Goal: Information Seeking & Learning: Compare options

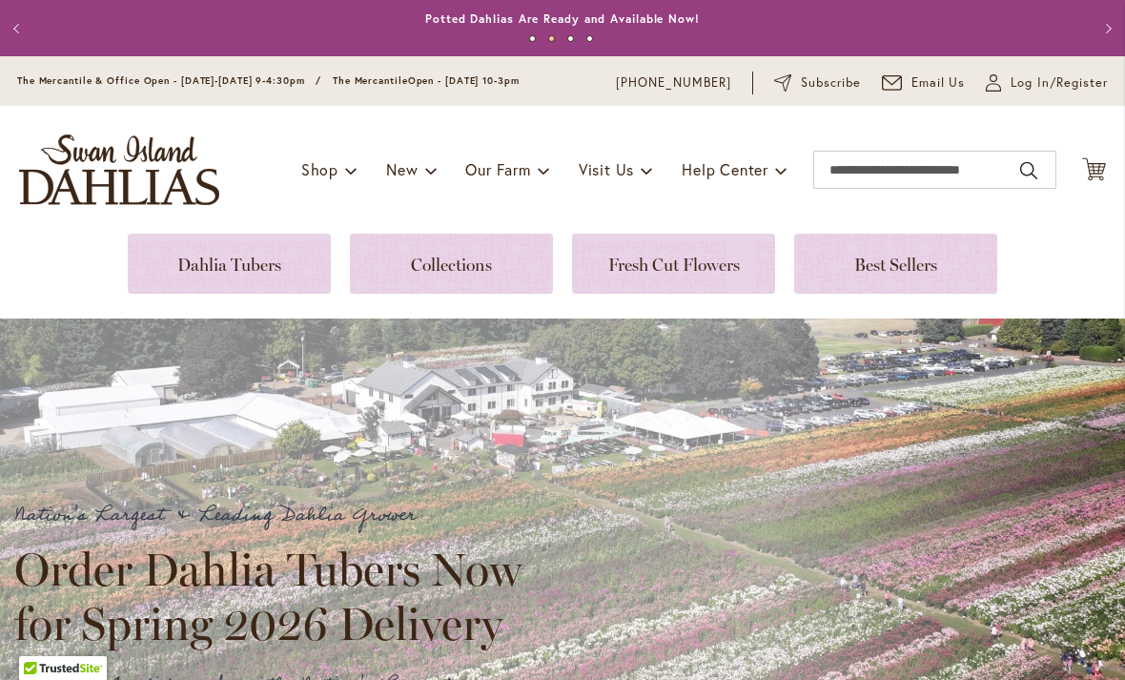
click at [277, 255] on link at bounding box center [229, 264] width 203 height 60
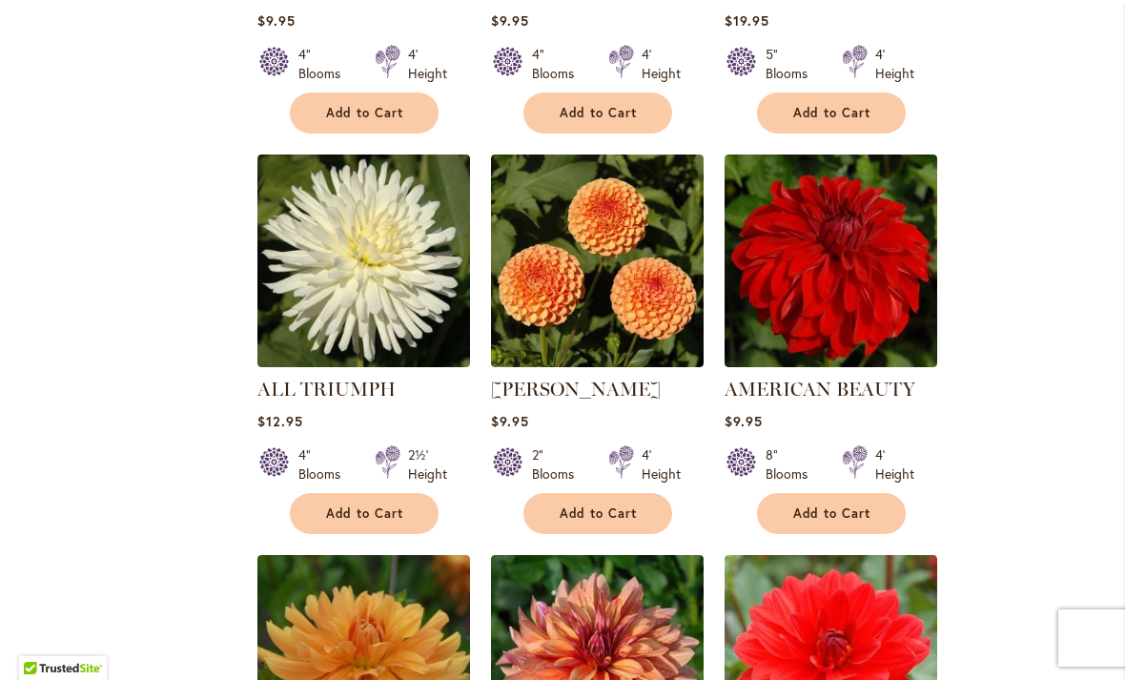
scroll to position [1159, 0]
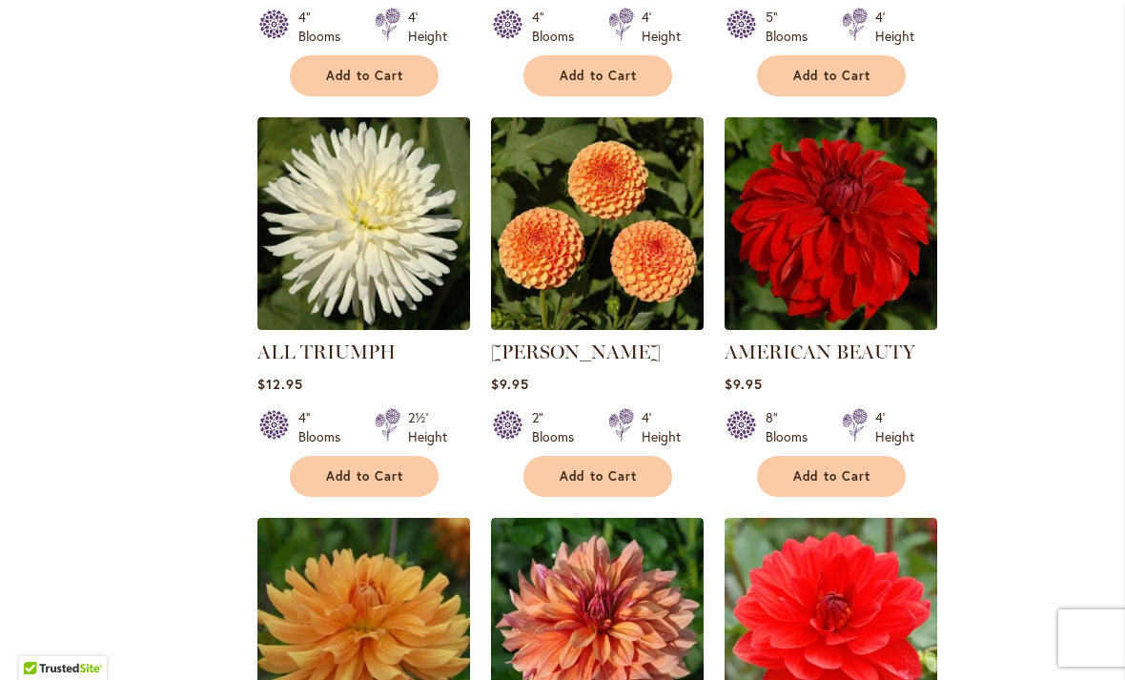
click at [881, 240] on img at bounding box center [830, 223] width 213 height 213
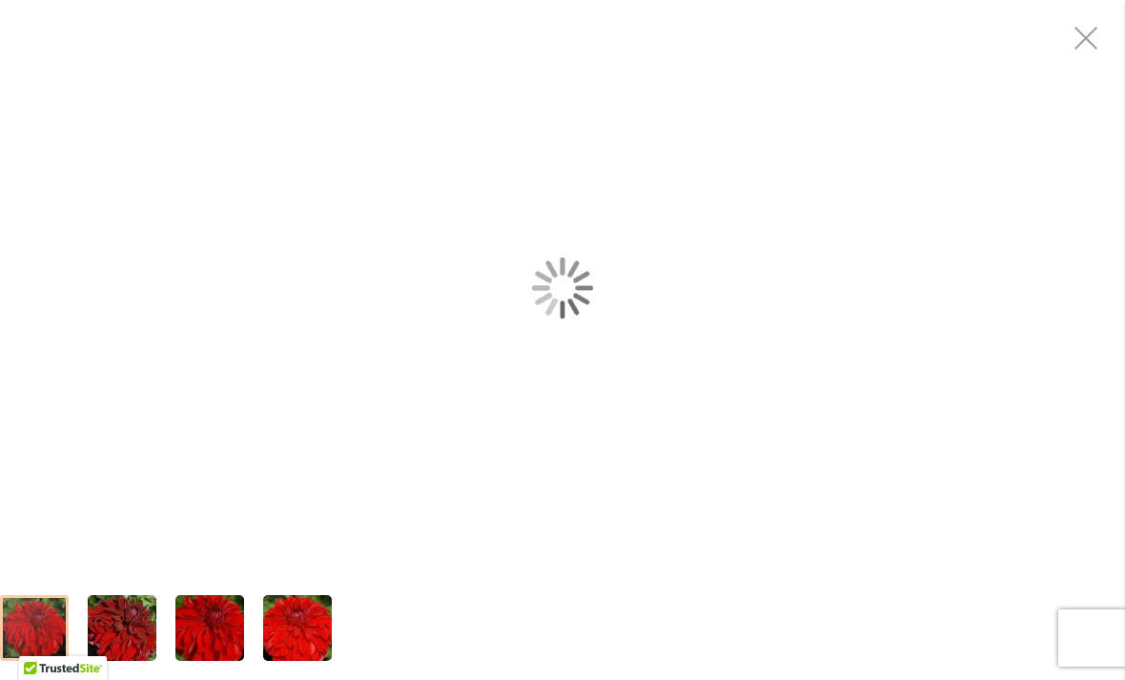
click at [636, 302] on div "AMERICAN BEAUTY" at bounding box center [562, 288] width 1125 height 576
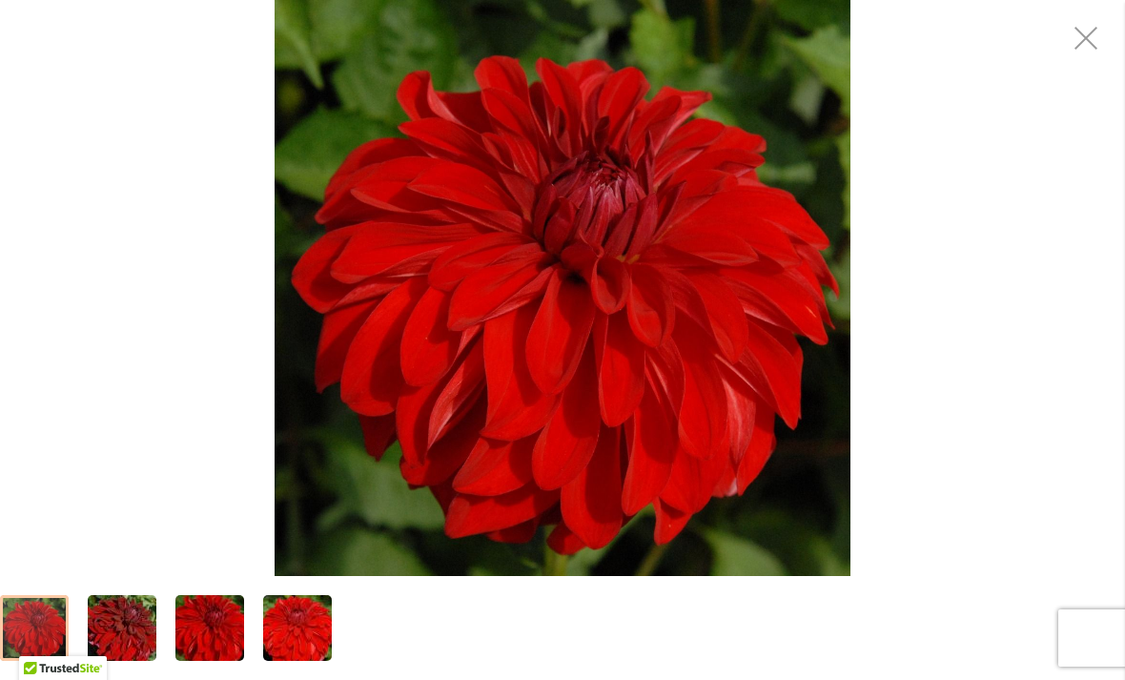
click at [1010, 356] on div "AMERICAN BEAUTY" at bounding box center [562, 288] width 1125 height 576
click at [1023, 352] on div "AMERICAN BEAUTY" at bounding box center [562, 288] width 1125 height 576
click at [1010, 372] on div "AMERICAN BEAUTY" at bounding box center [562, 288] width 1125 height 576
click at [1010, 359] on div "AMERICAN BEAUTY" at bounding box center [562, 288] width 1125 height 576
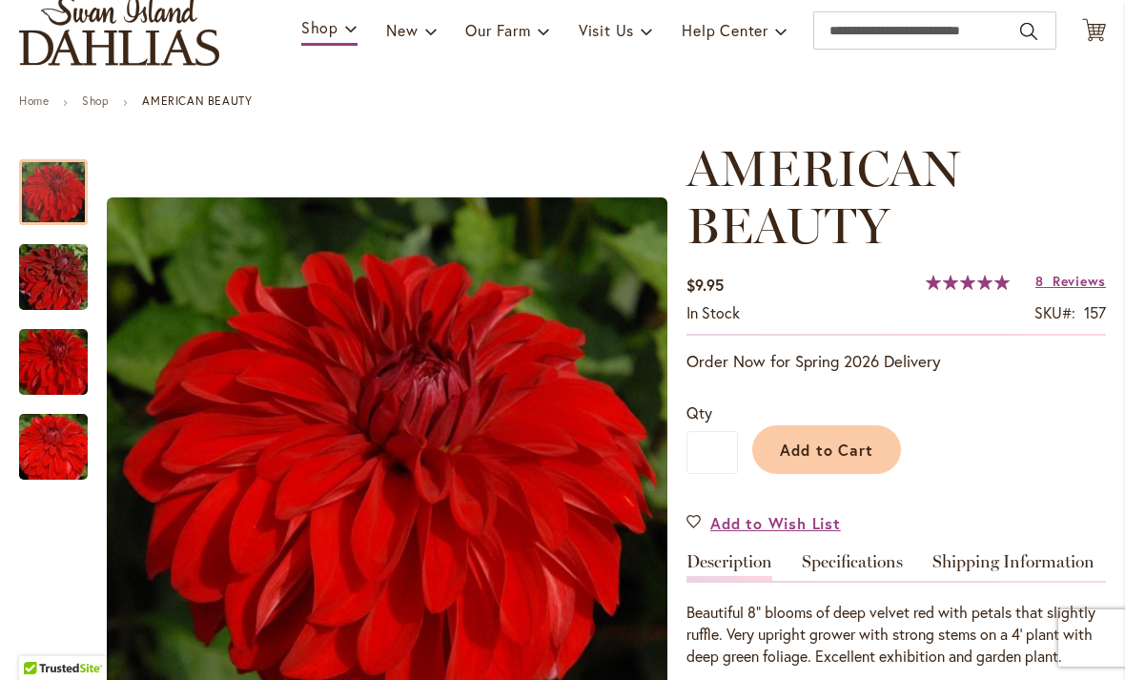
scroll to position [12, 0]
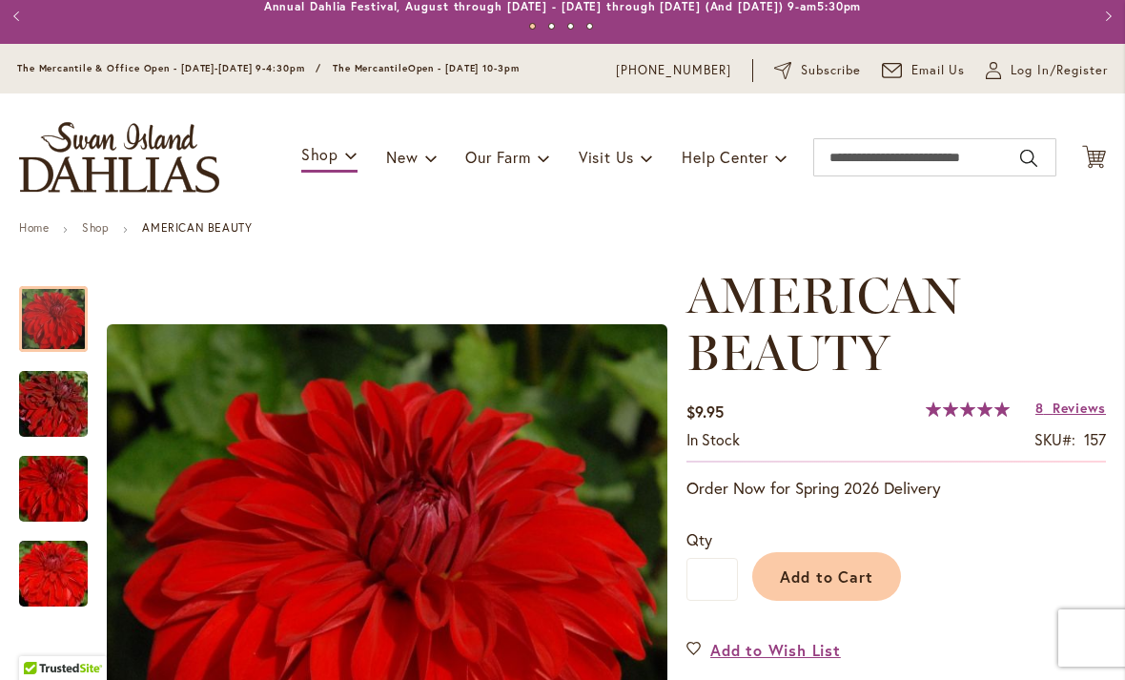
click at [856, 485] on p "Order Now for Spring 2026 Delivery" at bounding box center [895, 488] width 419 height 23
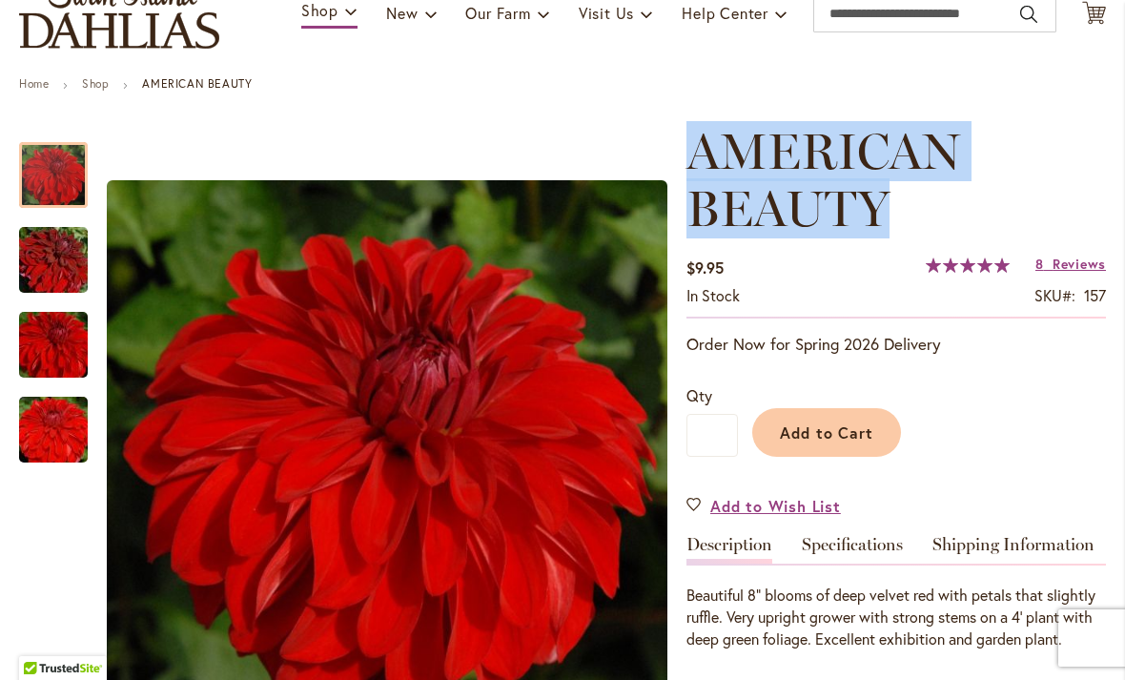
scroll to position [152, 0]
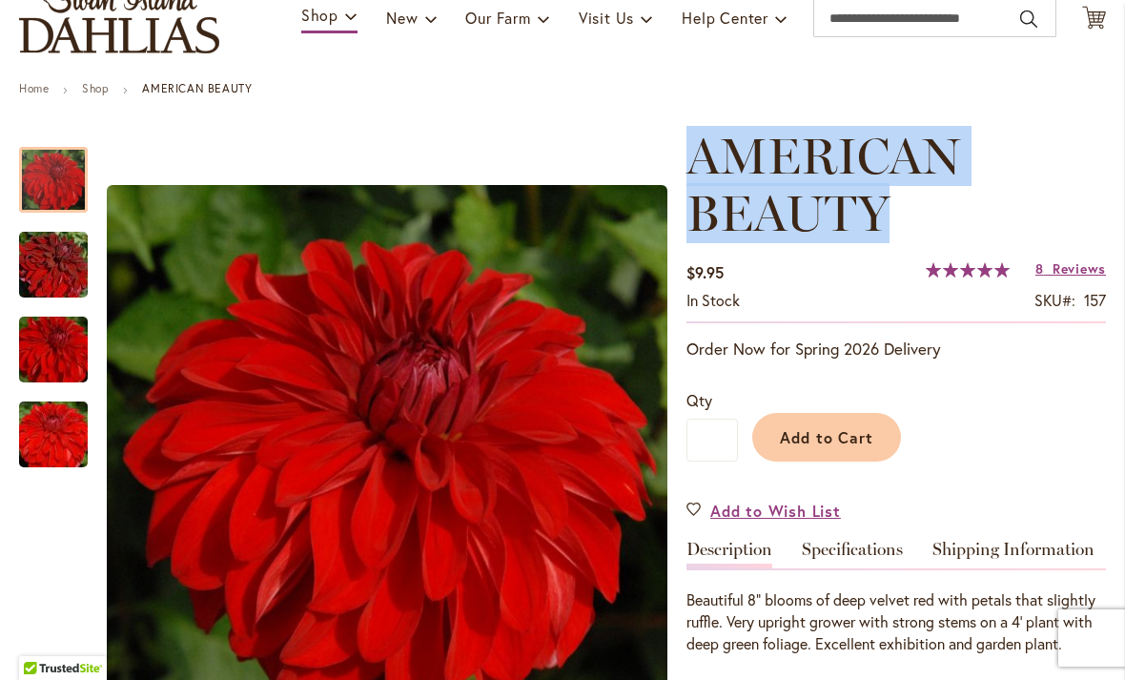
click at [966, 371] on div "Qty * Add to Cart" at bounding box center [895, 425] width 419 height 111
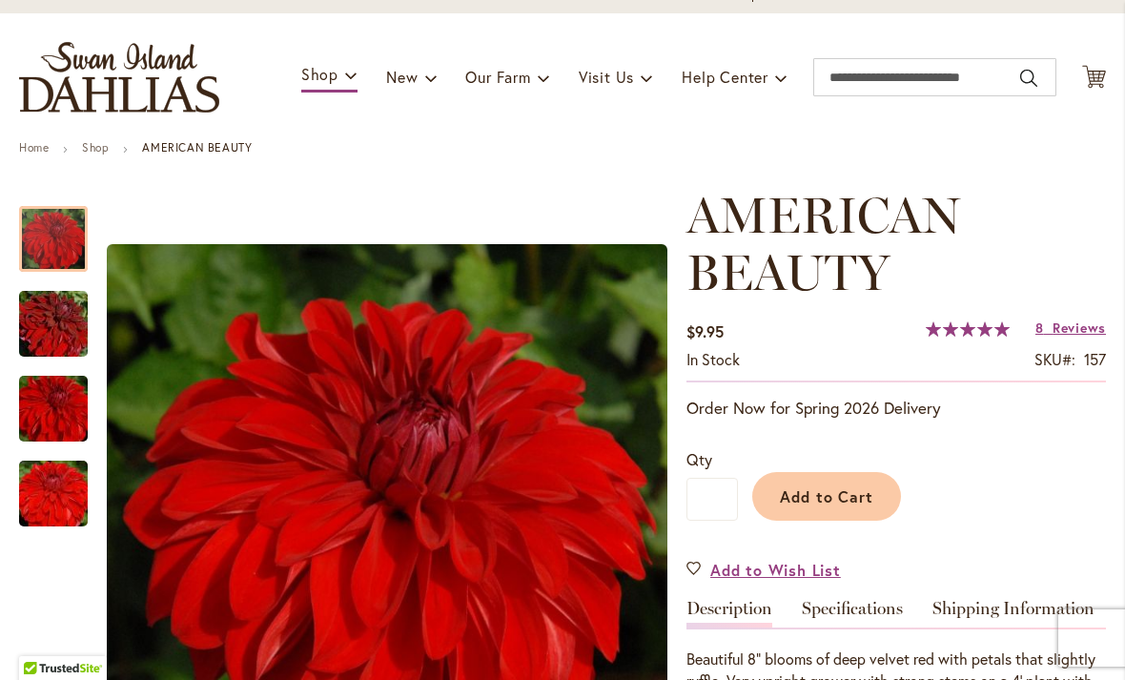
scroll to position [81, 0]
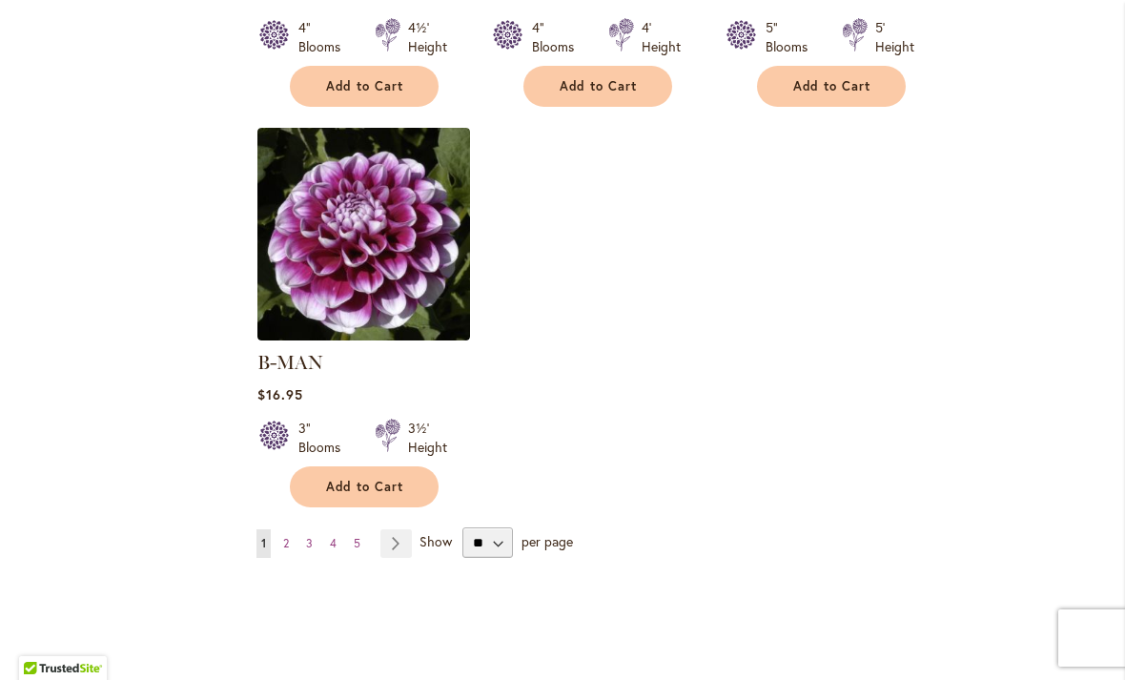
scroll to position [2386, 0]
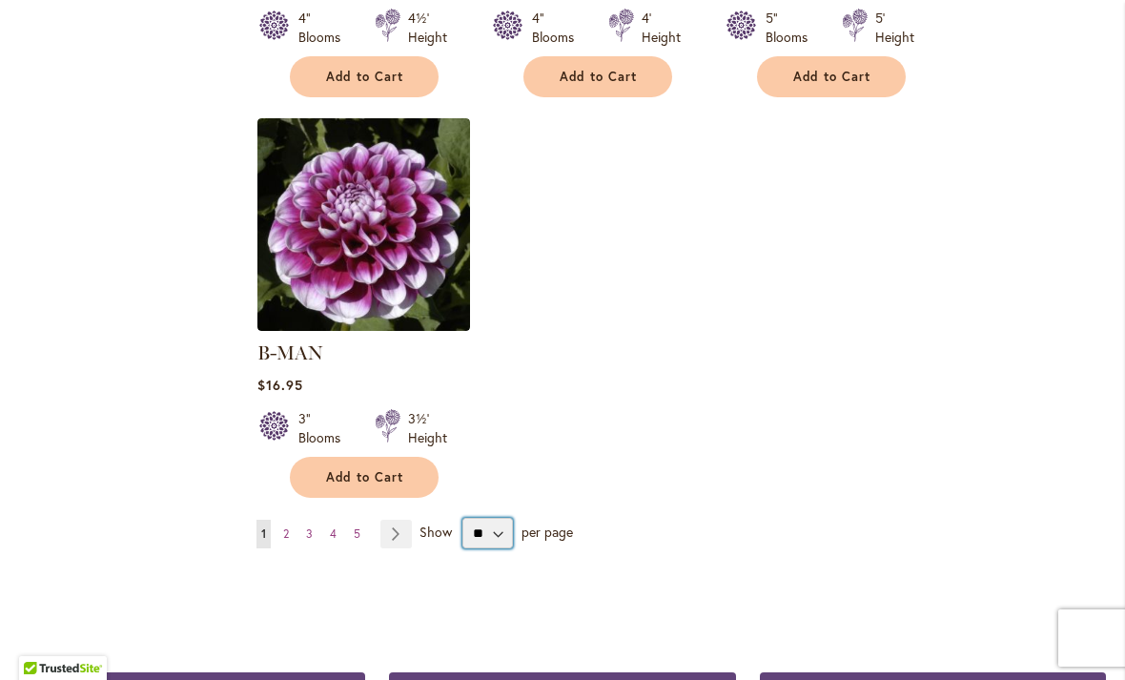
click at [499, 518] on select "** ** ** **" at bounding box center [487, 533] width 51 height 31
select select "**"
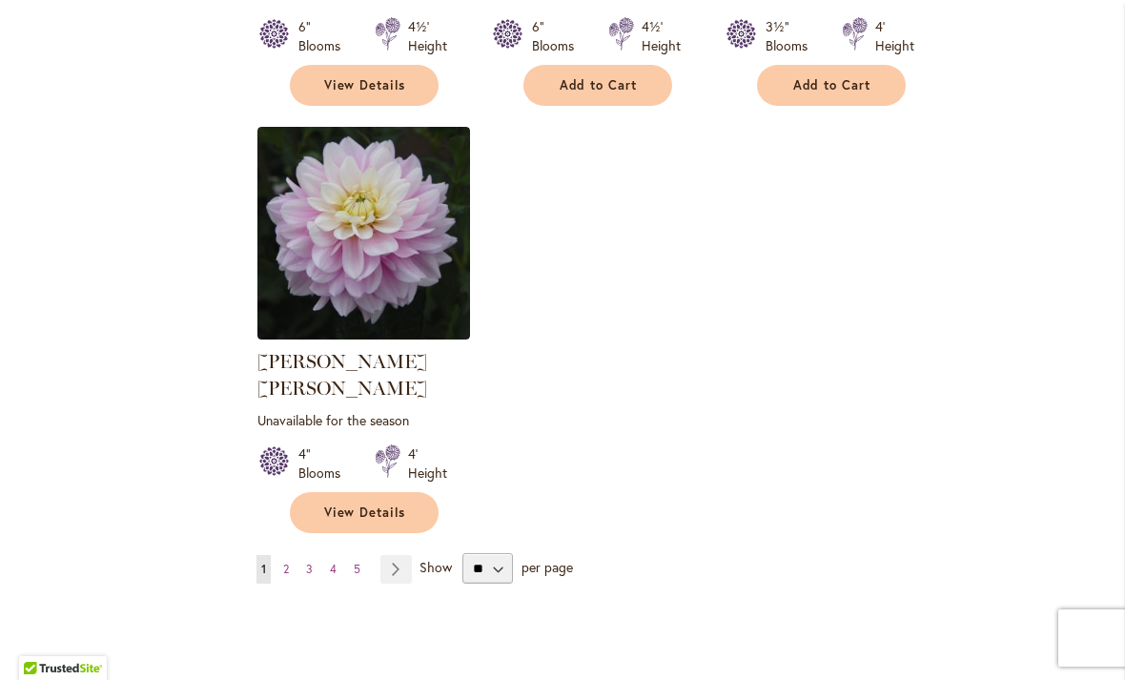
scroll to position [8847, 0]
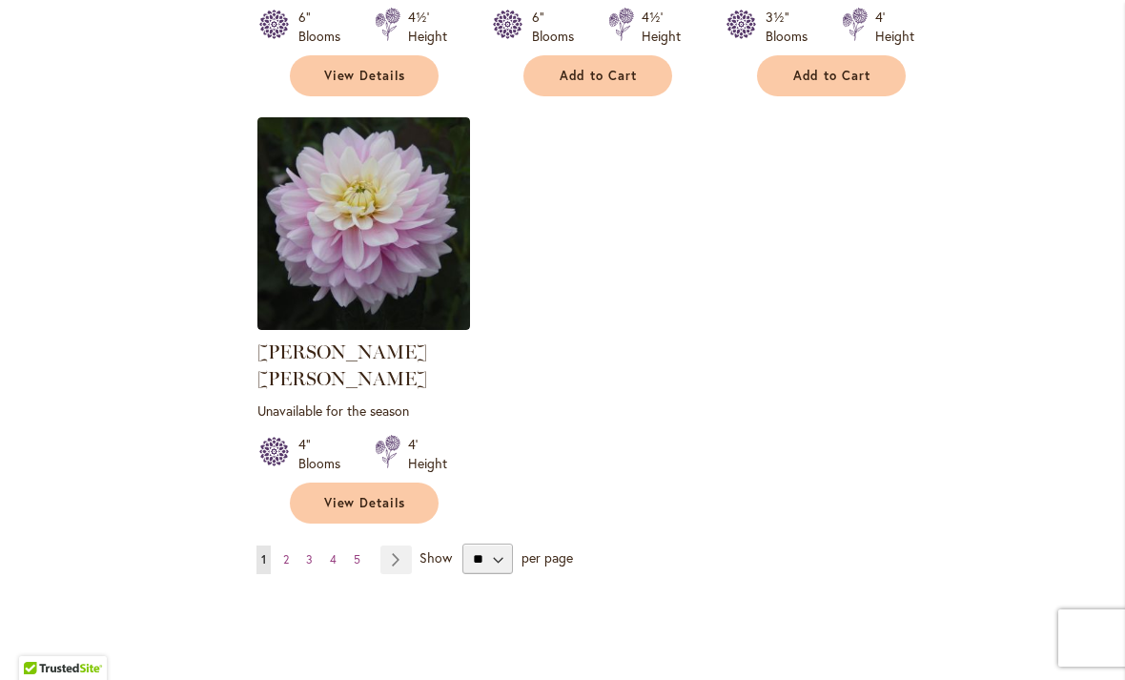
click at [394, 545] on link "Page Next" at bounding box center [395, 559] width 31 height 29
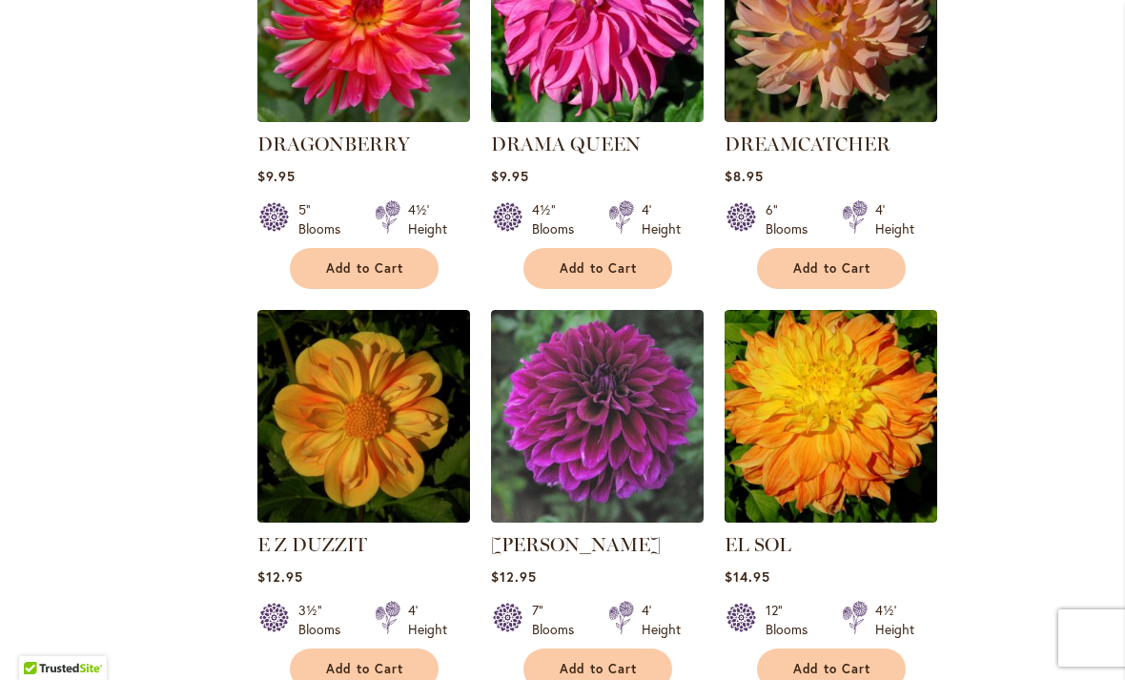
scroll to position [6349, 0]
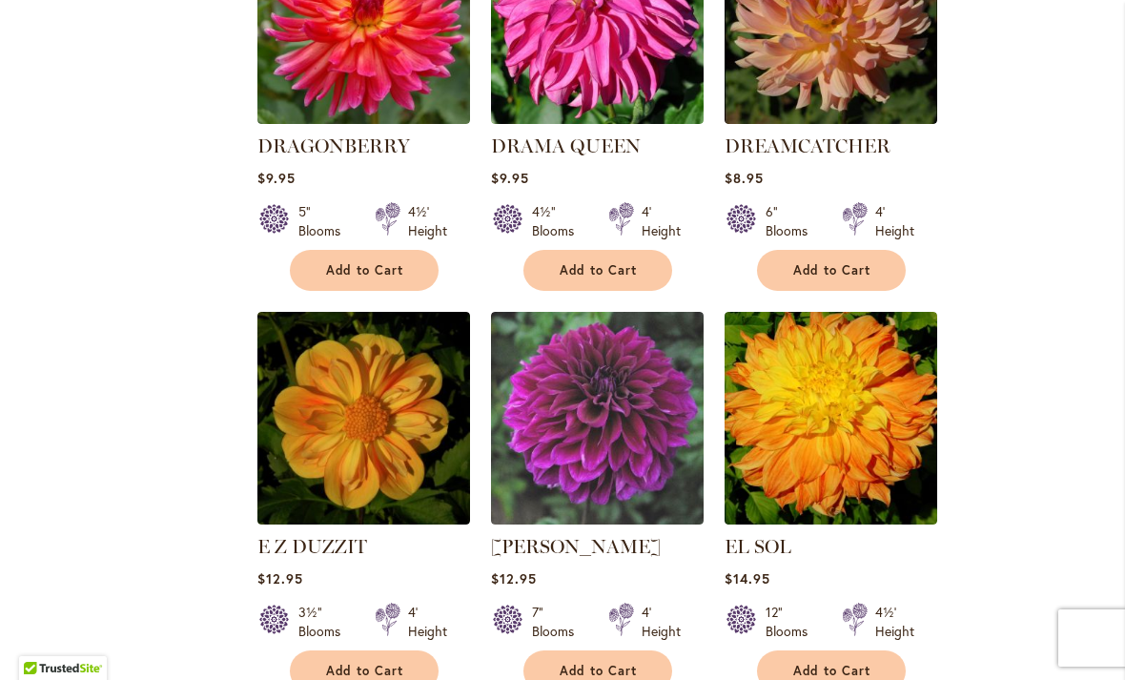
click at [603, 312] on img at bounding box center [597, 418] width 213 height 213
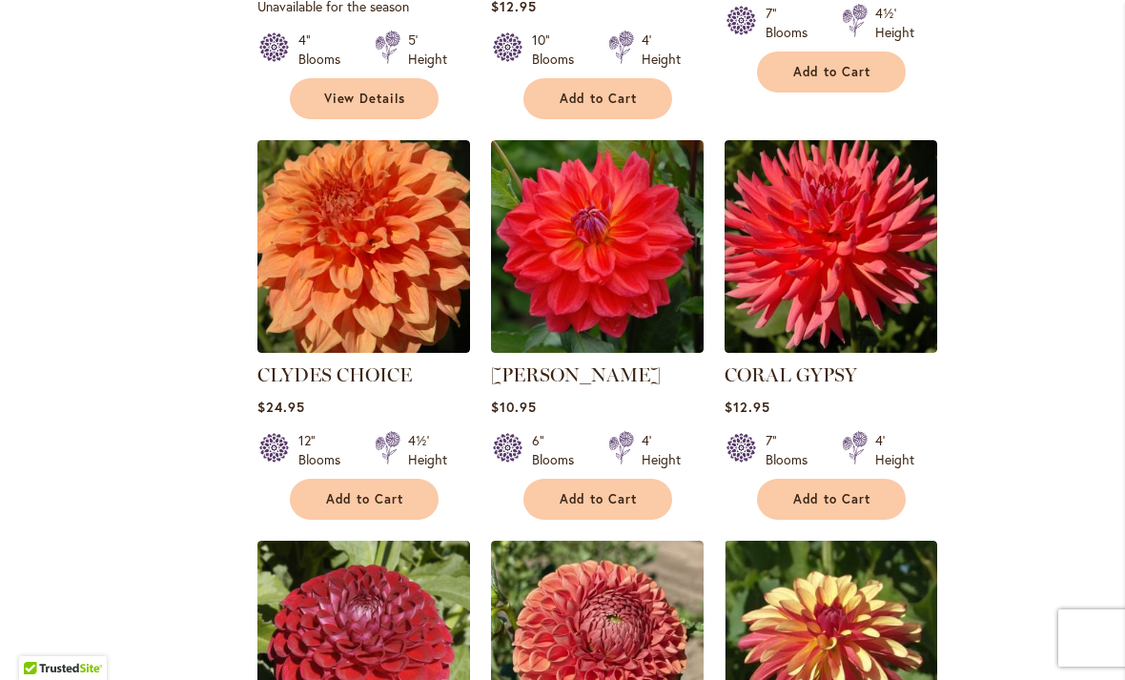
scroll to position [2393, 0]
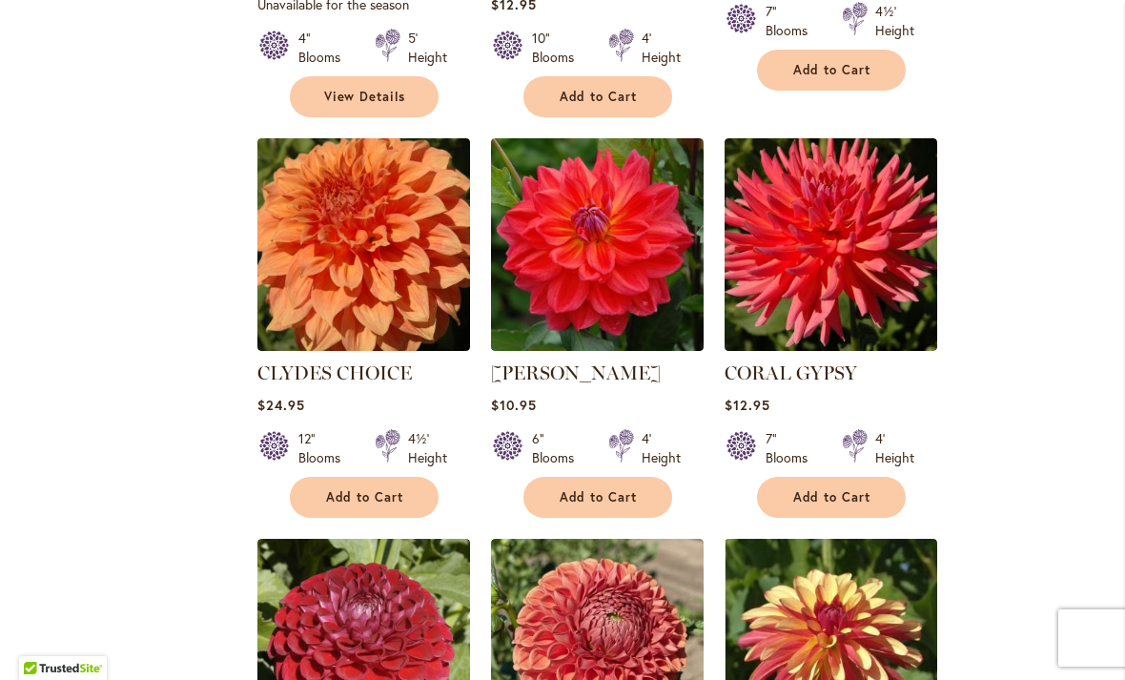
click at [852, 204] on img at bounding box center [830, 244] width 213 height 213
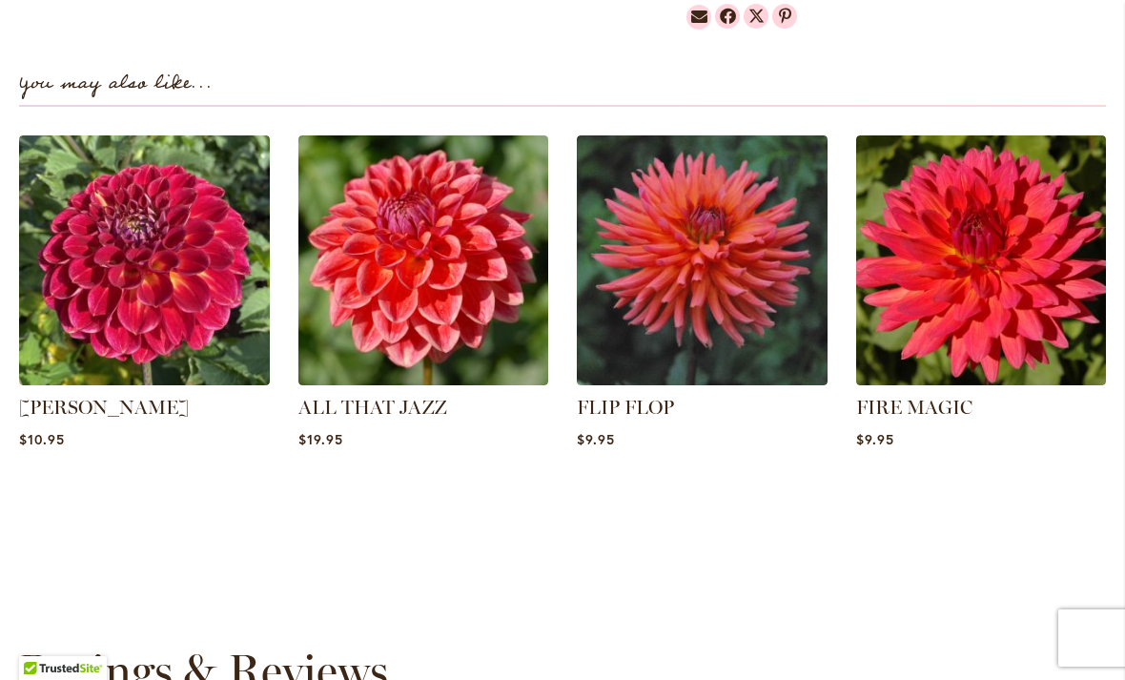
scroll to position [1316, 0]
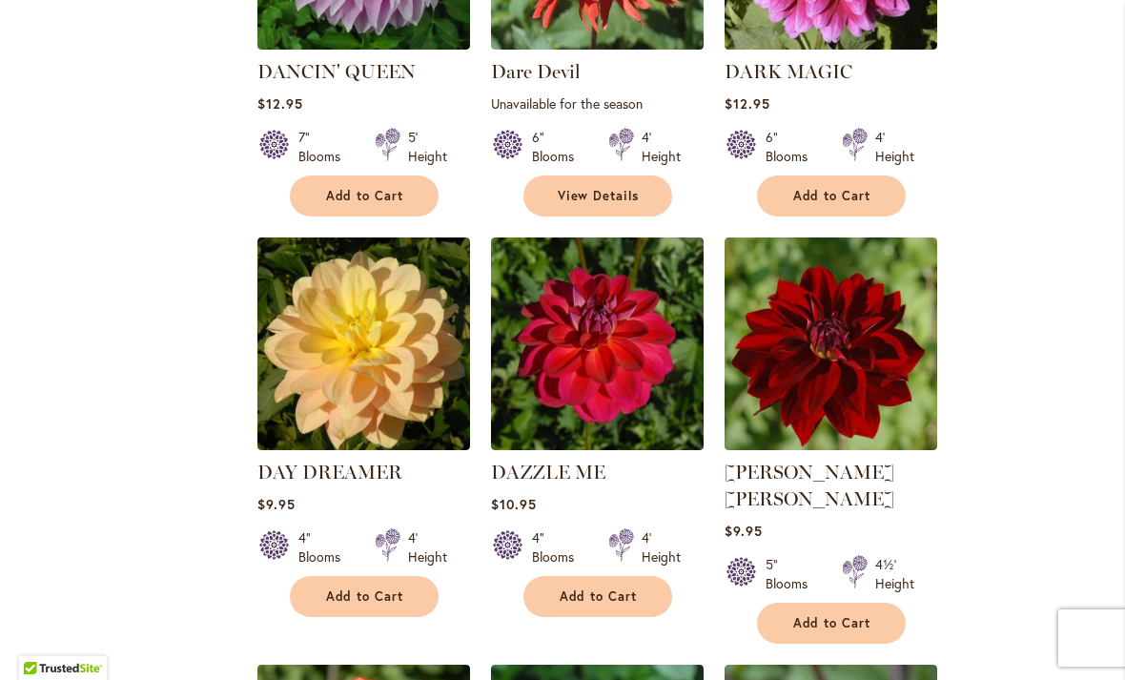
scroll to position [4762, 0]
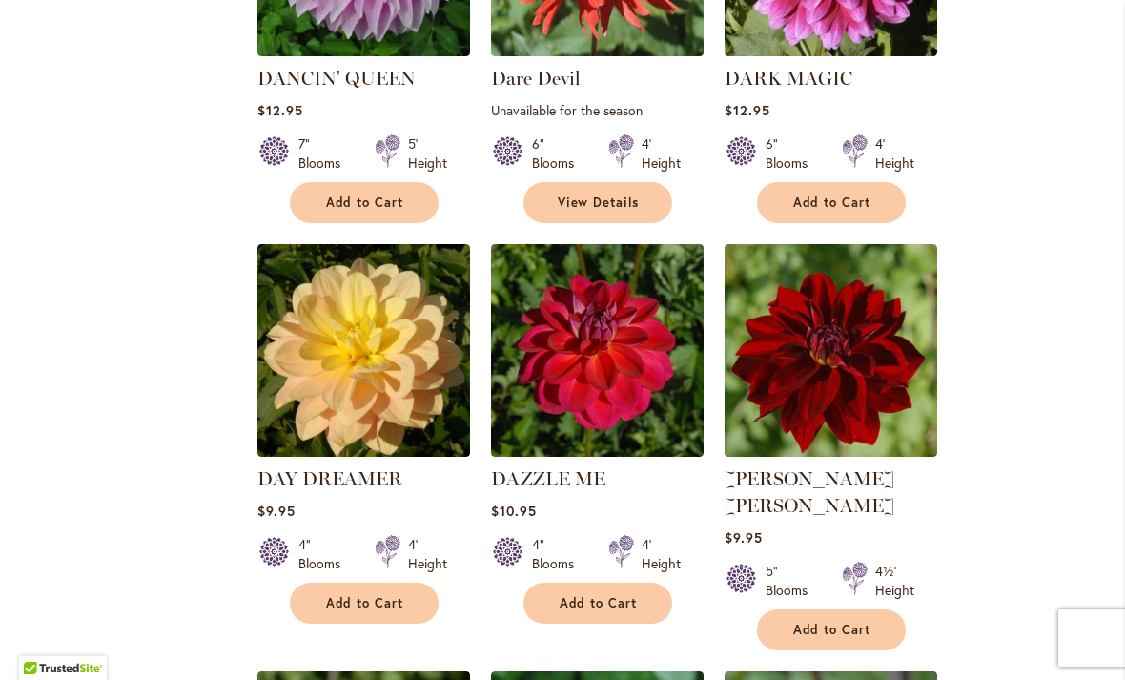
click at [352, 267] on img at bounding box center [363, 350] width 213 height 213
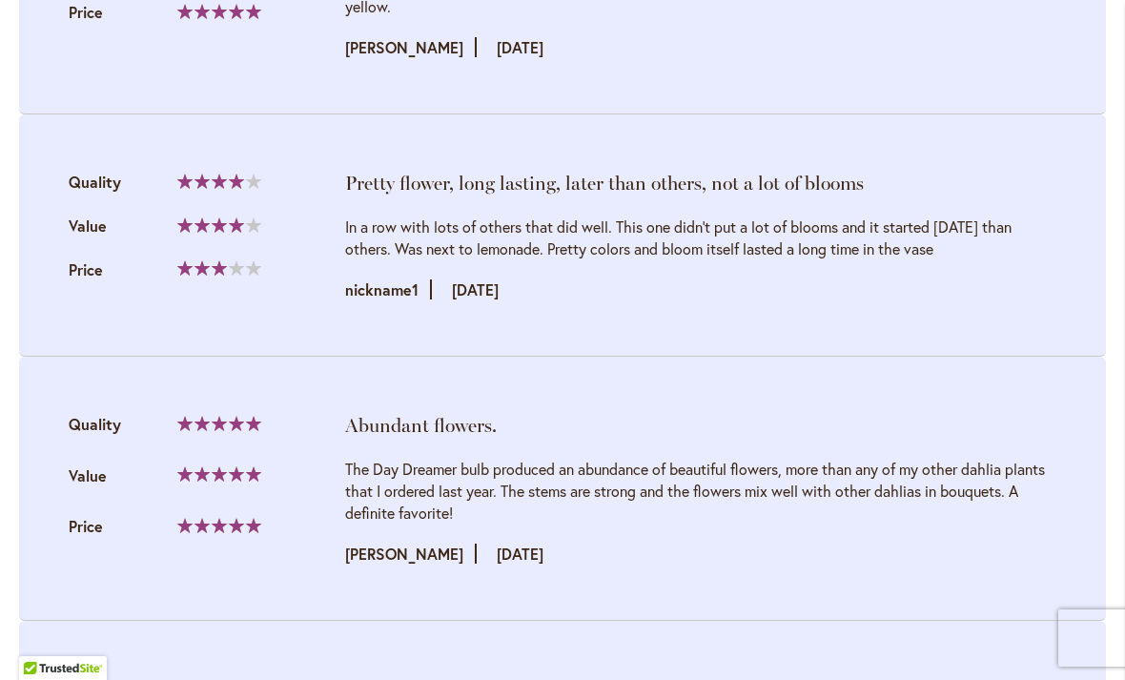
scroll to position [3757, 0]
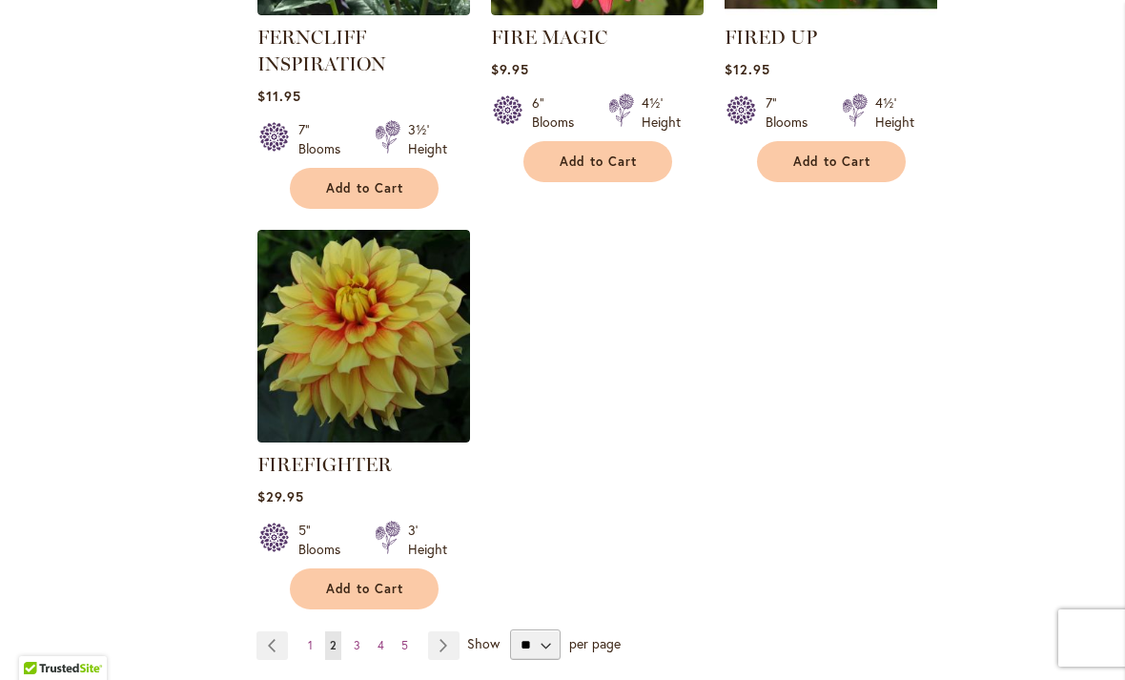
scroll to position [8927, 0]
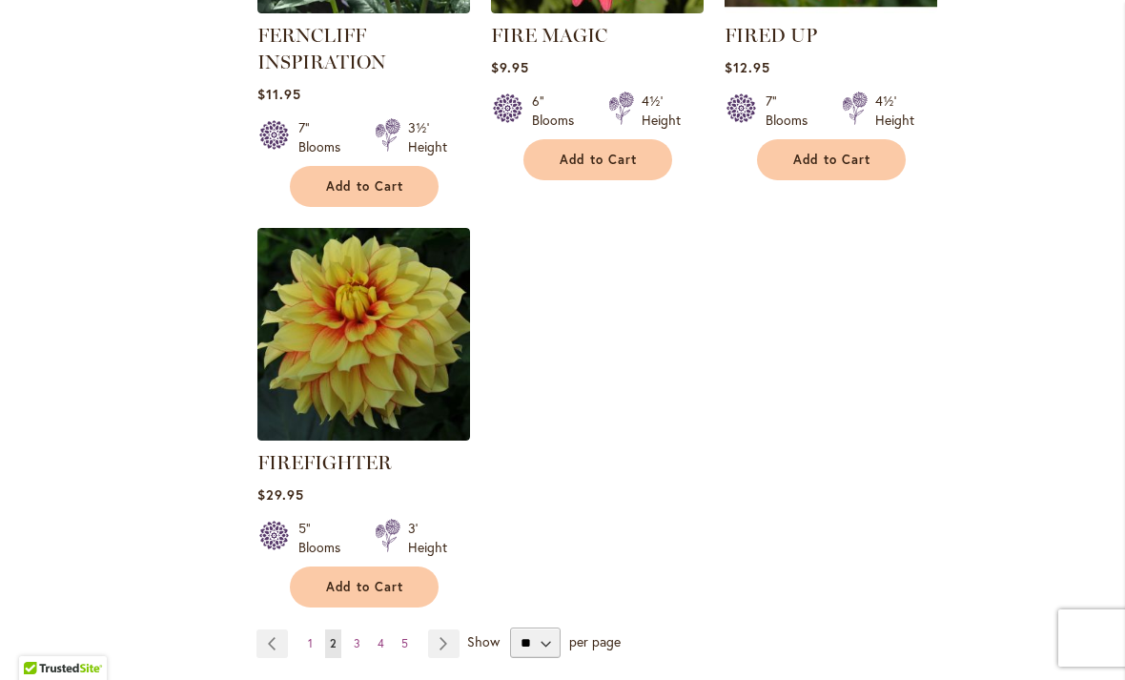
click at [444, 629] on link "Page Next" at bounding box center [443, 643] width 31 height 29
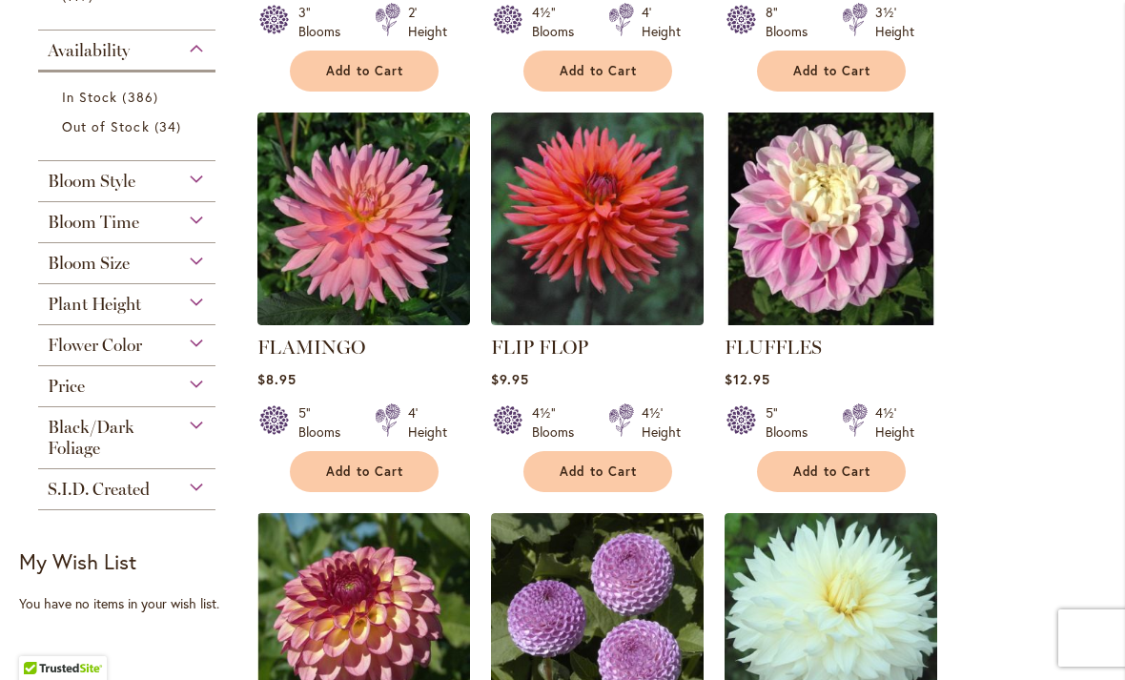
scroll to position [765, 0]
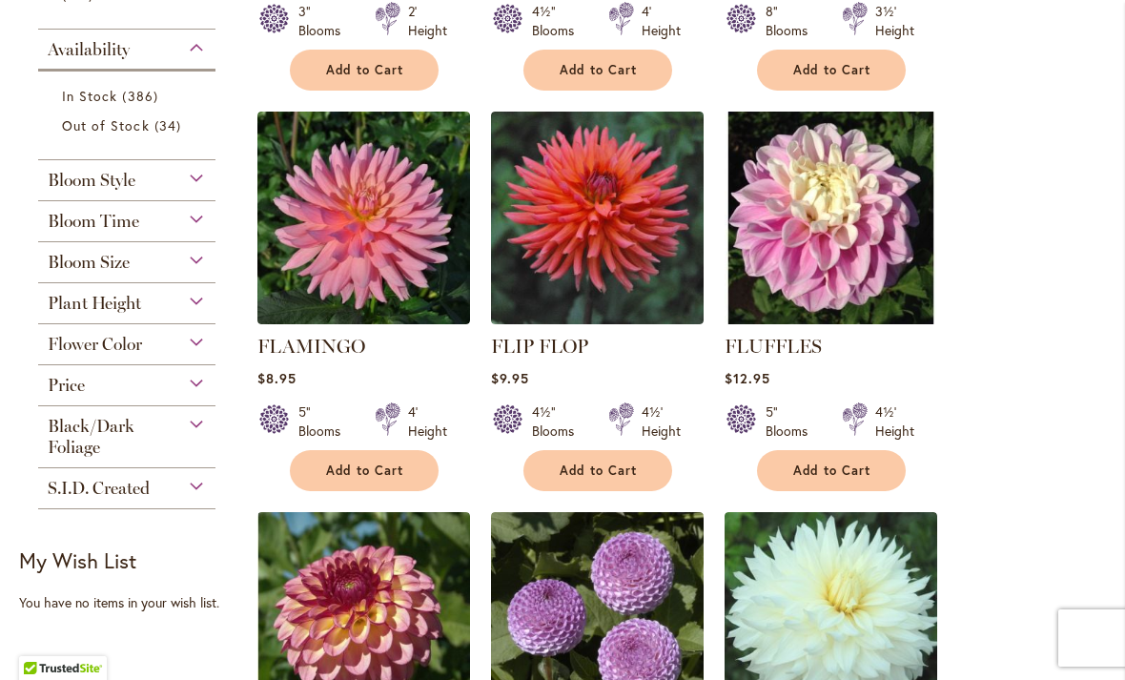
click at [615, 198] on img at bounding box center [597, 218] width 213 height 213
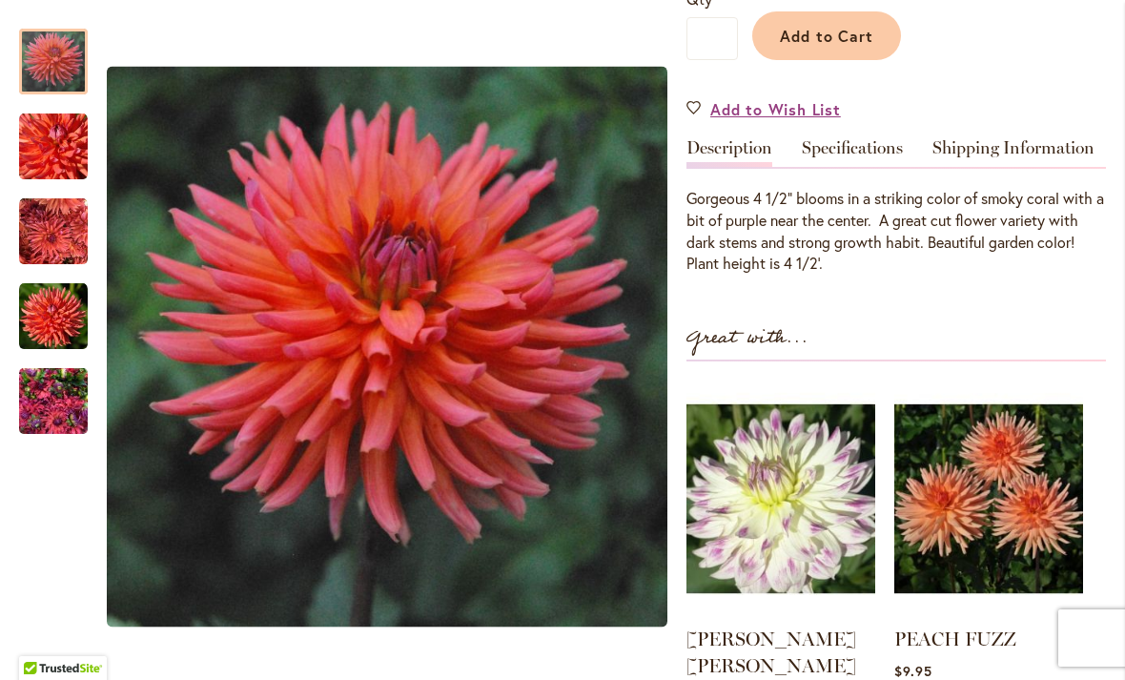
scroll to position [506, 0]
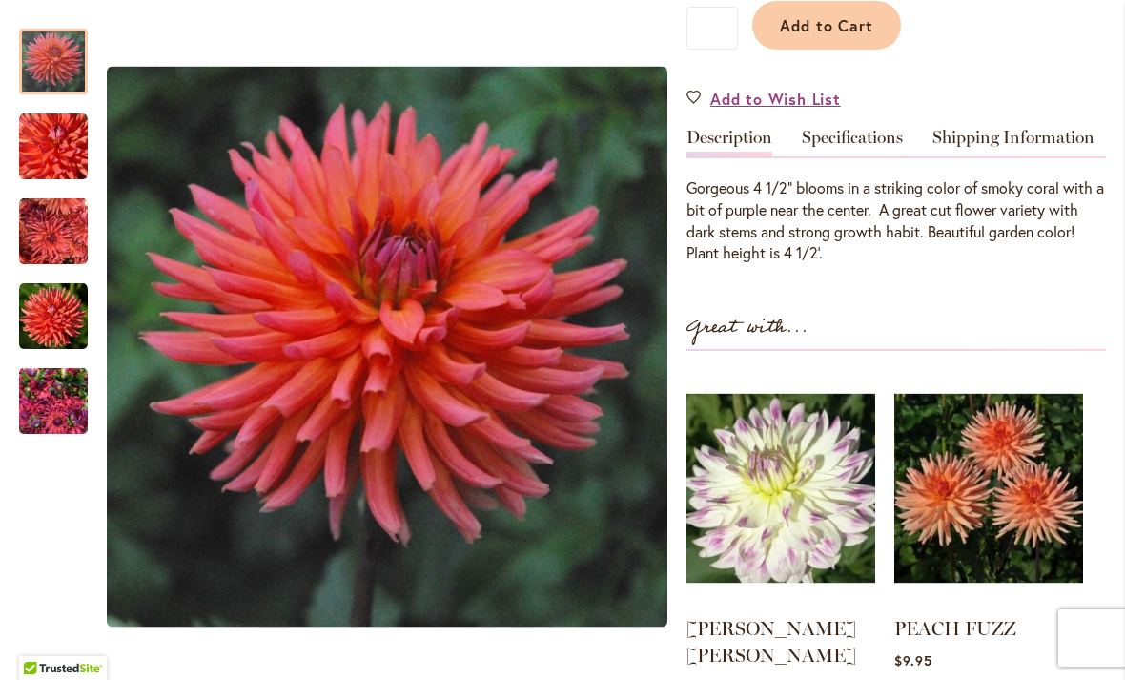
click at [983, 471] on img at bounding box center [988, 488] width 189 height 236
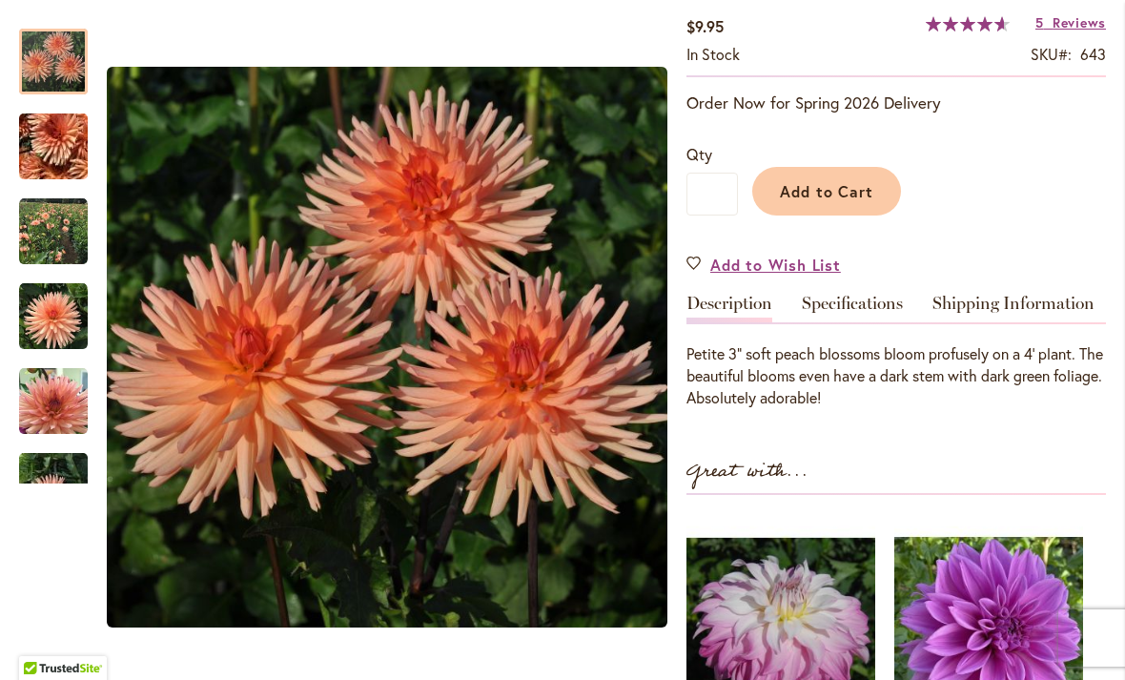
scroll to position [343, 0]
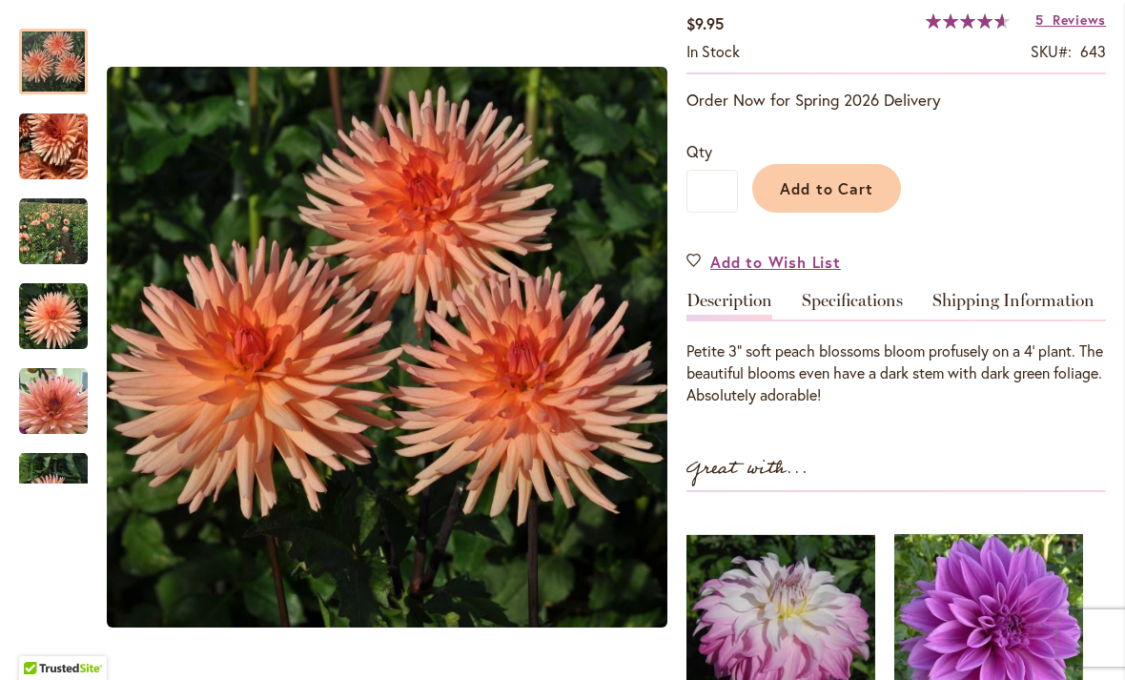
click at [60, 224] on img "PEACH FUZZ" at bounding box center [53, 231] width 69 height 69
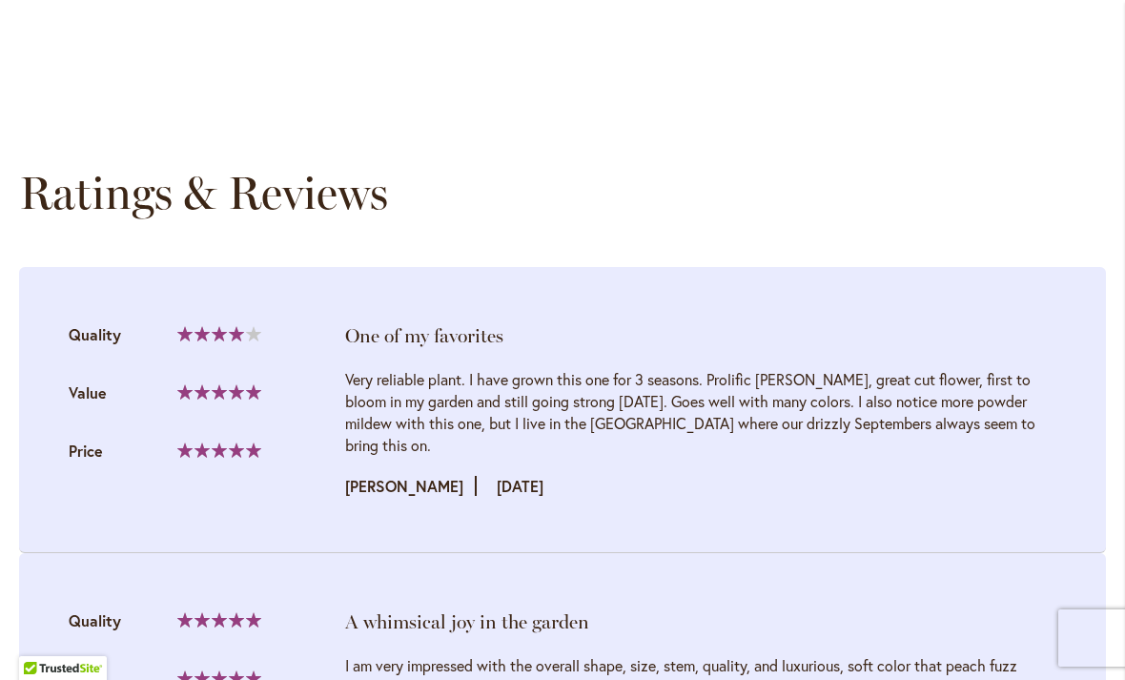
scroll to position [1779, 0]
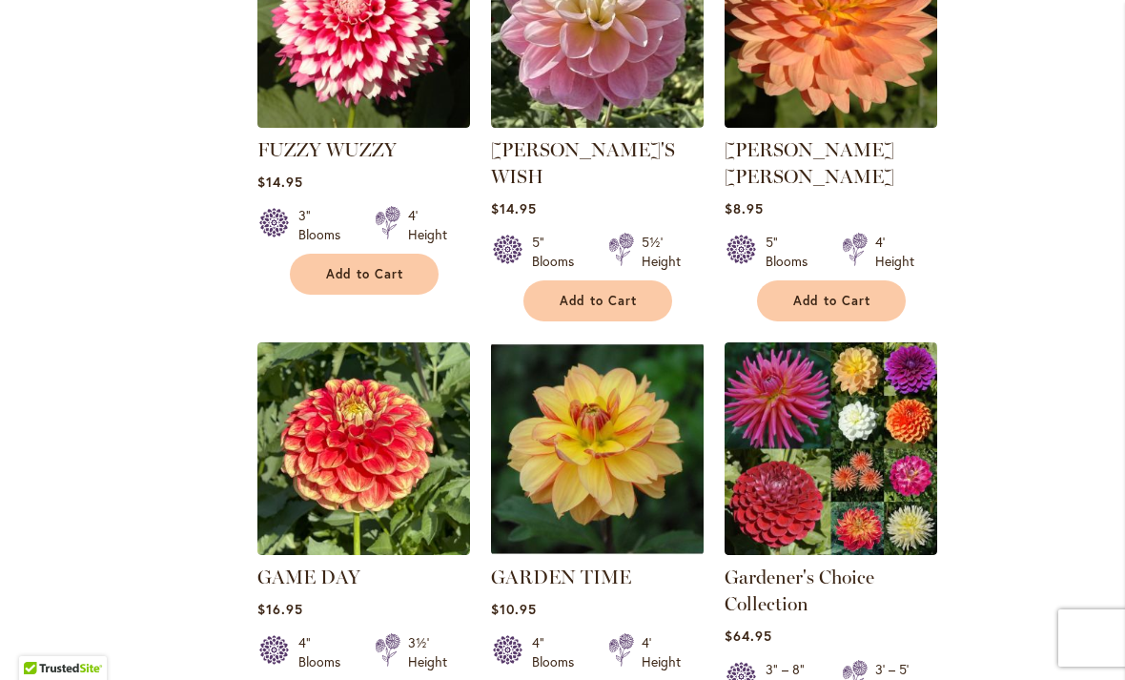
scroll to position [1816, 0]
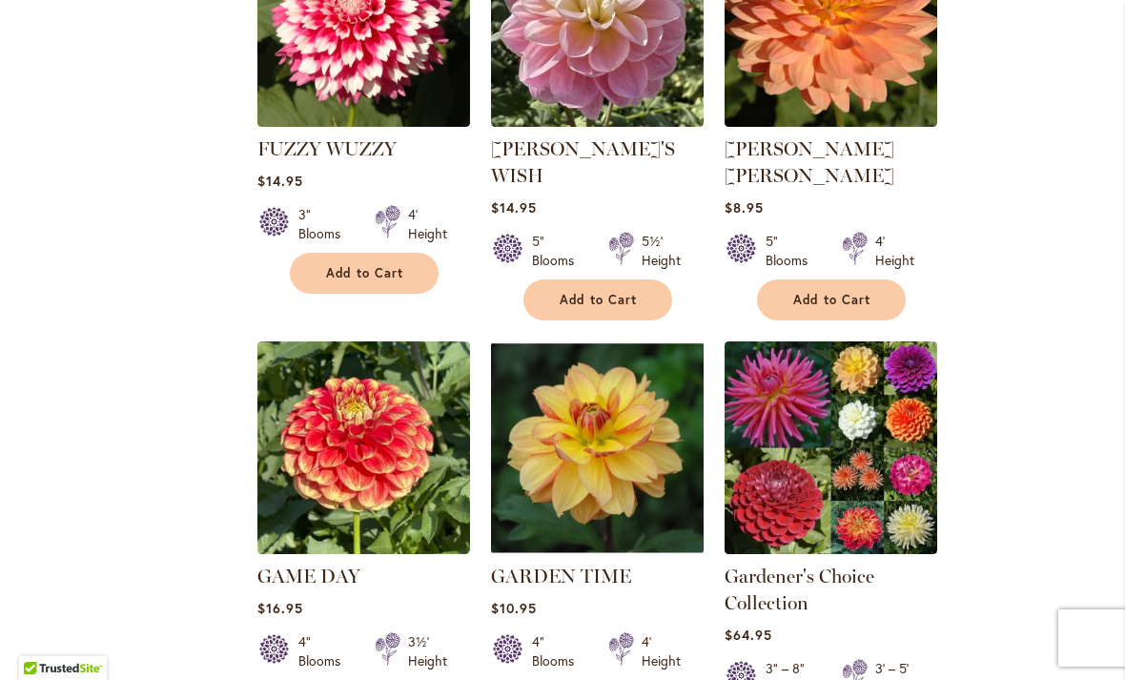
click at [862, 388] on img at bounding box center [830, 447] width 213 height 213
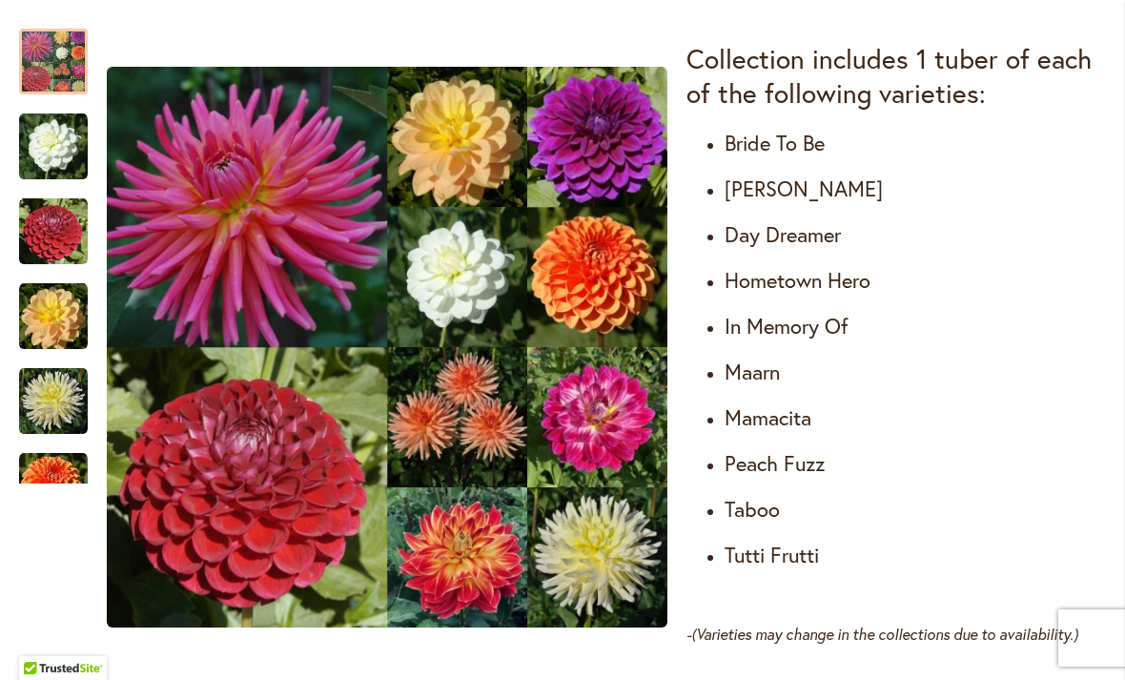
scroll to position [1154, 0]
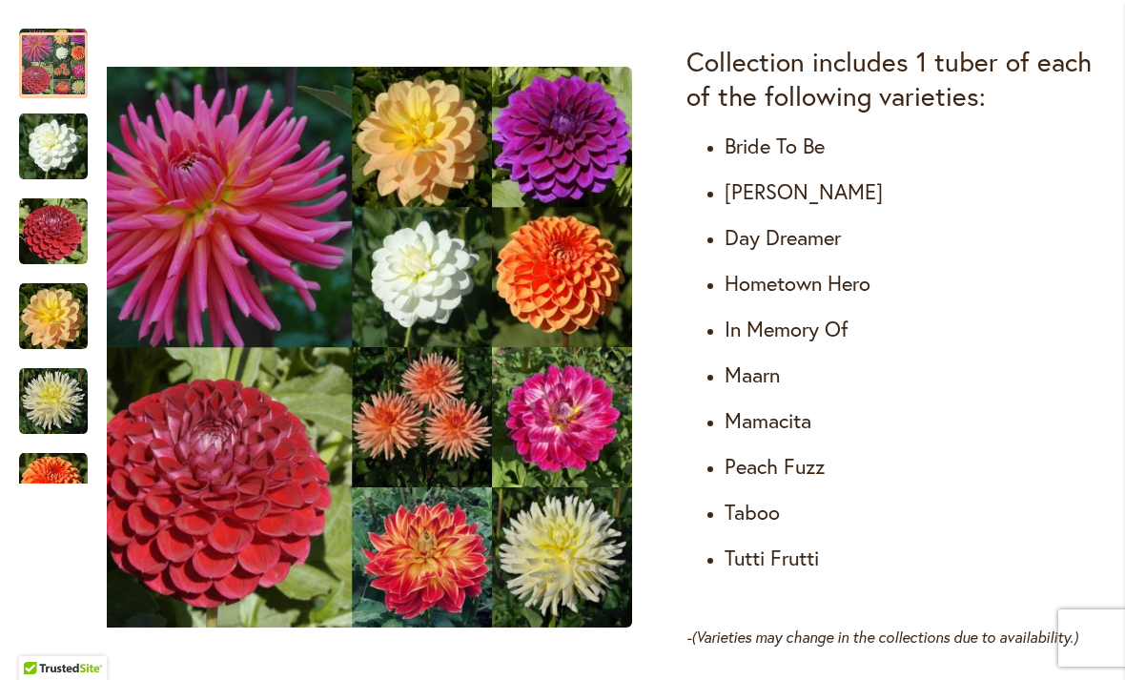
click at [49, 140] on img "BRIDE TO BE" at bounding box center [53, 146] width 69 height 69
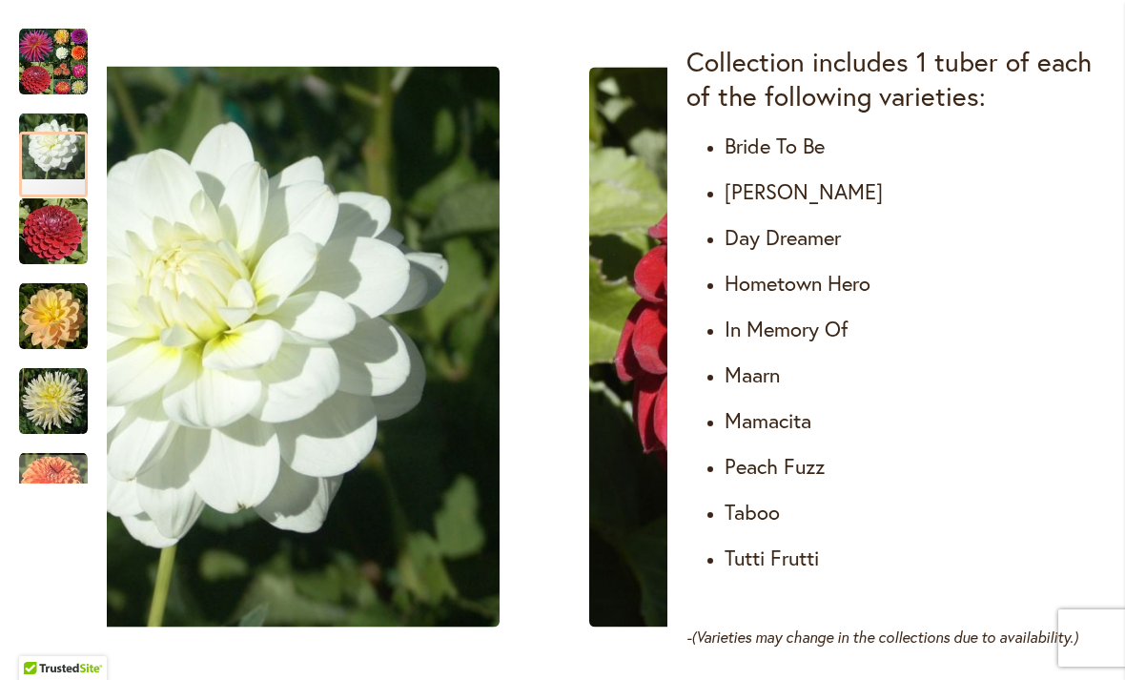
click at [38, 217] on img "CORNEL" at bounding box center [53, 231] width 69 height 69
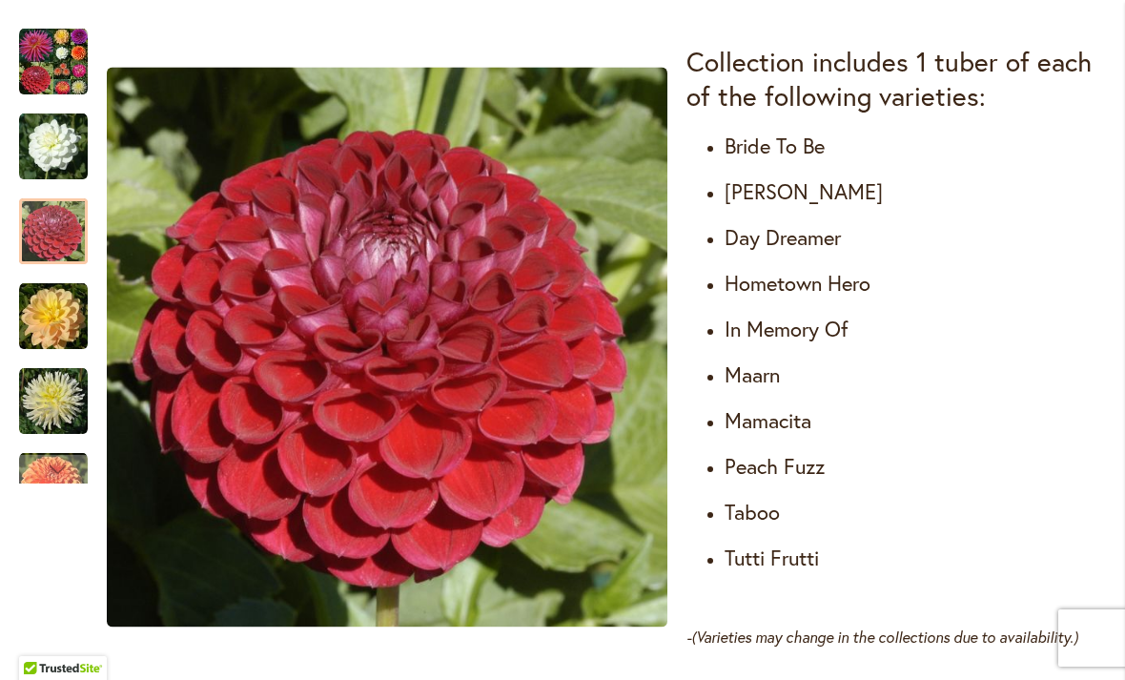
click at [44, 303] on img "DAY DREAMER" at bounding box center [53, 316] width 69 height 69
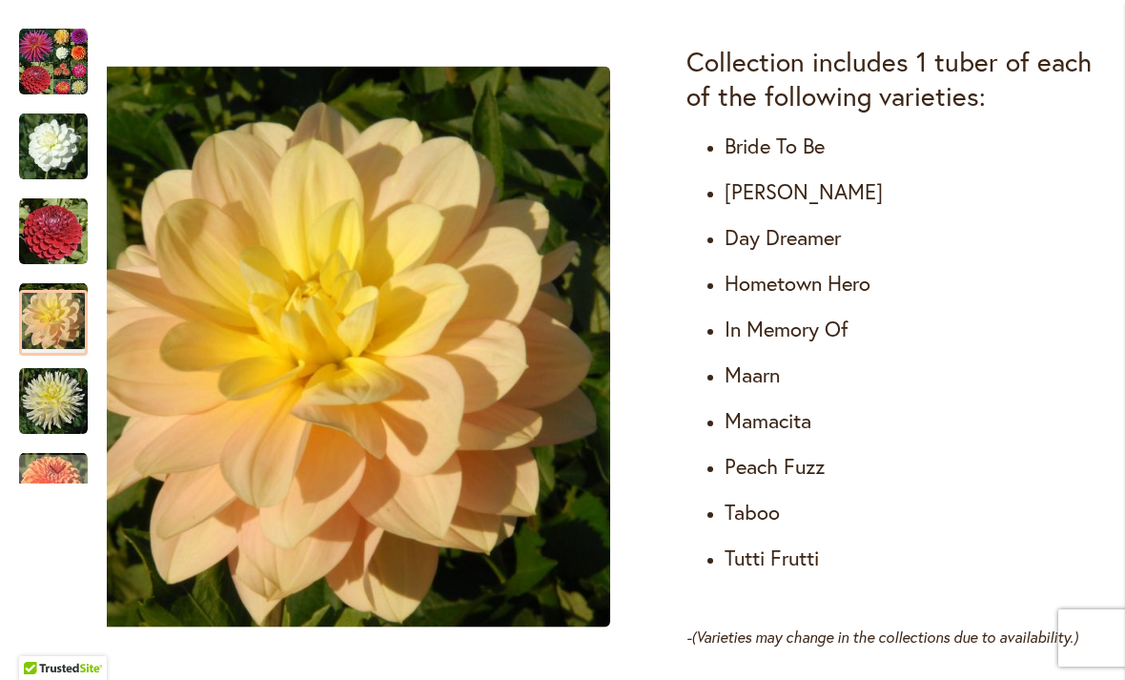
click at [51, 393] on img "IN MEMORY OF" at bounding box center [53, 401] width 69 height 69
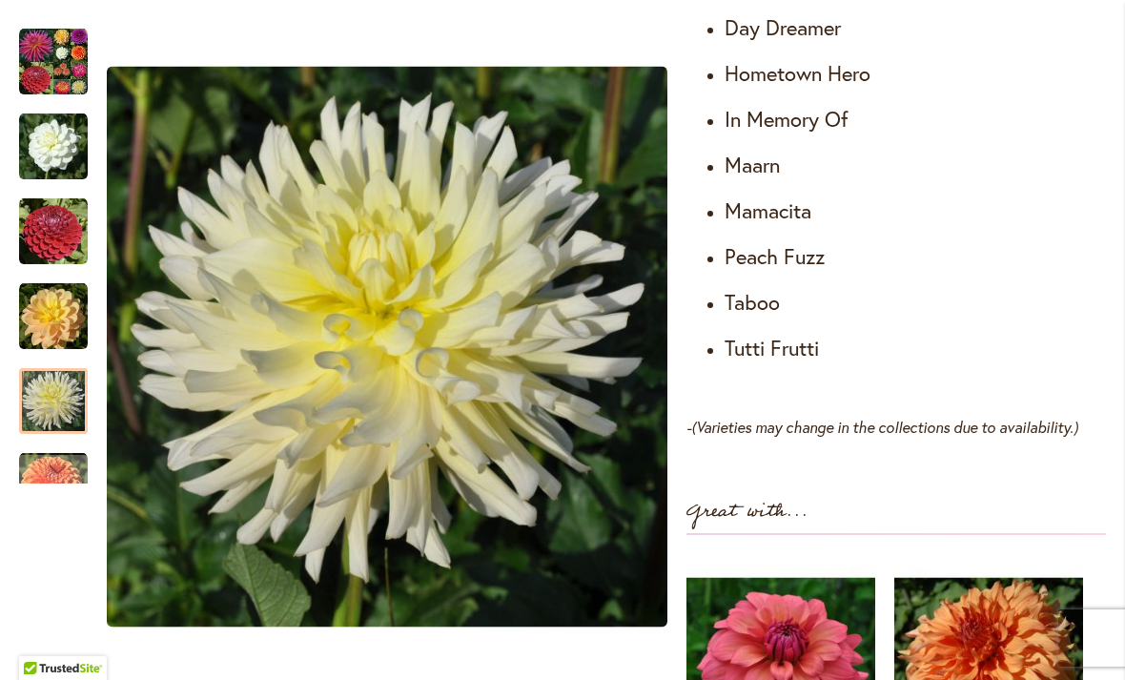
scroll to position [1362, 0]
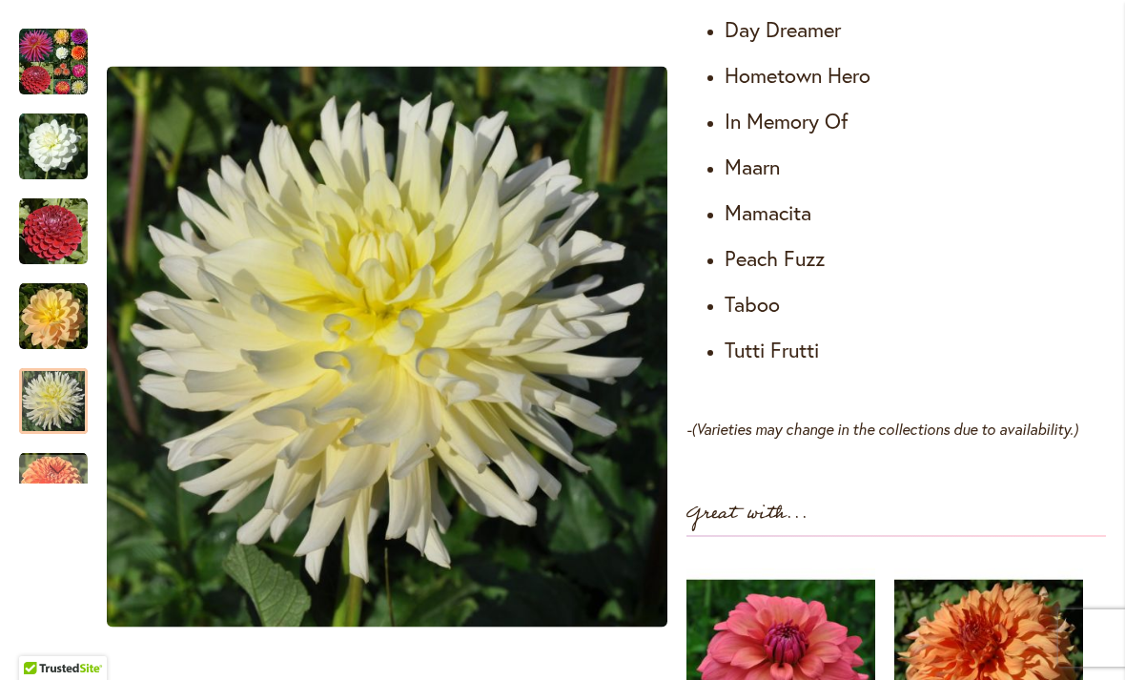
click at [55, 469] on div "Next" at bounding box center [53, 469] width 29 height 29
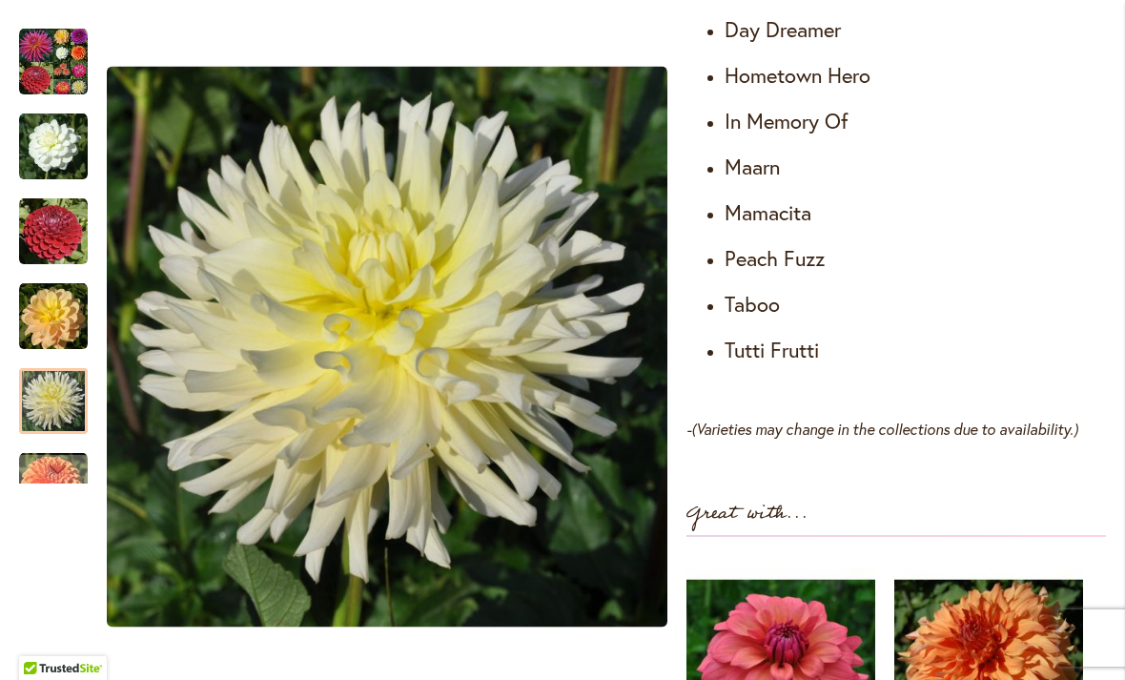
click at [42, 467] on div "Next" at bounding box center [53, 469] width 29 height 29
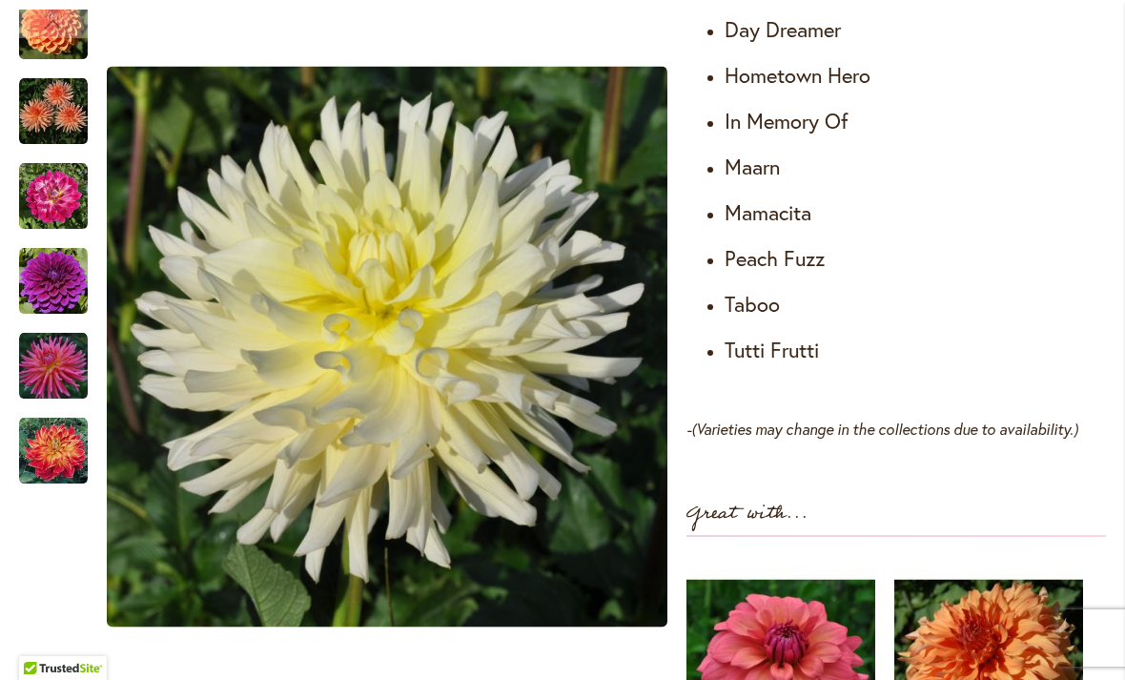
click at [44, 21] on div "Previous" at bounding box center [53, 24] width 29 height 29
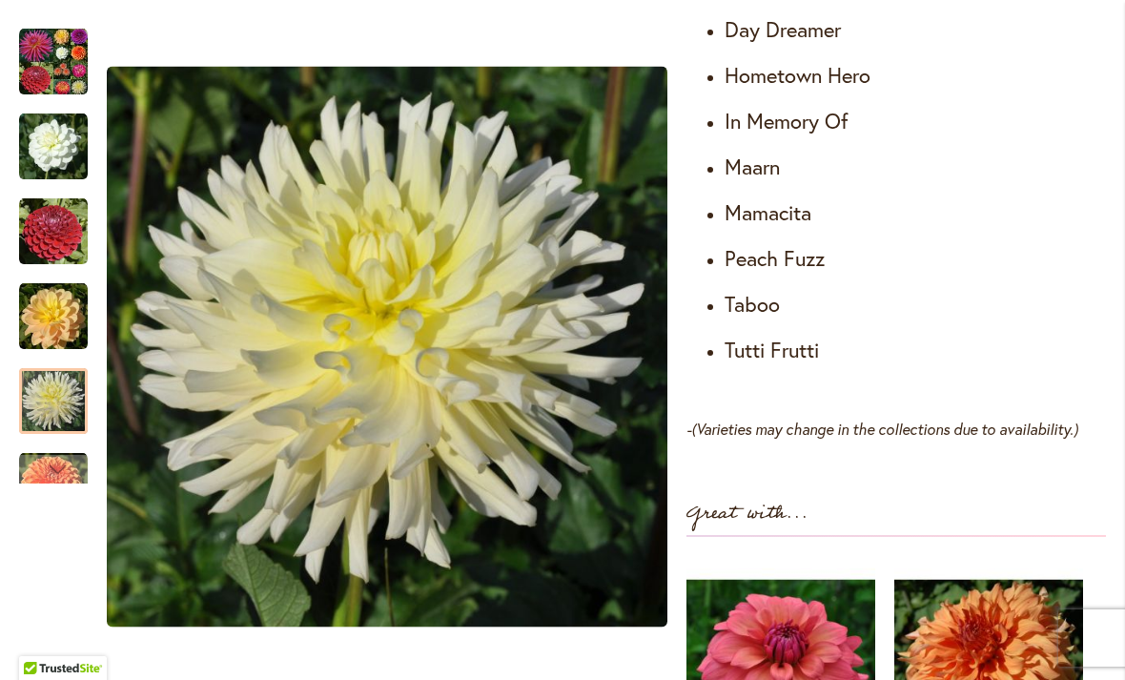
click at [53, 459] on div "Next" at bounding box center [53, 469] width 29 height 29
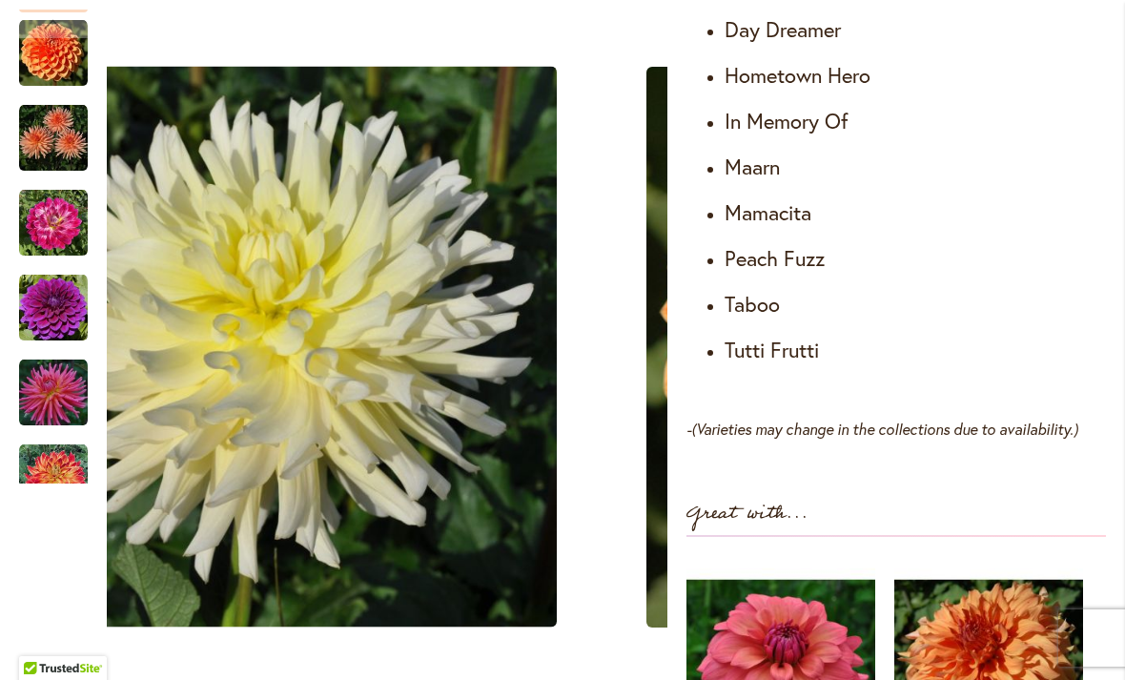
click at [51, 88] on img "MAARN" at bounding box center [53, 53] width 69 height 69
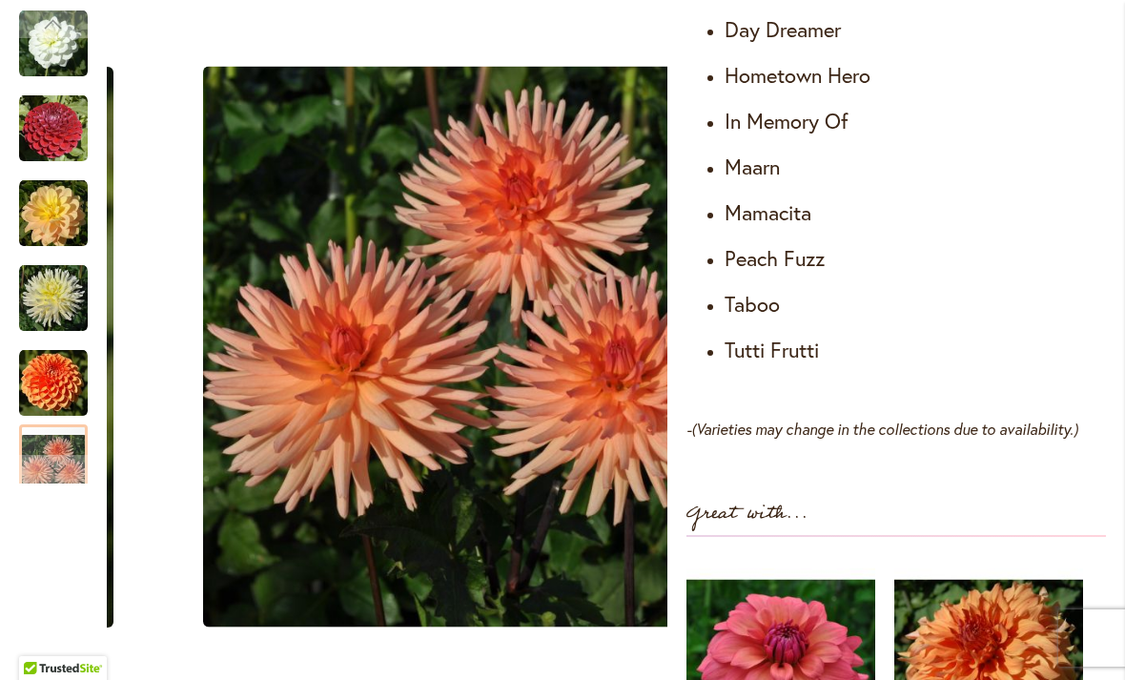
click at [47, 378] on img "MAARN" at bounding box center [53, 383] width 69 height 69
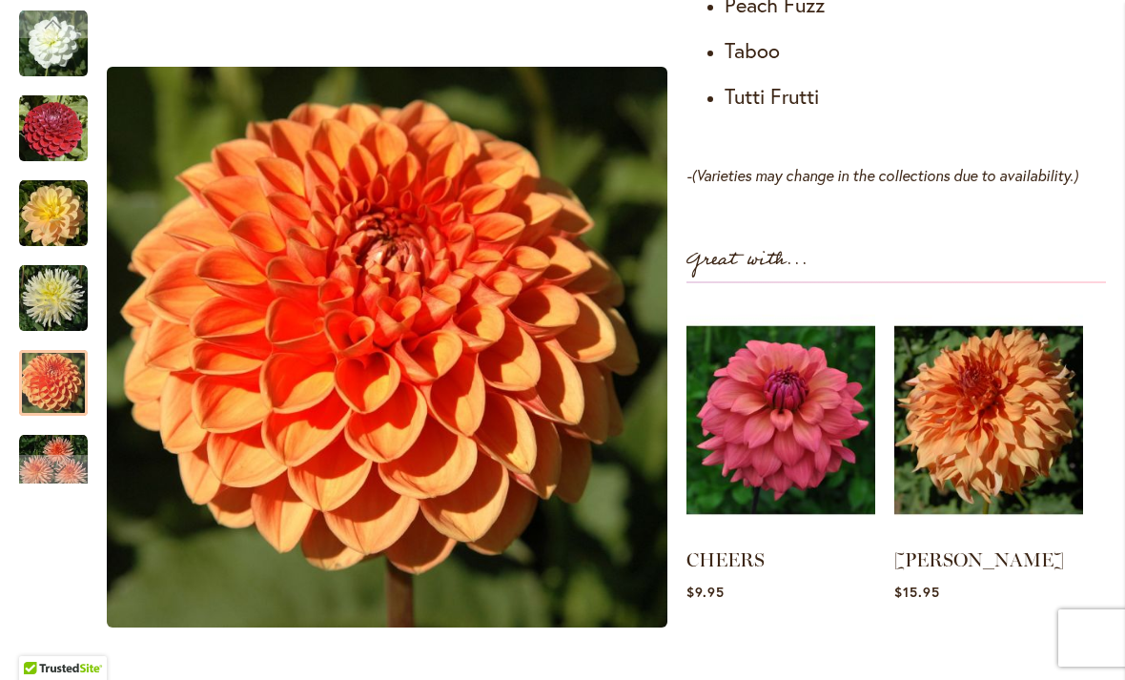
scroll to position [1632, 0]
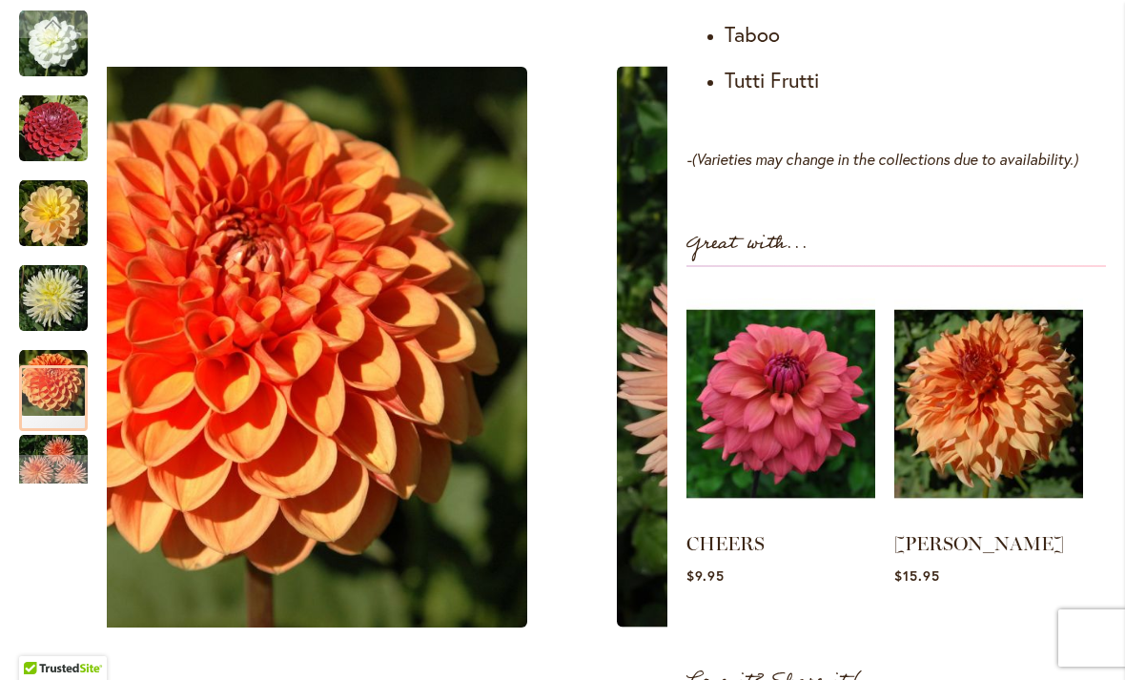
click at [48, 447] on img "PEACH FUZZ" at bounding box center [53, 468] width 69 height 69
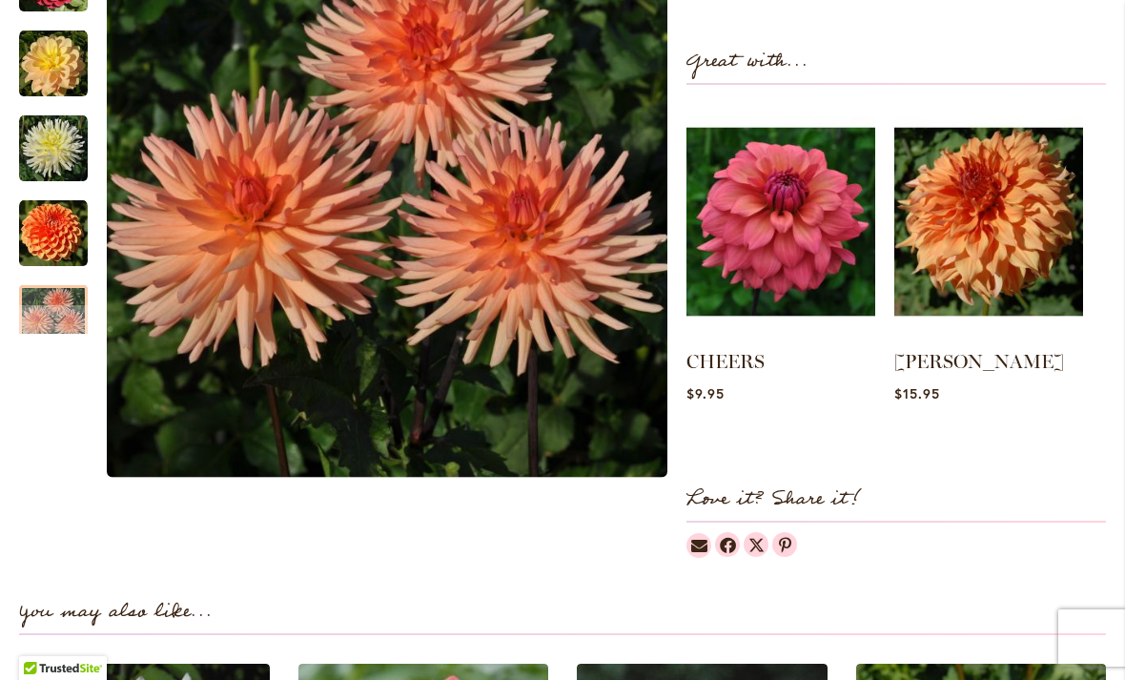
scroll to position [1818, 0]
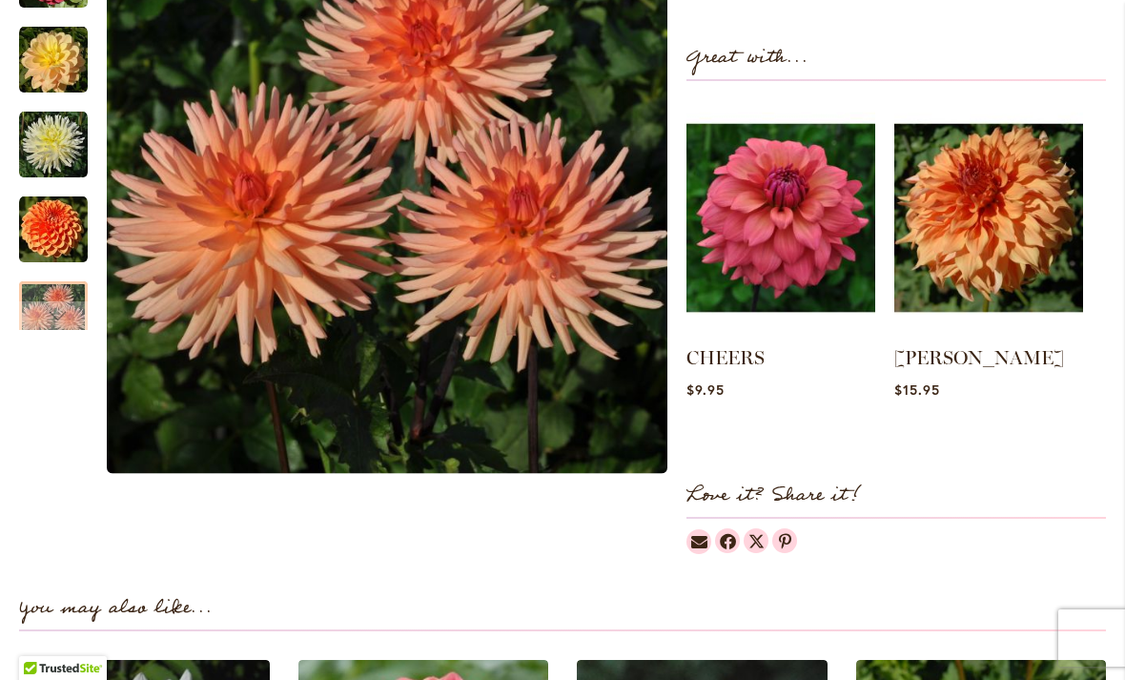
click at [53, 149] on img "IN MEMORY OF" at bounding box center [53, 144] width 69 height 69
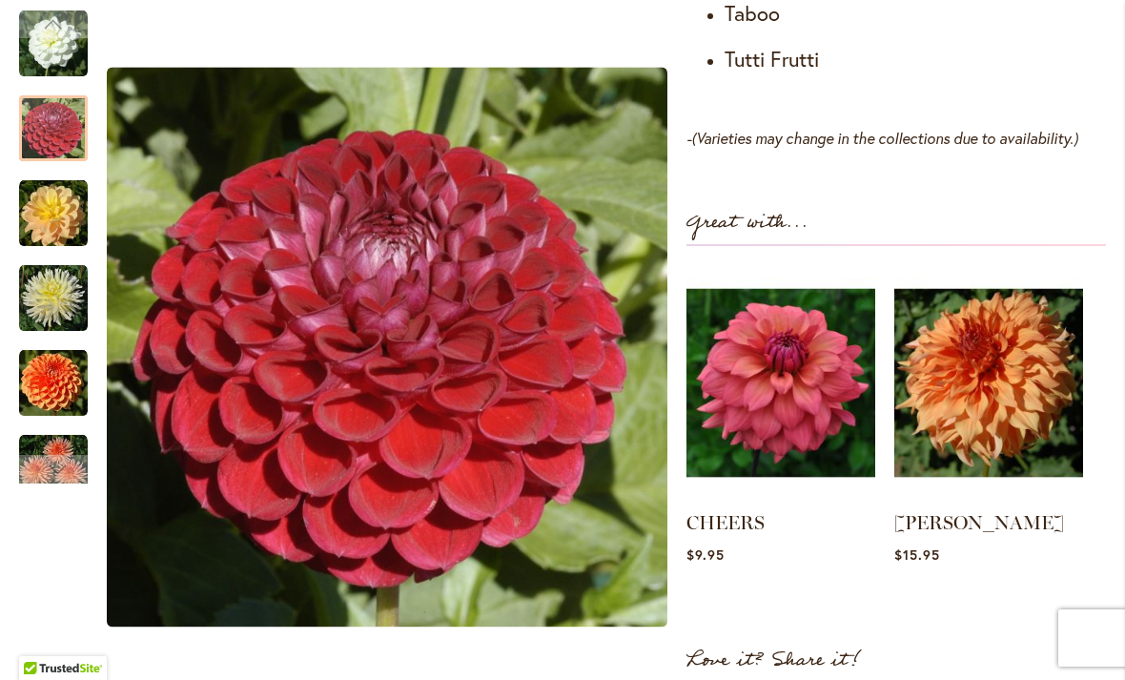
scroll to position [1633, 0]
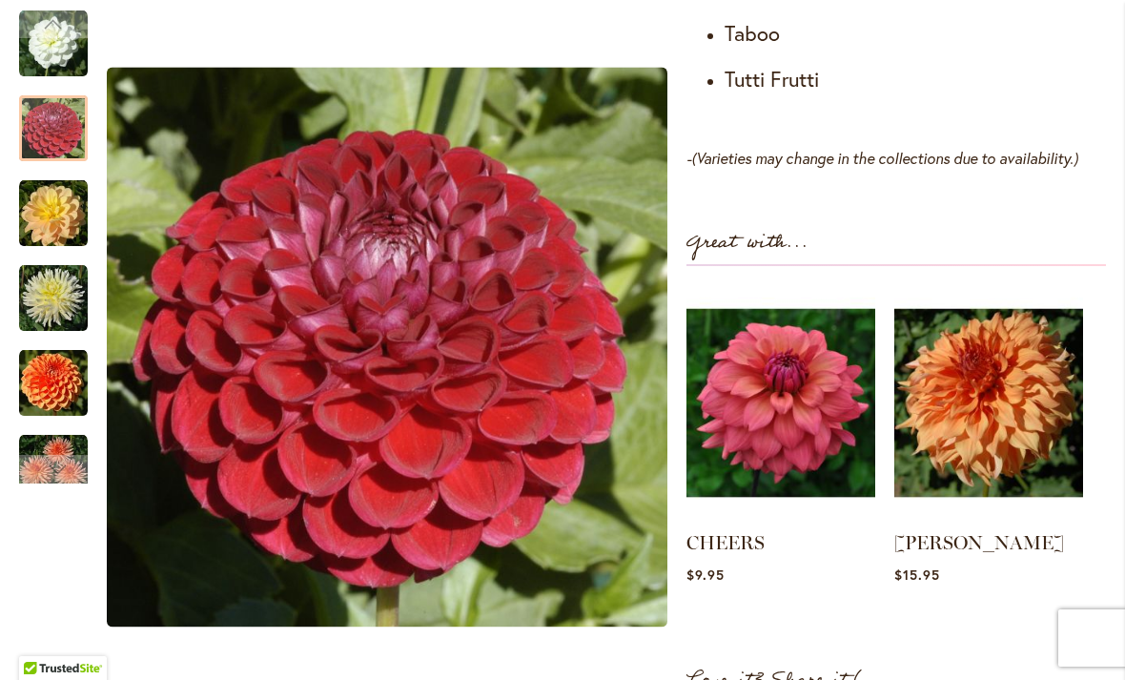
click at [42, 454] on img "PEACH FUZZ" at bounding box center [53, 468] width 69 height 69
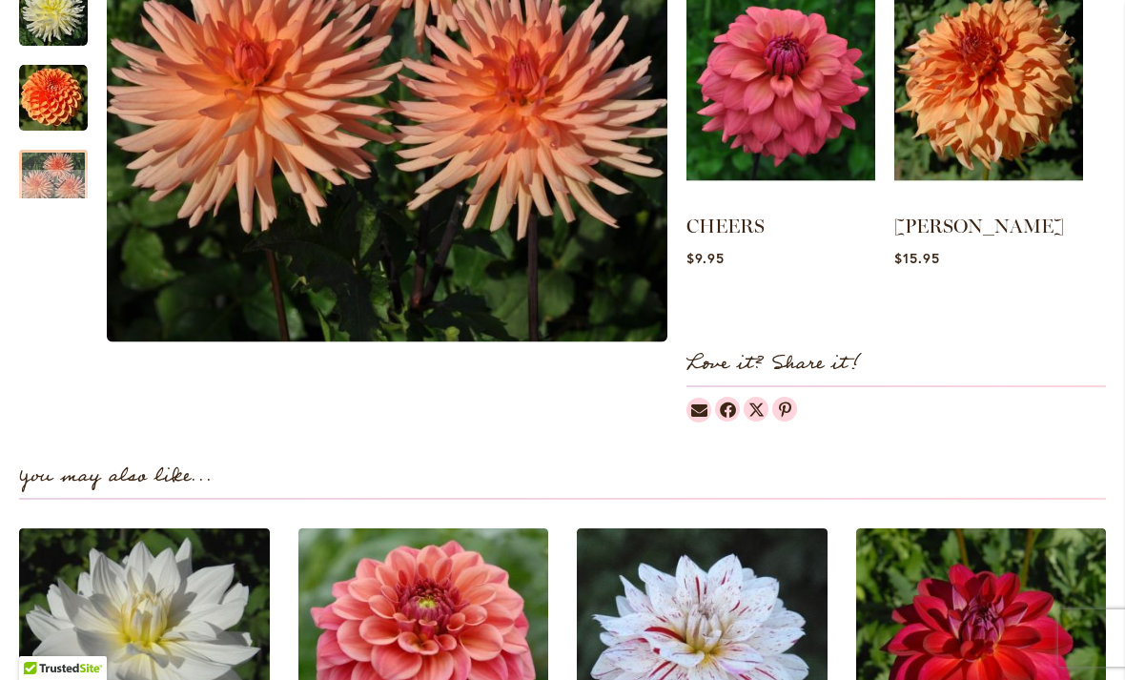
scroll to position [1948, 0]
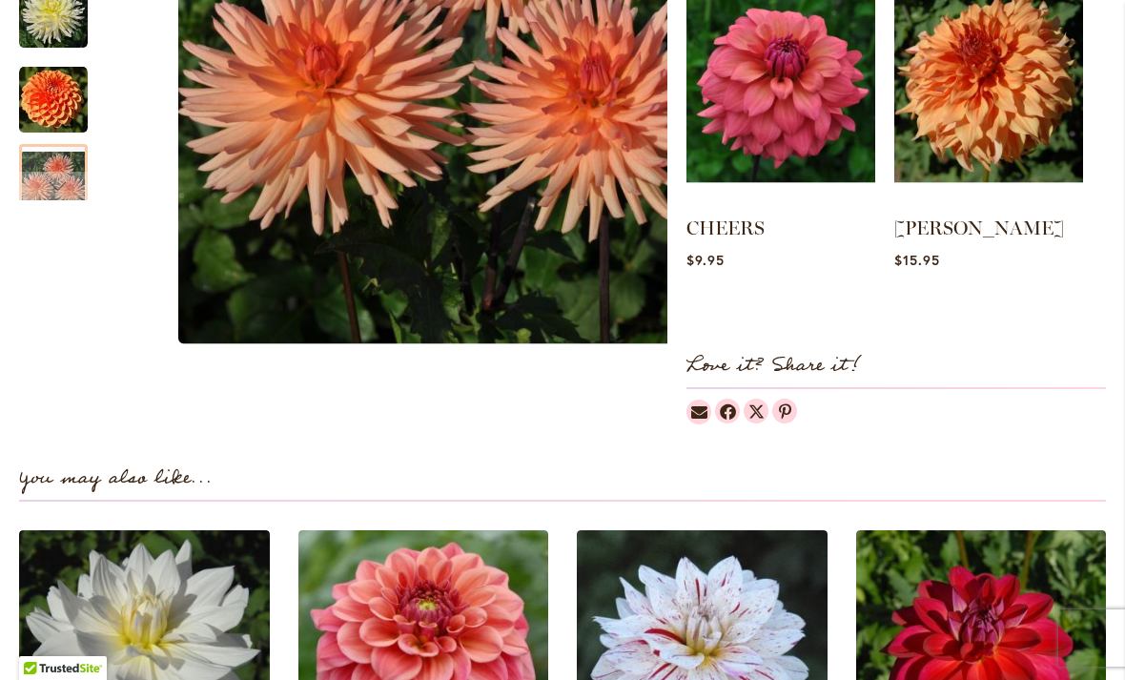
click at [29, 92] on img "MAARN" at bounding box center [53, 99] width 69 height 69
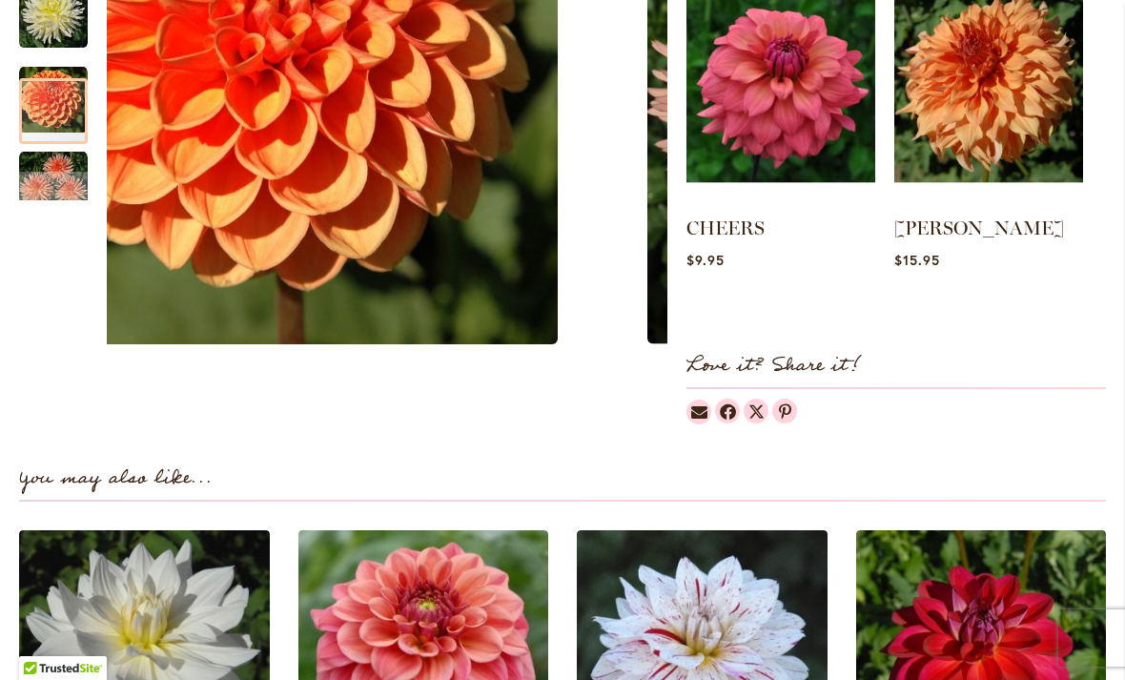
click at [44, 177] on img "PEACH FUZZ" at bounding box center [53, 184] width 69 height 69
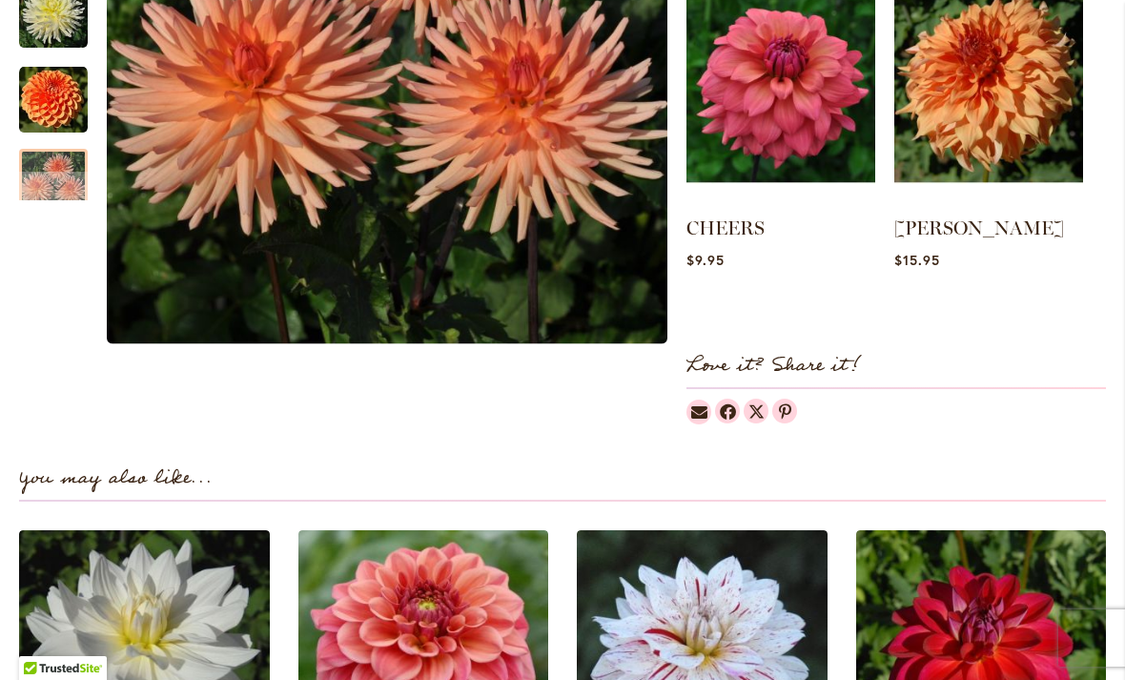
click at [40, 190] on div "Next" at bounding box center [53, 186] width 29 height 29
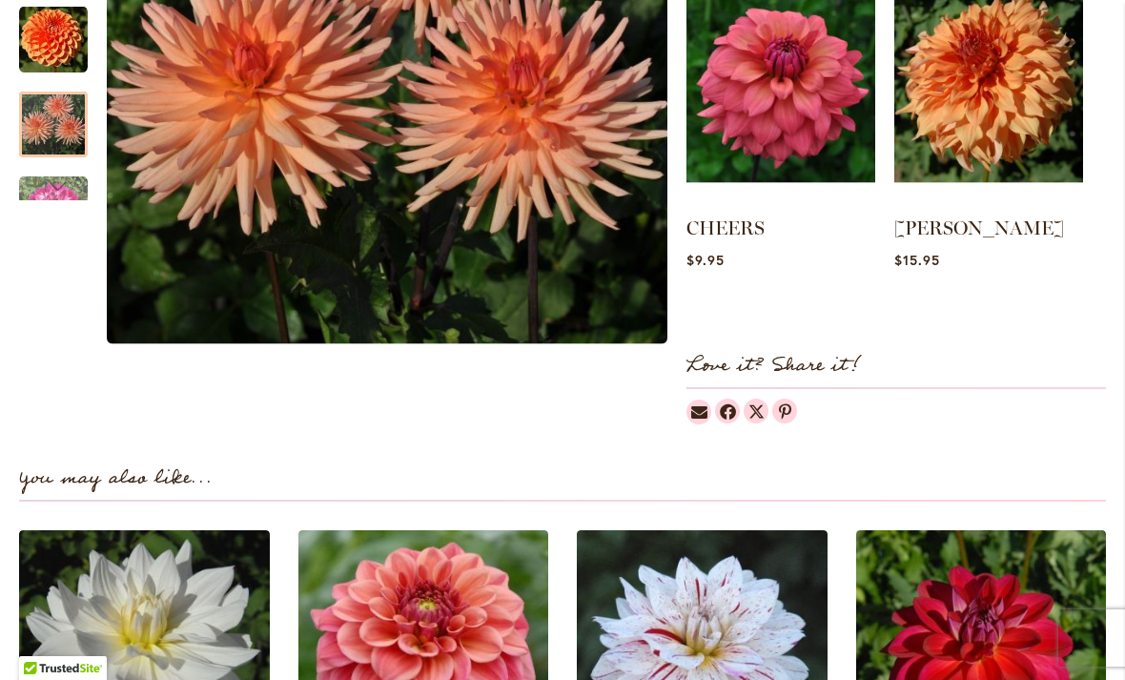
click at [49, 188] on div "Next" at bounding box center [53, 186] width 29 height 29
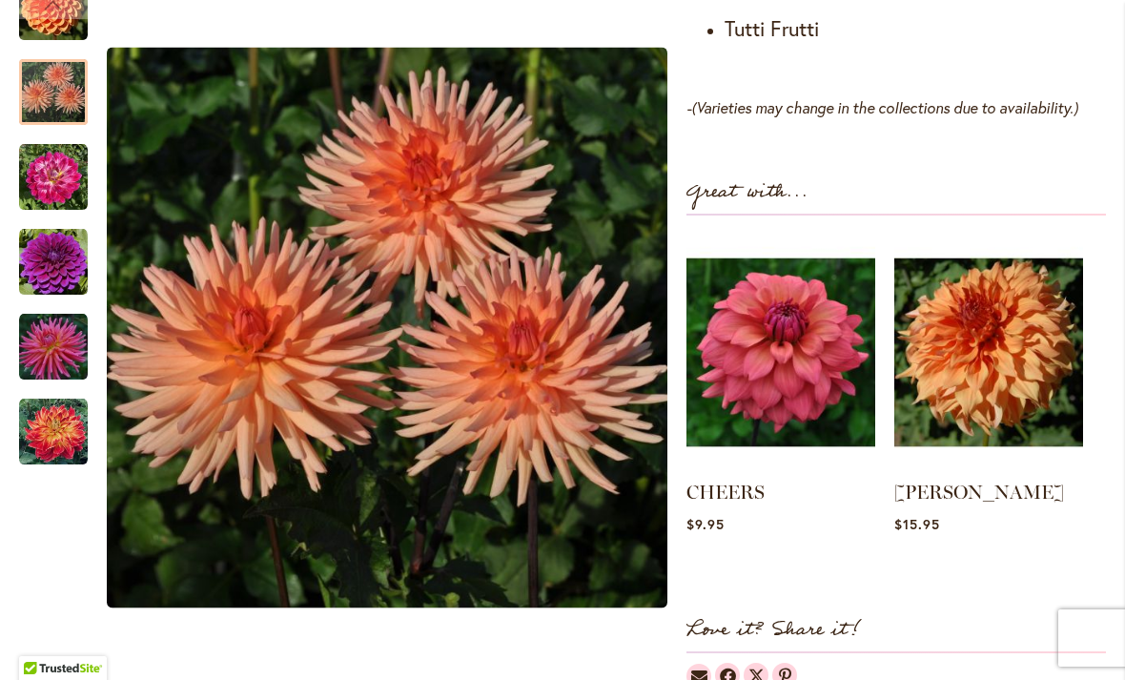
scroll to position [1661, 0]
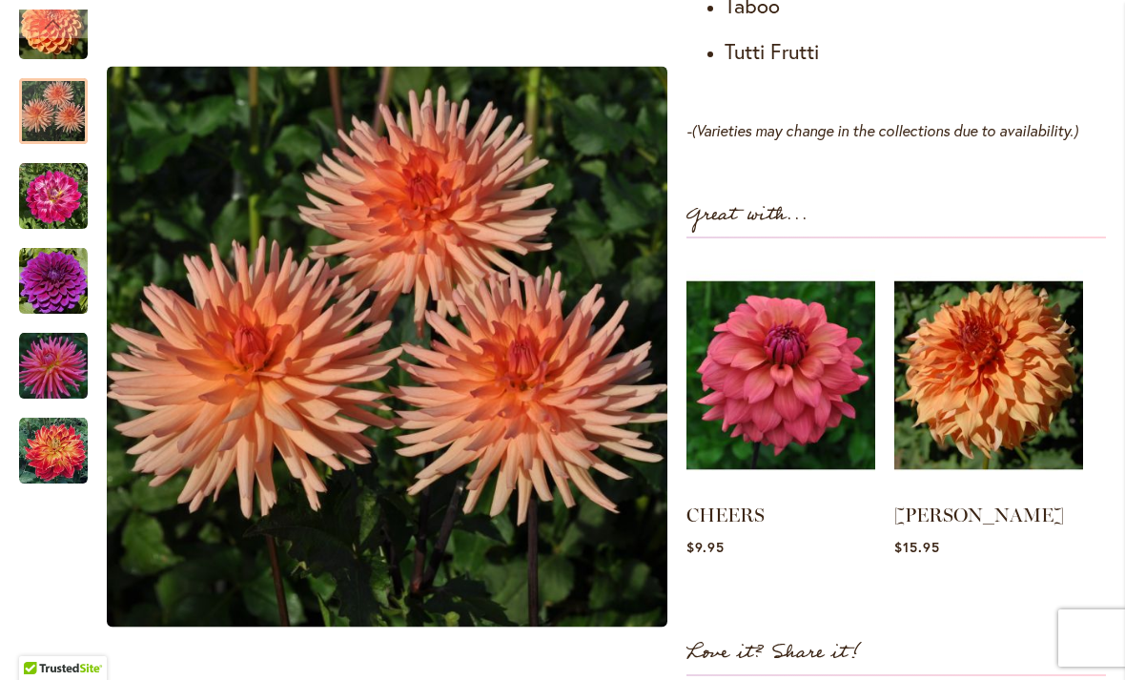
click at [53, 457] on img "HOMETOWN HERO" at bounding box center [53, 451] width 69 height 69
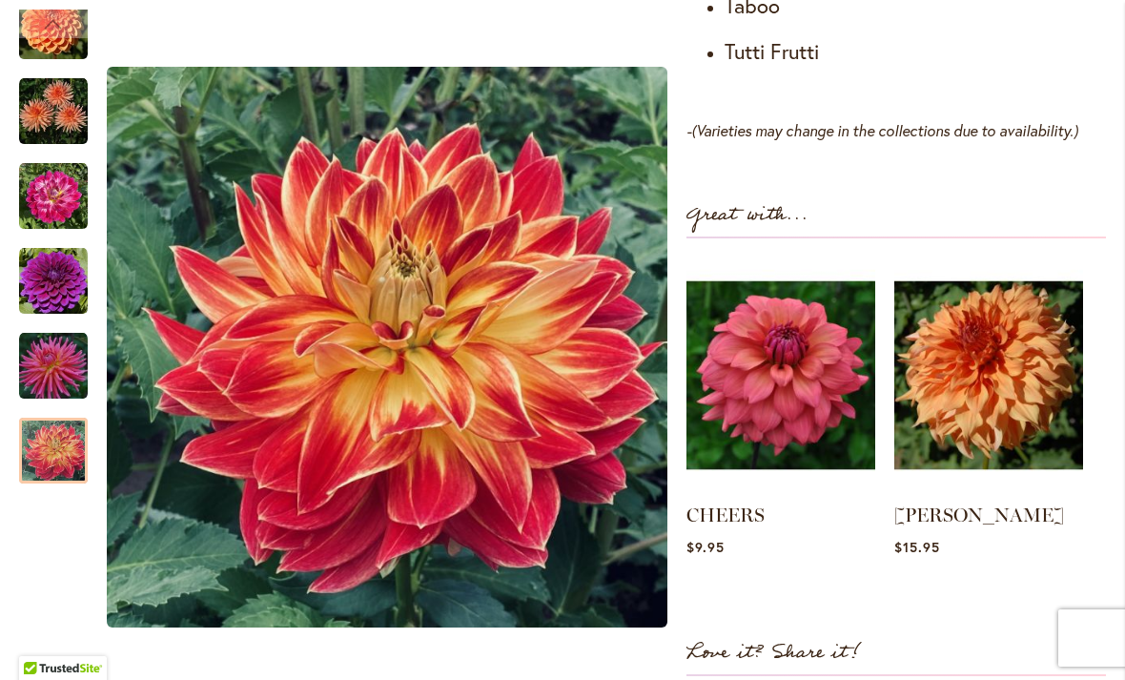
click at [43, 365] on img "TUTTI FRUTTI" at bounding box center [53, 366] width 69 height 69
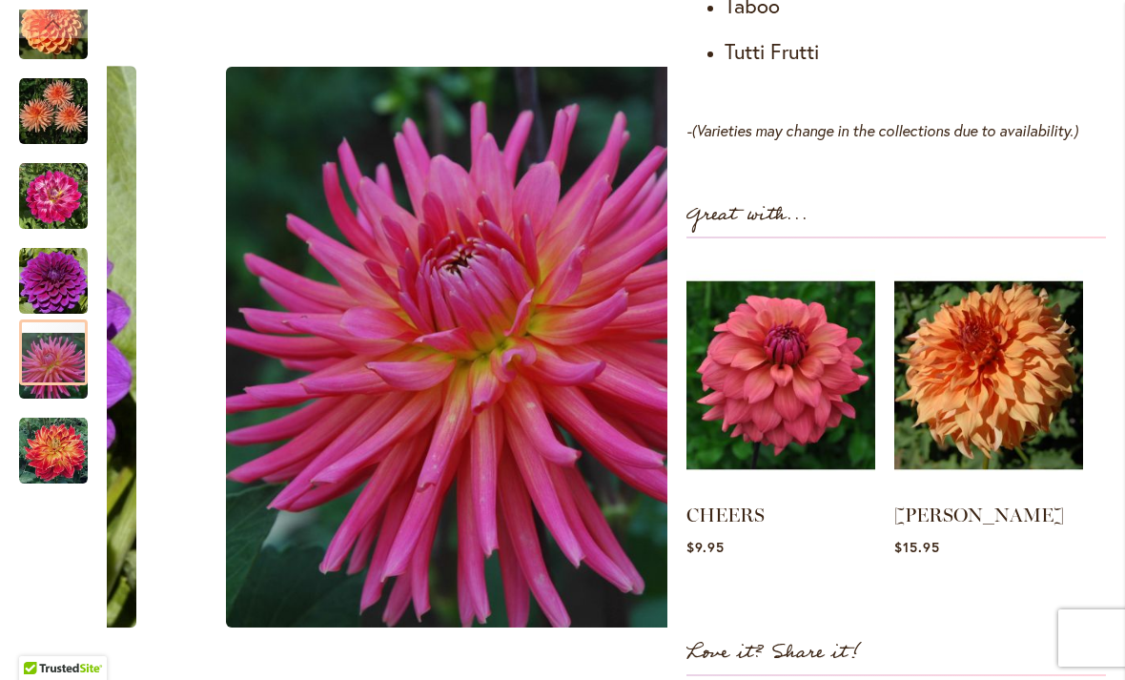
click at [44, 277] on img "TABOO" at bounding box center [53, 281] width 69 height 69
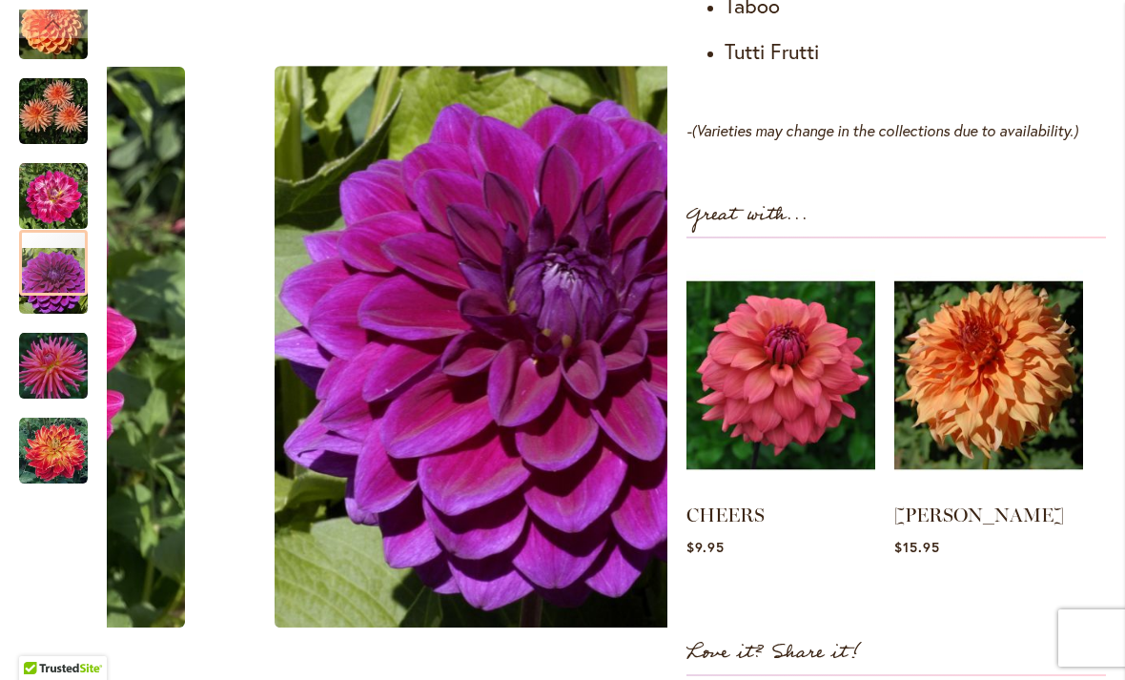
click at [49, 197] on img "MAMACITA" at bounding box center [53, 196] width 69 height 69
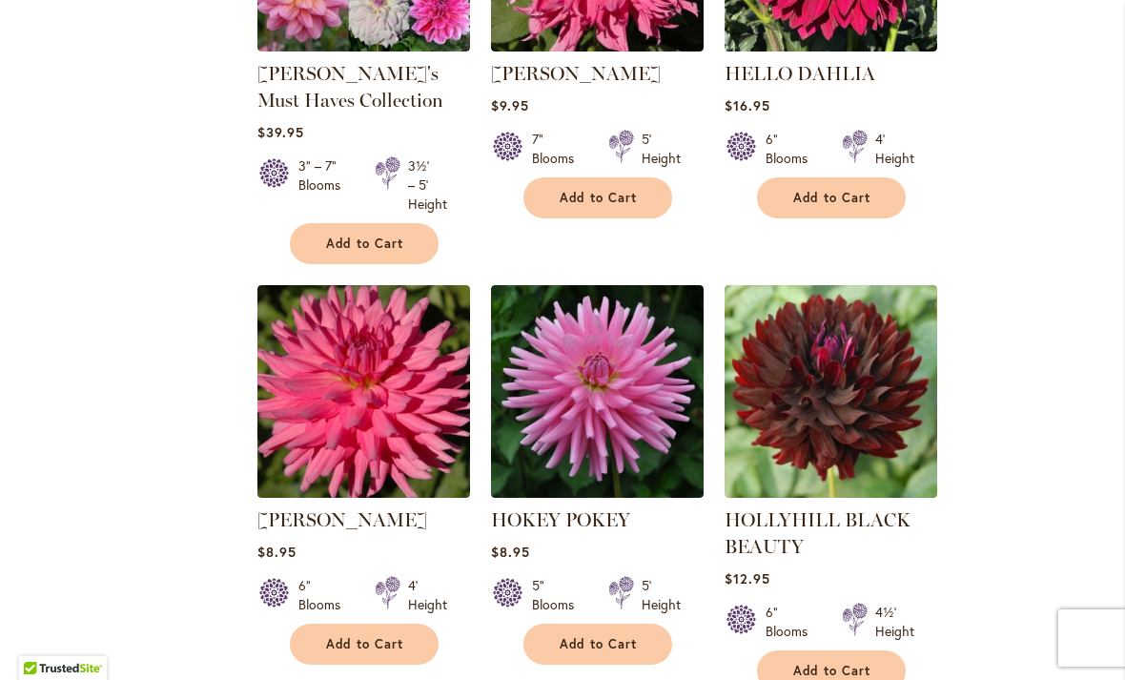
scroll to position [6452, 0]
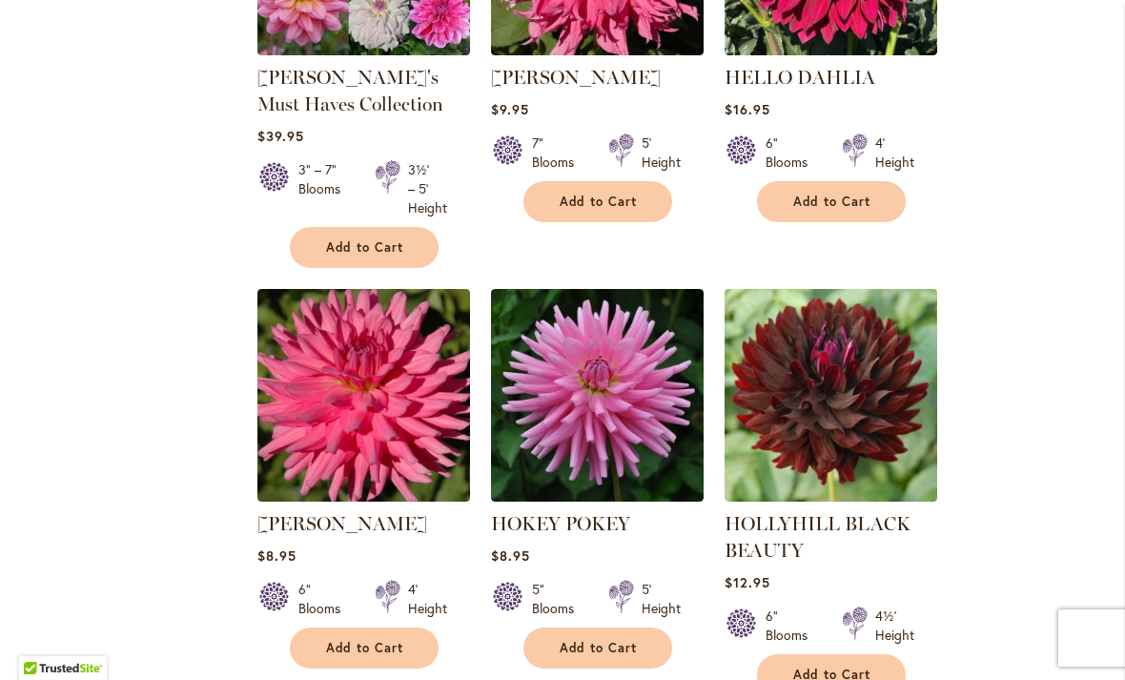
click at [382, 289] on img at bounding box center [363, 395] width 213 height 213
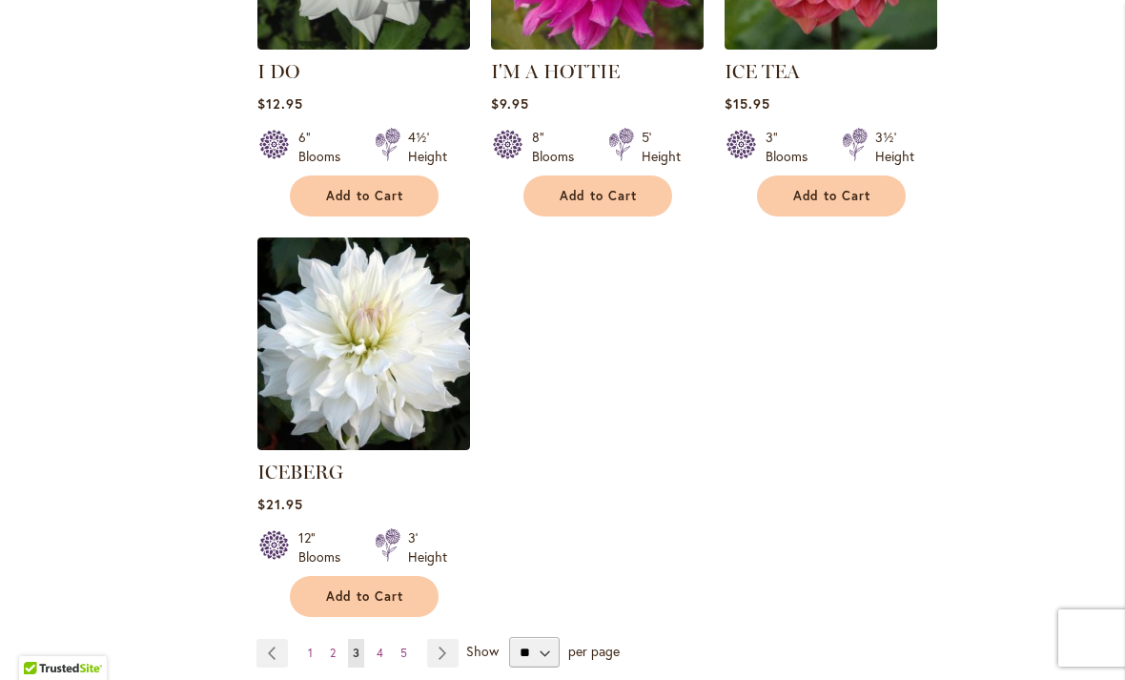
scroll to position [8959, 0]
click at [437, 639] on link "Page Next" at bounding box center [442, 653] width 31 height 29
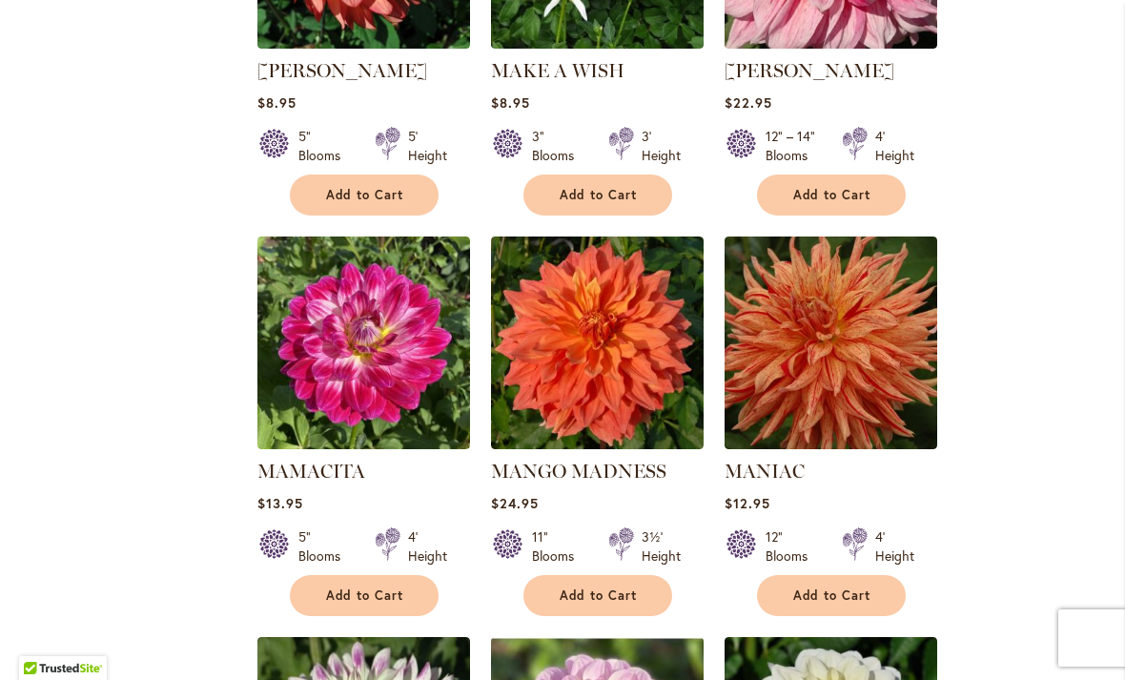
scroll to position [8026, 0]
click at [394, 236] on img at bounding box center [363, 342] width 213 height 213
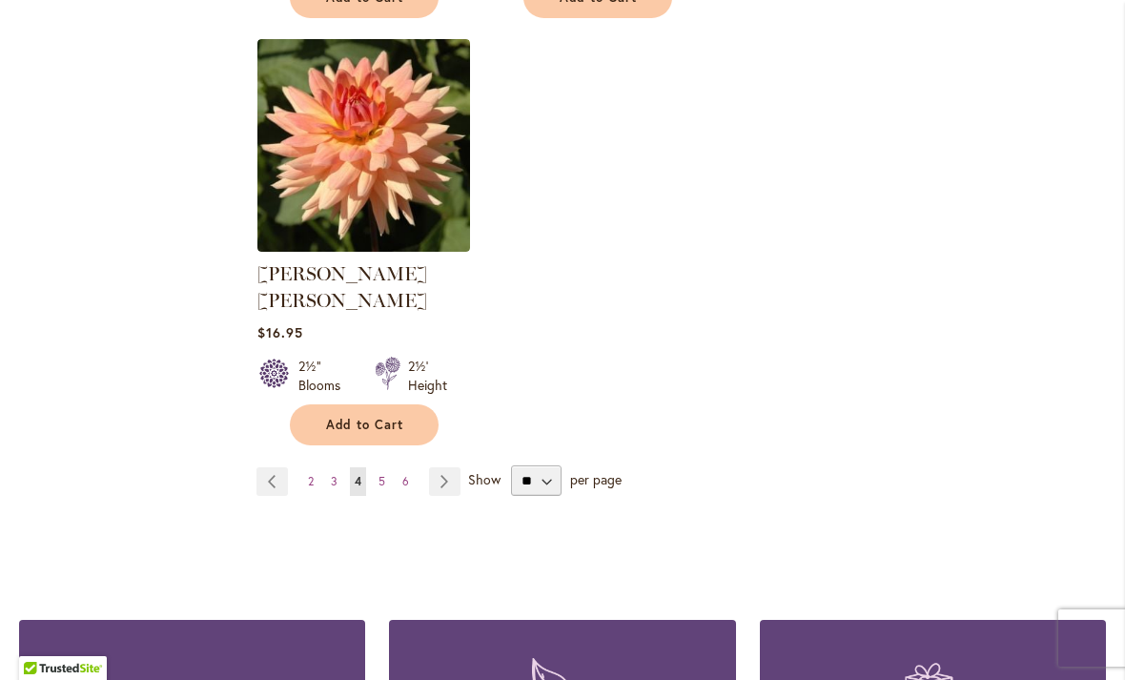
scroll to position [9073, 0]
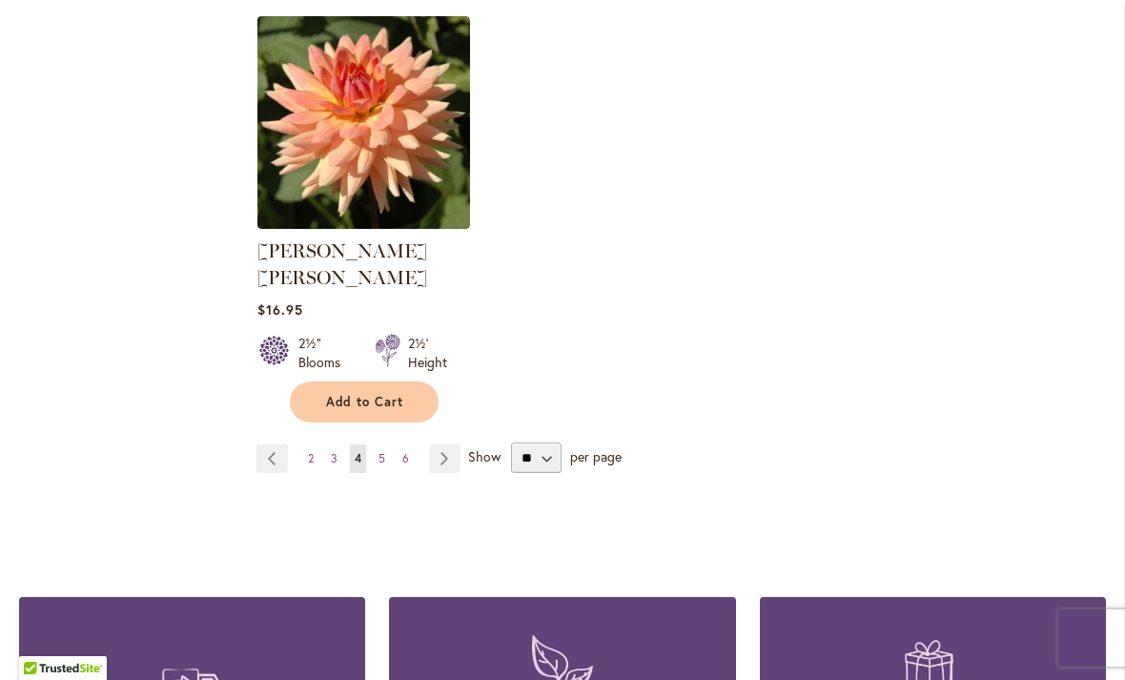
click at [446, 444] on link "Page Next" at bounding box center [444, 458] width 31 height 29
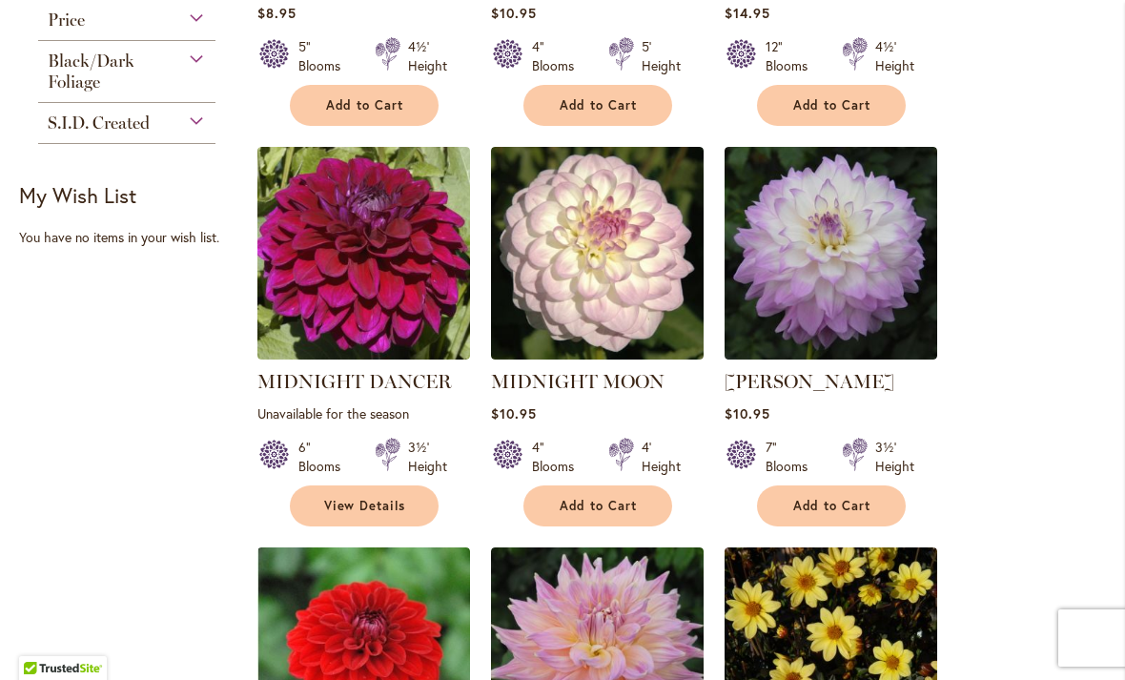
scroll to position [1131, 0]
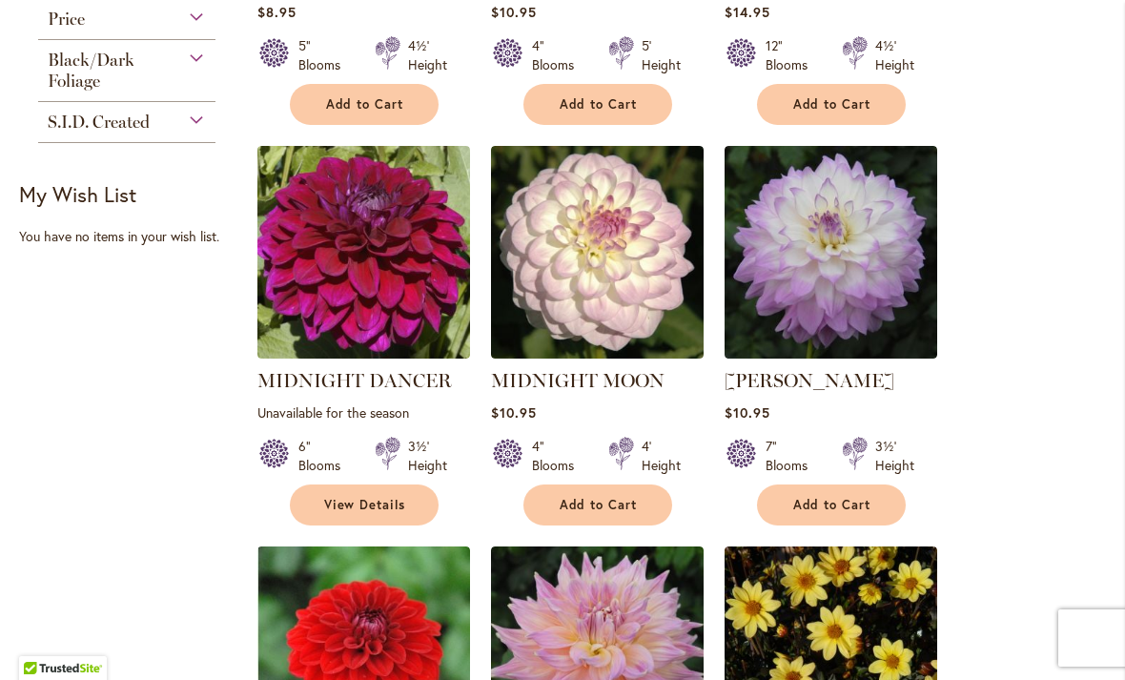
click at [839, 280] on img at bounding box center [830, 252] width 213 height 213
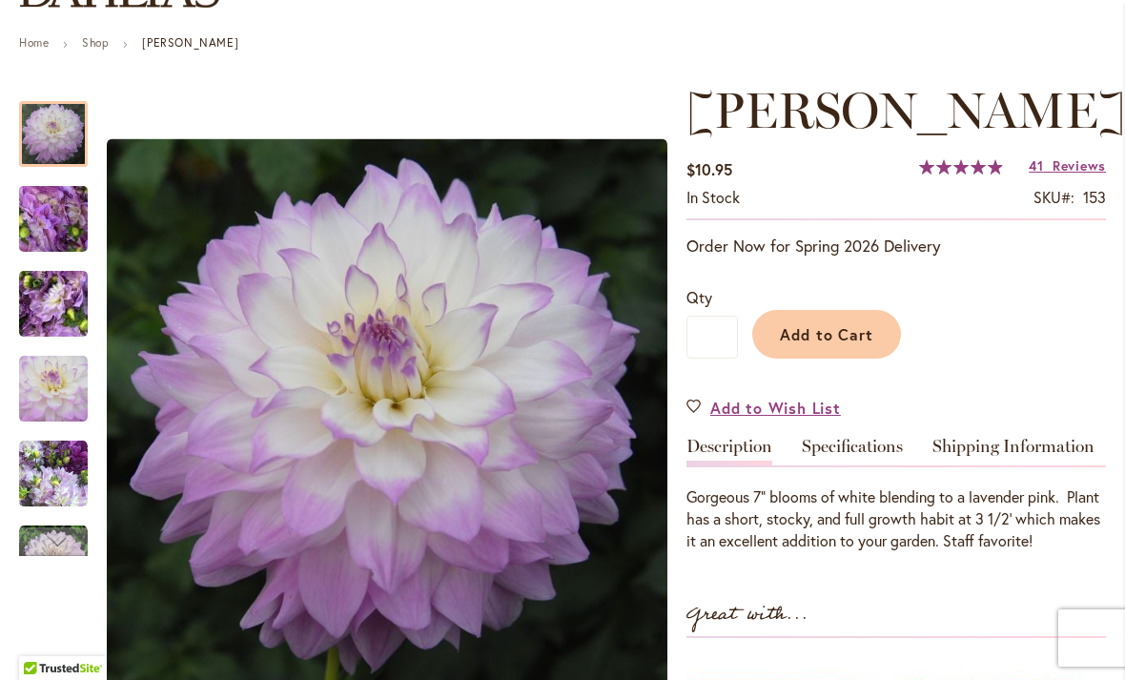
scroll to position [199, 0]
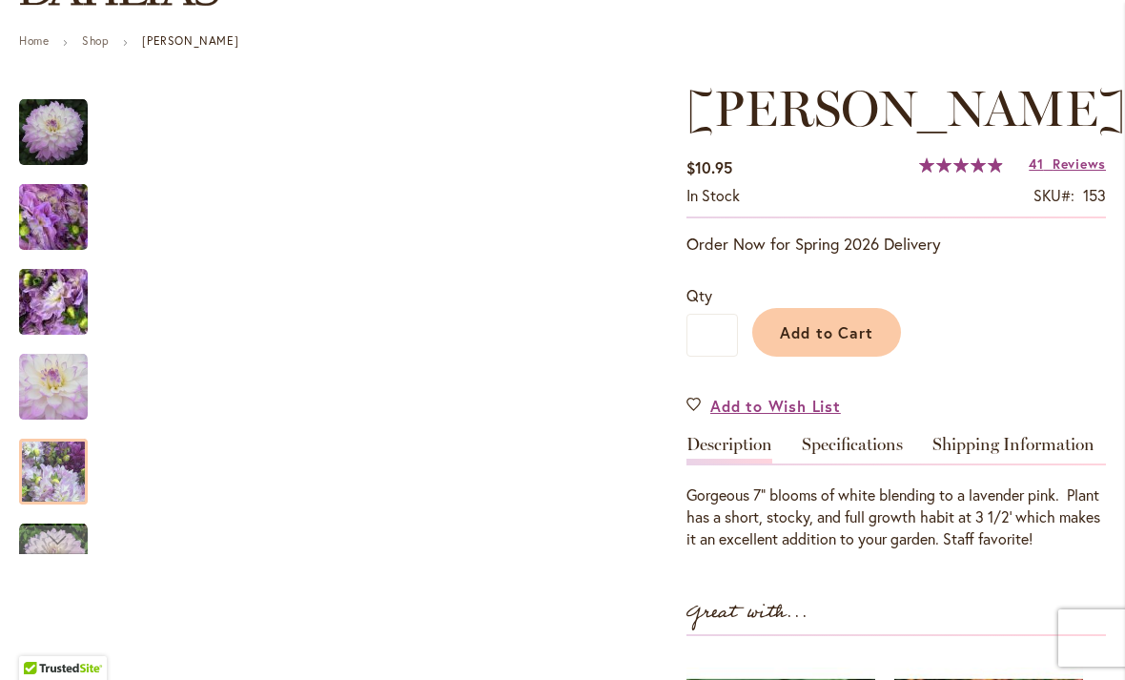
click at [54, 475] on img "MIKAYLA MIRANDA" at bounding box center [53, 472] width 69 height 69
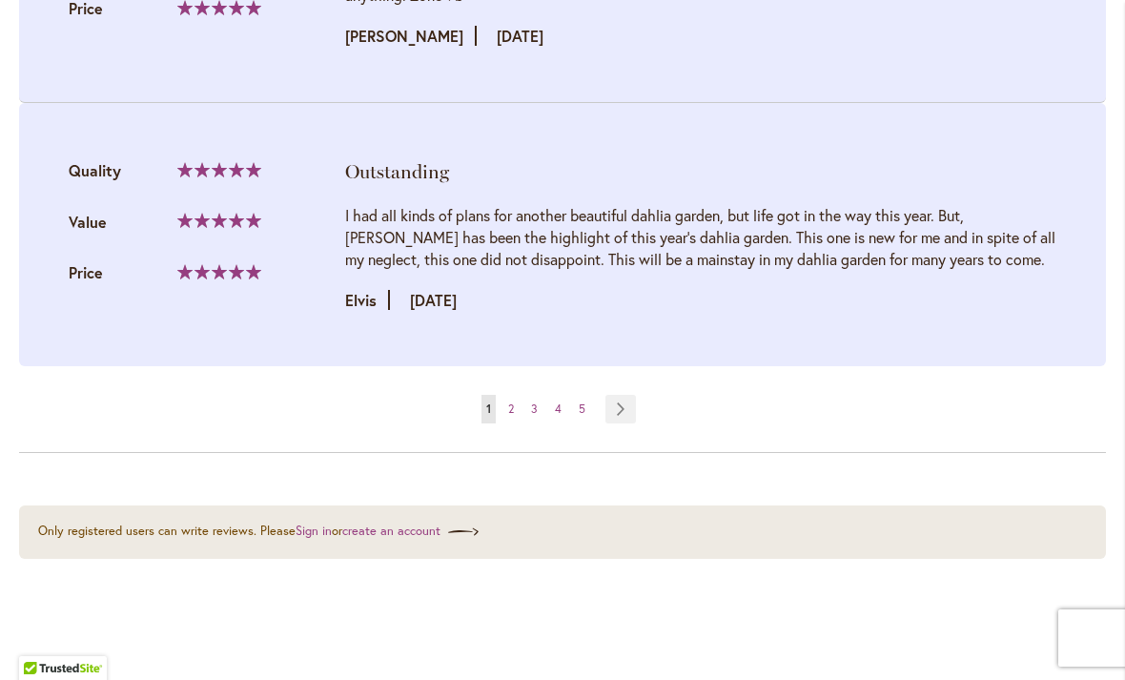
scroll to position [4269, 0]
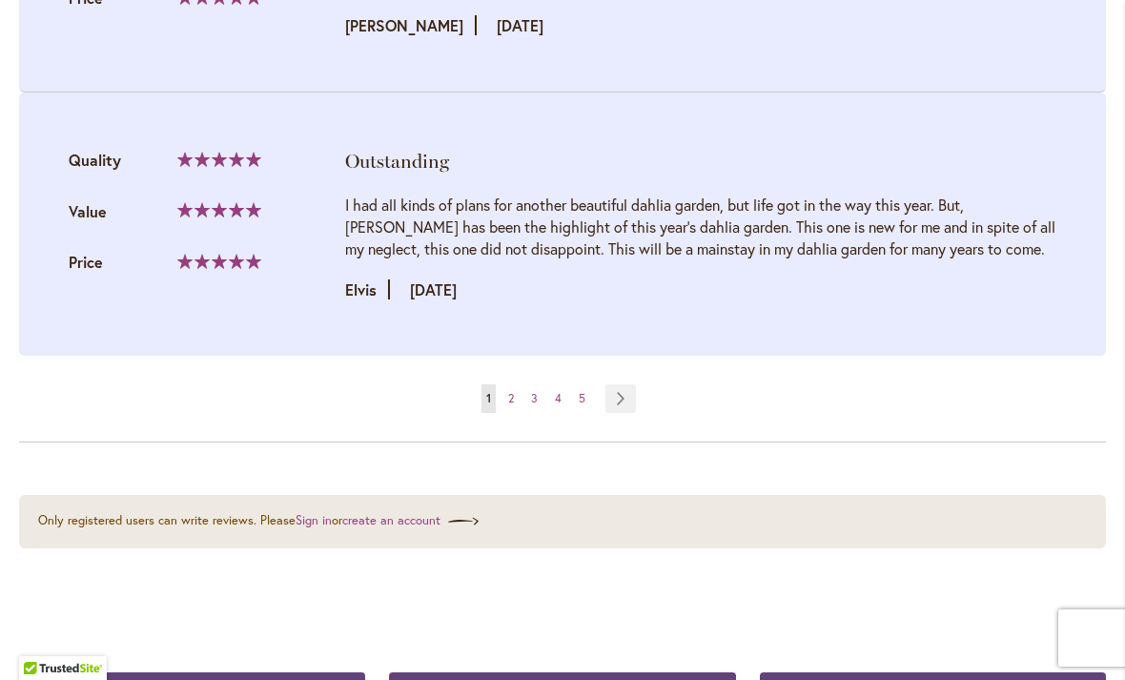
click at [612, 413] on link "Page Next" at bounding box center [620, 398] width 31 height 29
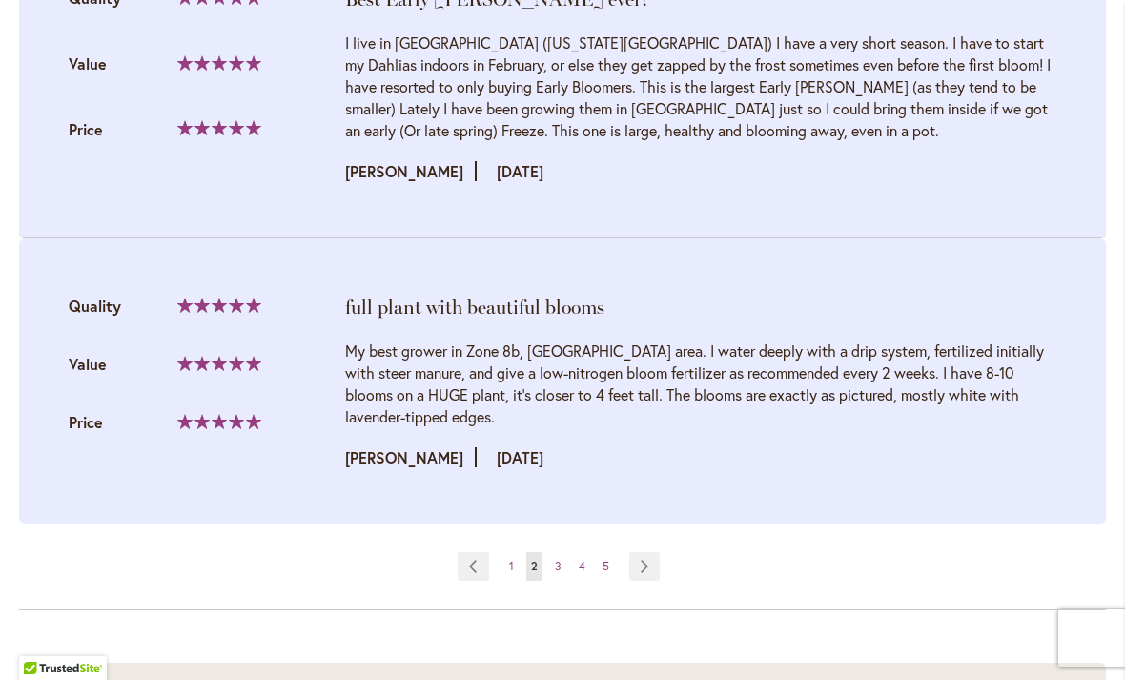
scroll to position [4565, 0]
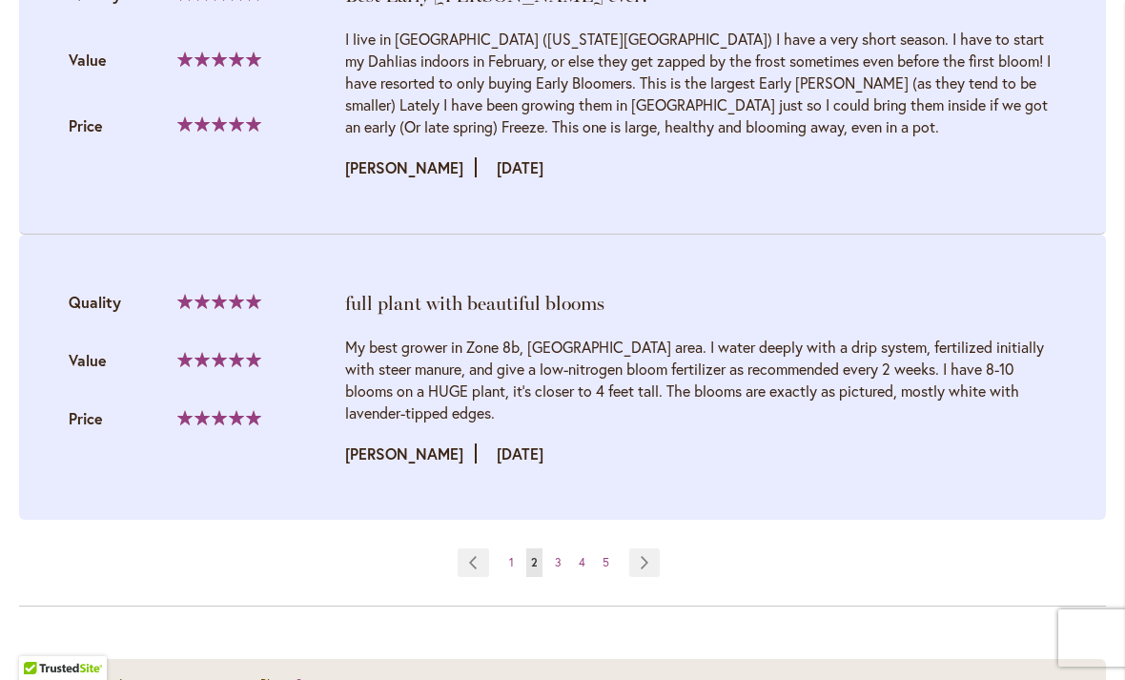
click at [645, 577] on link "Page Next" at bounding box center [644, 562] width 31 height 29
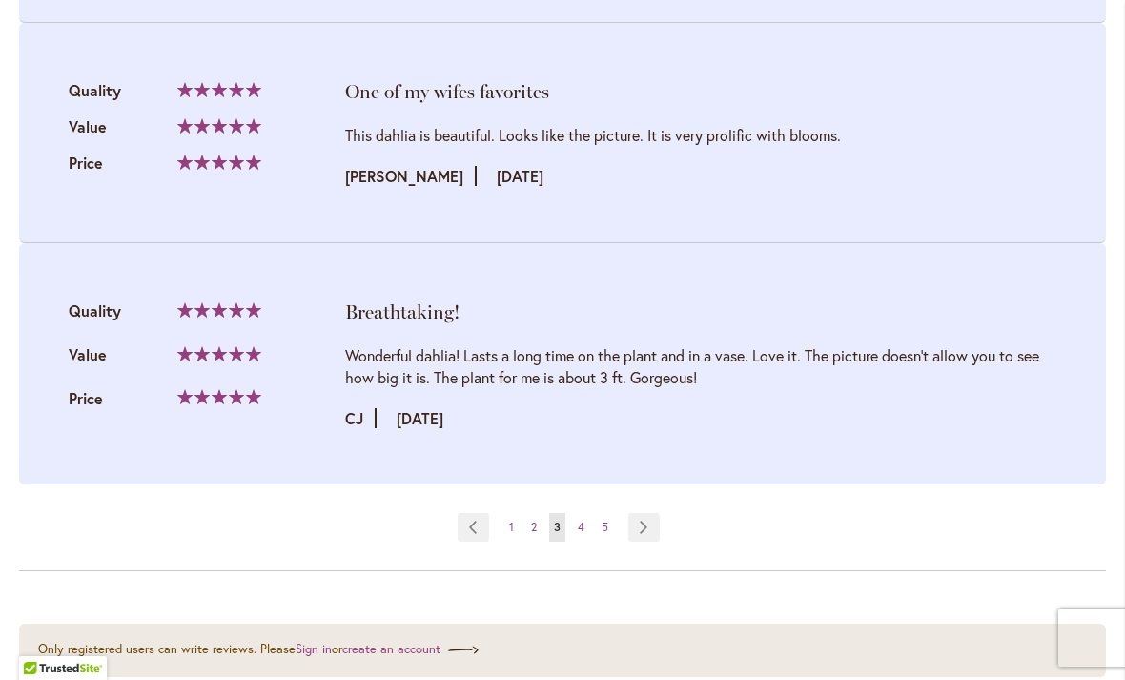
scroll to position [3956, 0]
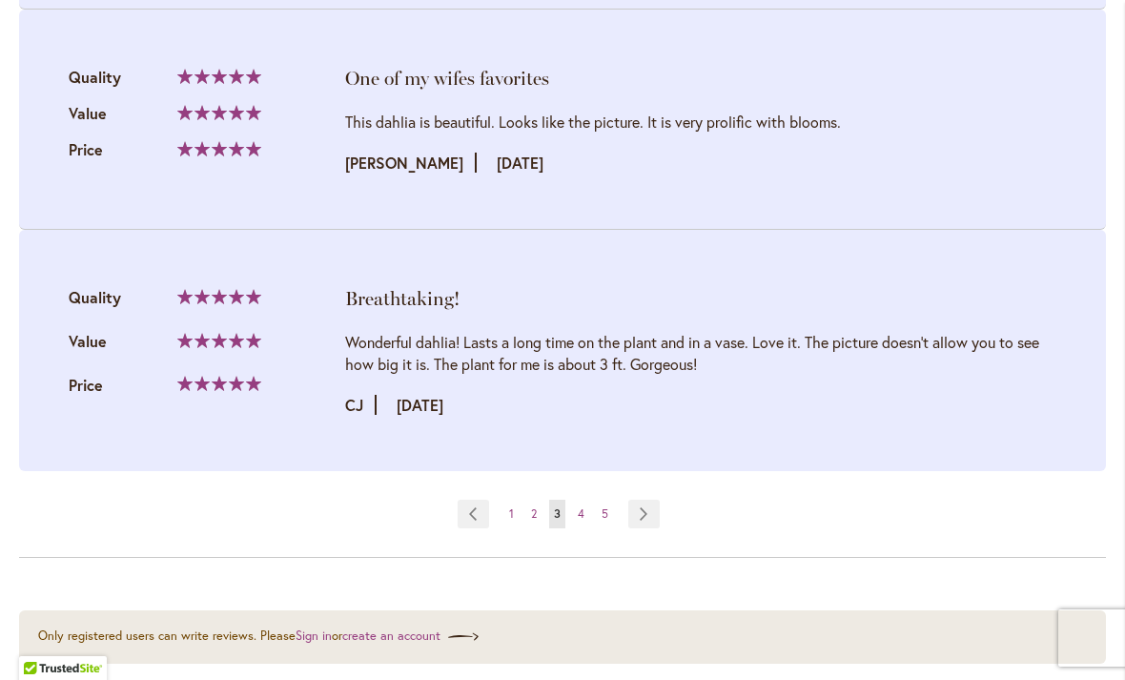
click at [641, 528] on link "Page Next" at bounding box center [643, 514] width 31 height 29
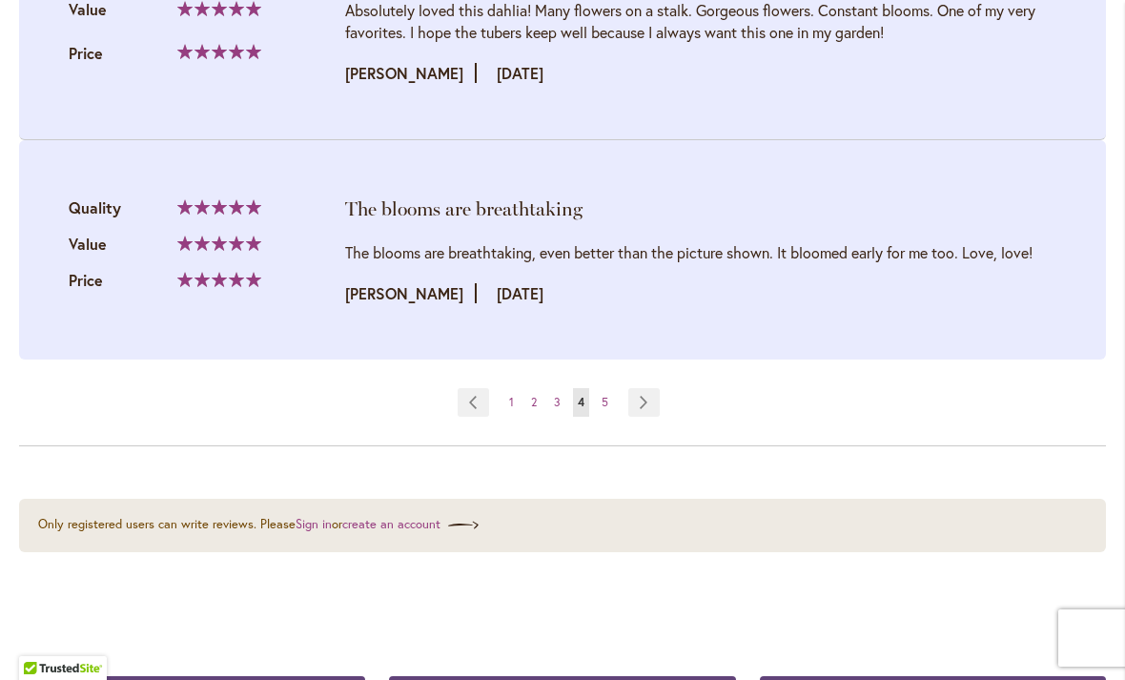
scroll to position [4156, 0]
click at [644, 416] on link "Page Next" at bounding box center [643, 401] width 31 height 29
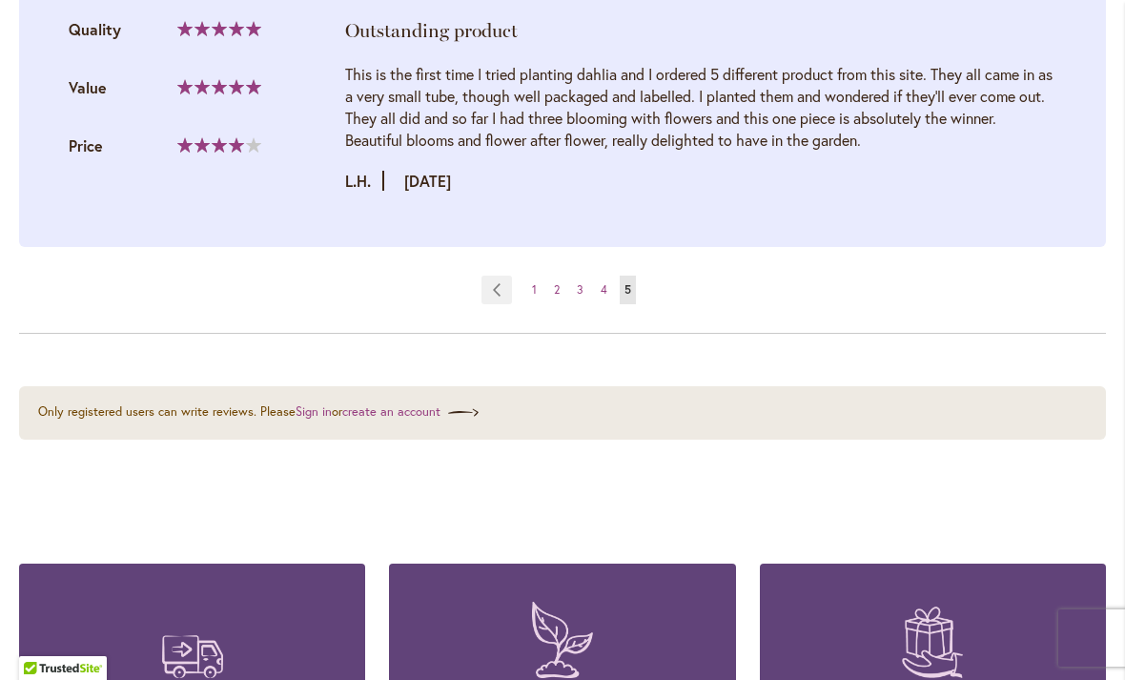
scroll to position [2090, 0]
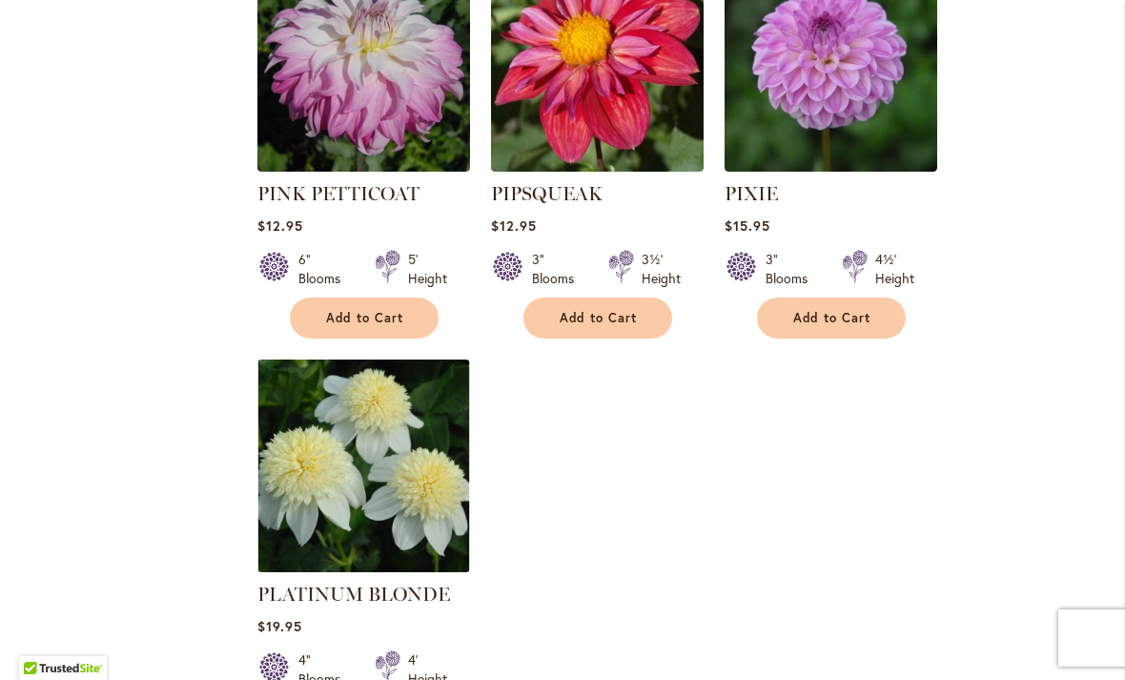
scroll to position [8778, 0]
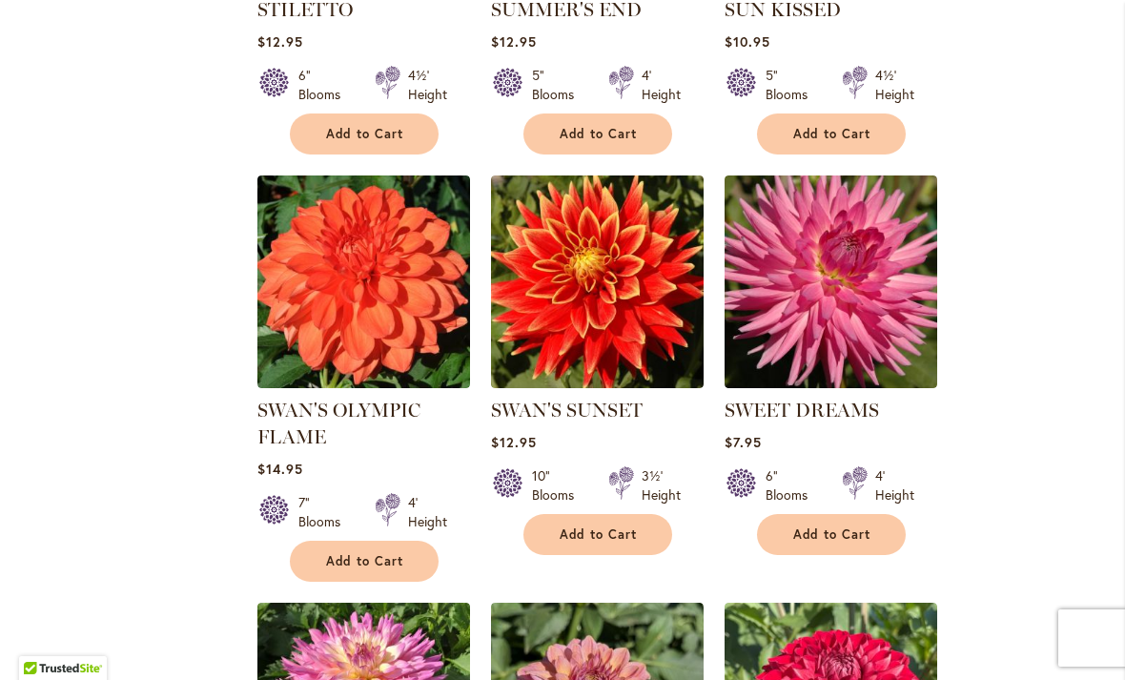
scroll to position [5935, 0]
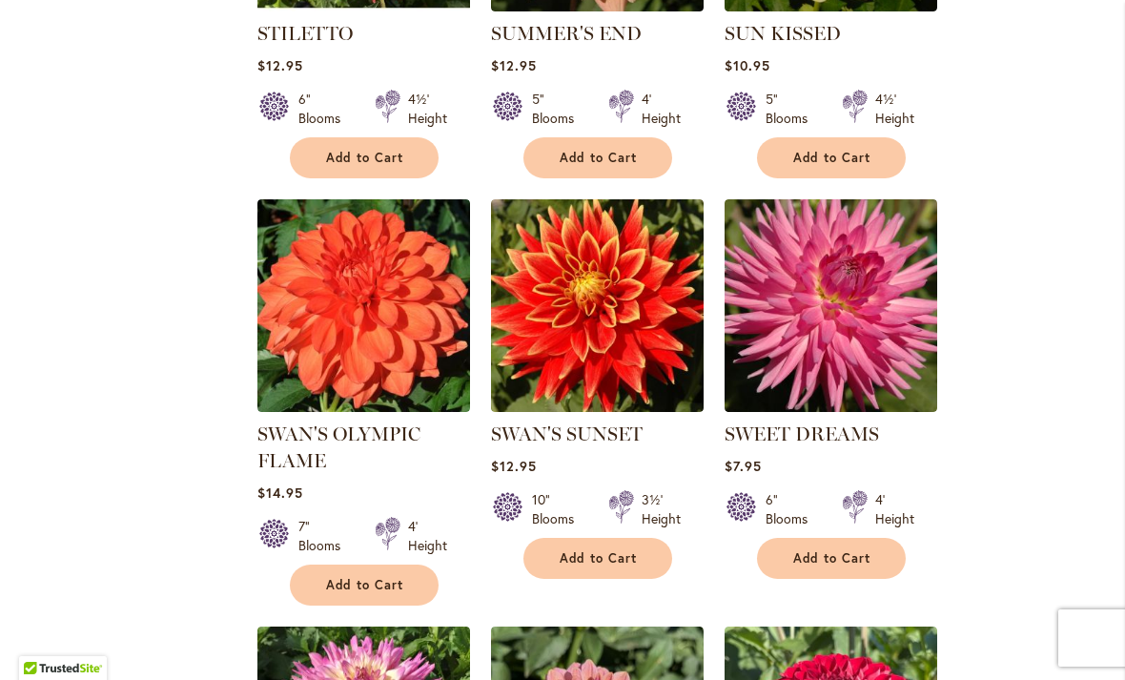
click at [395, 292] on img at bounding box center [363, 305] width 213 height 213
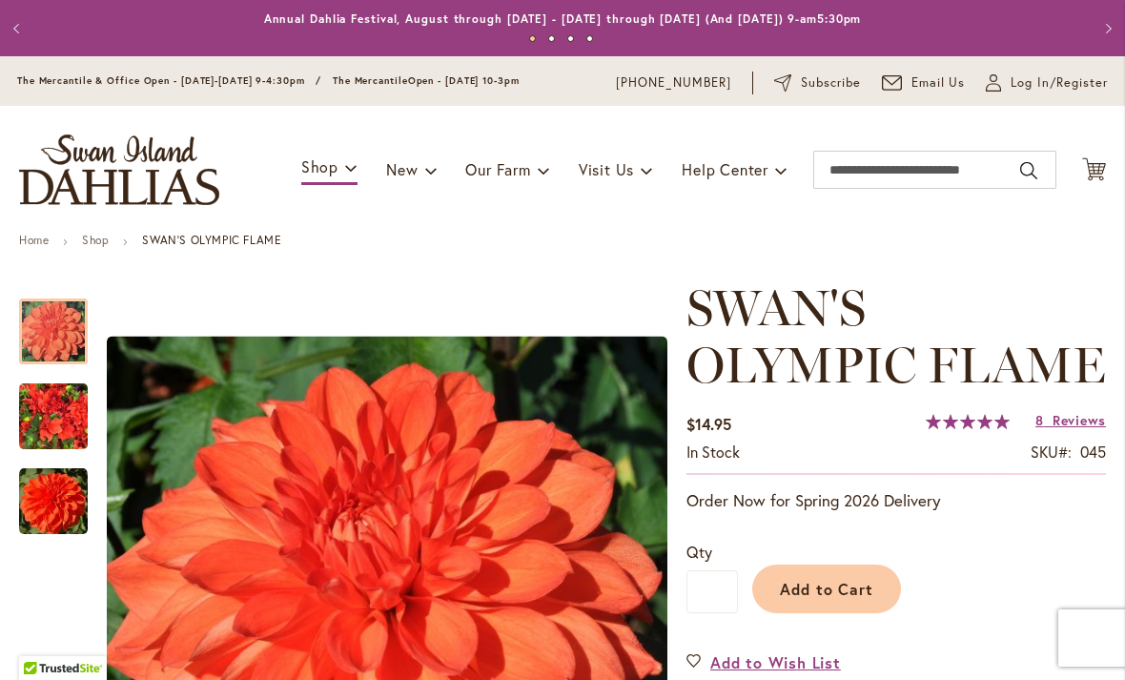
click at [52, 410] on img "Swan's Olympic Flame" at bounding box center [53, 417] width 69 height 92
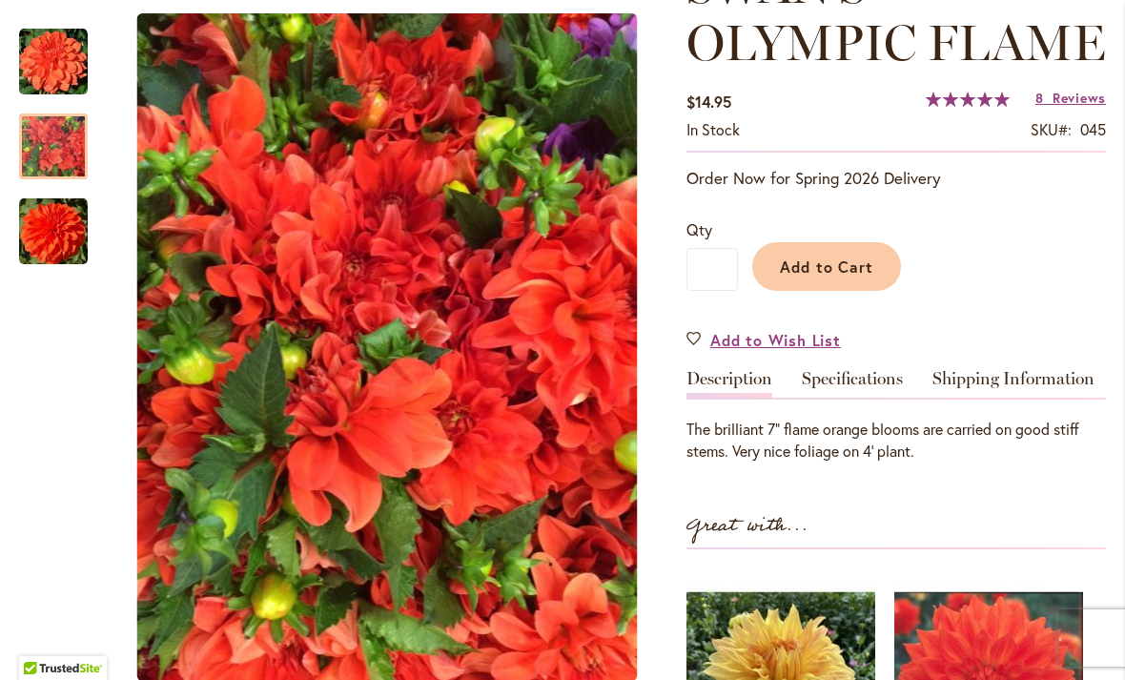
scroll to position [319, 0]
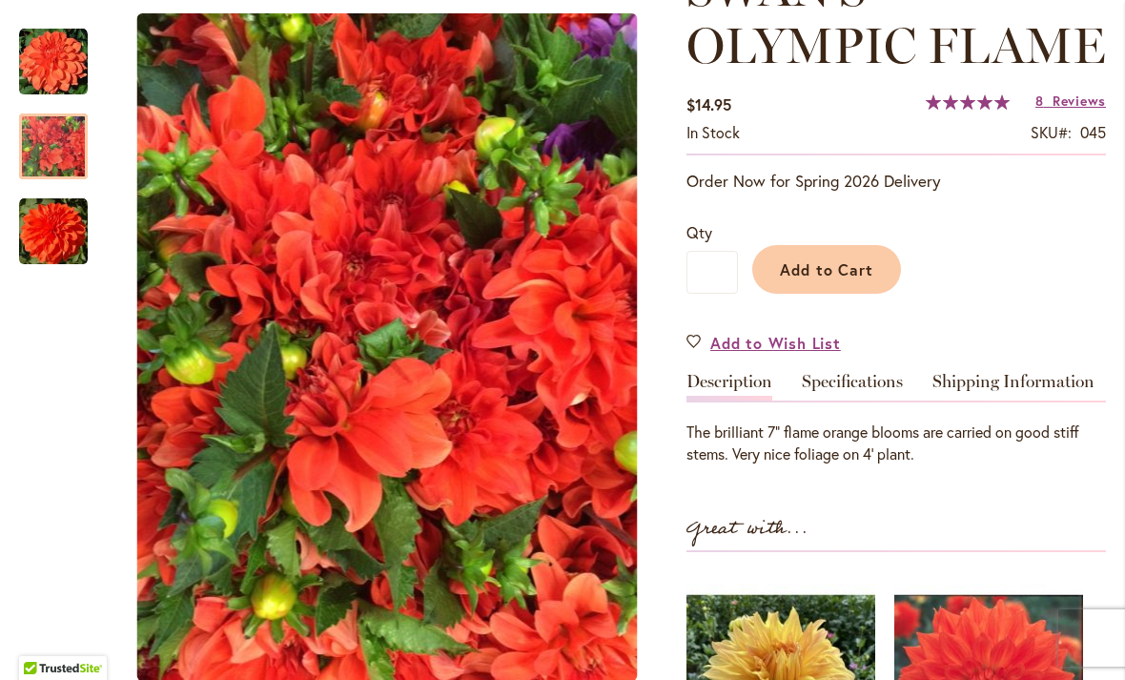
click at [40, 229] on img "Swan's Olympic Flame" at bounding box center [53, 231] width 69 height 69
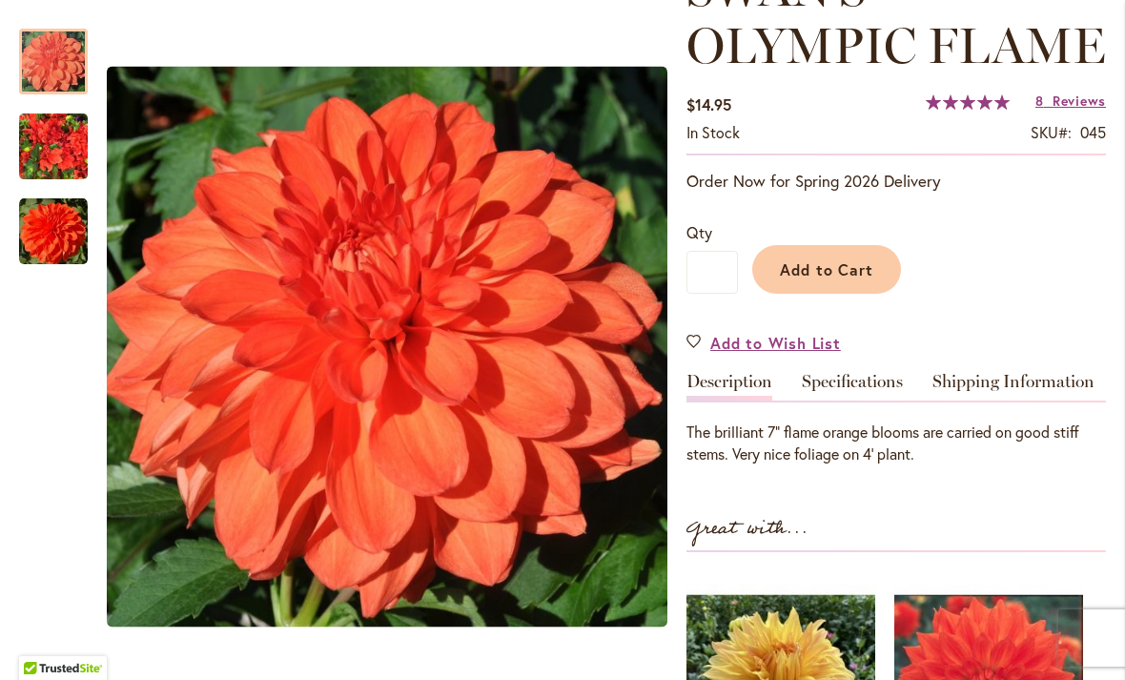
click at [47, 69] on img "Swan's Olympic Flame" at bounding box center [53, 62] width 69 height 69
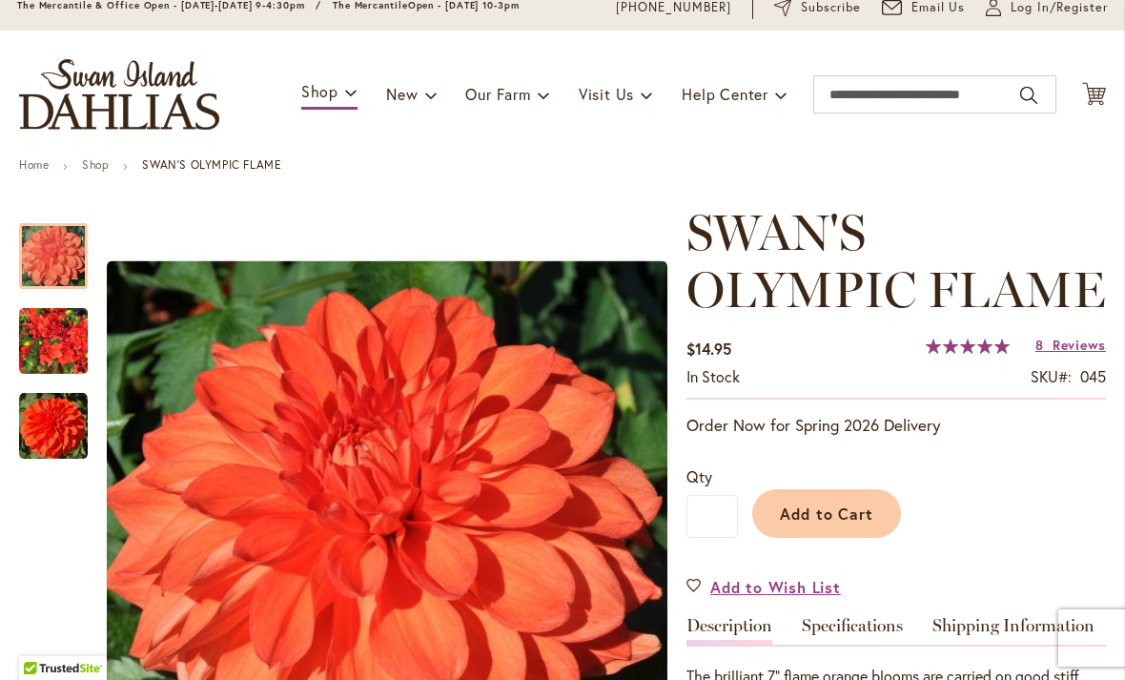
scroll to position [75, 0]
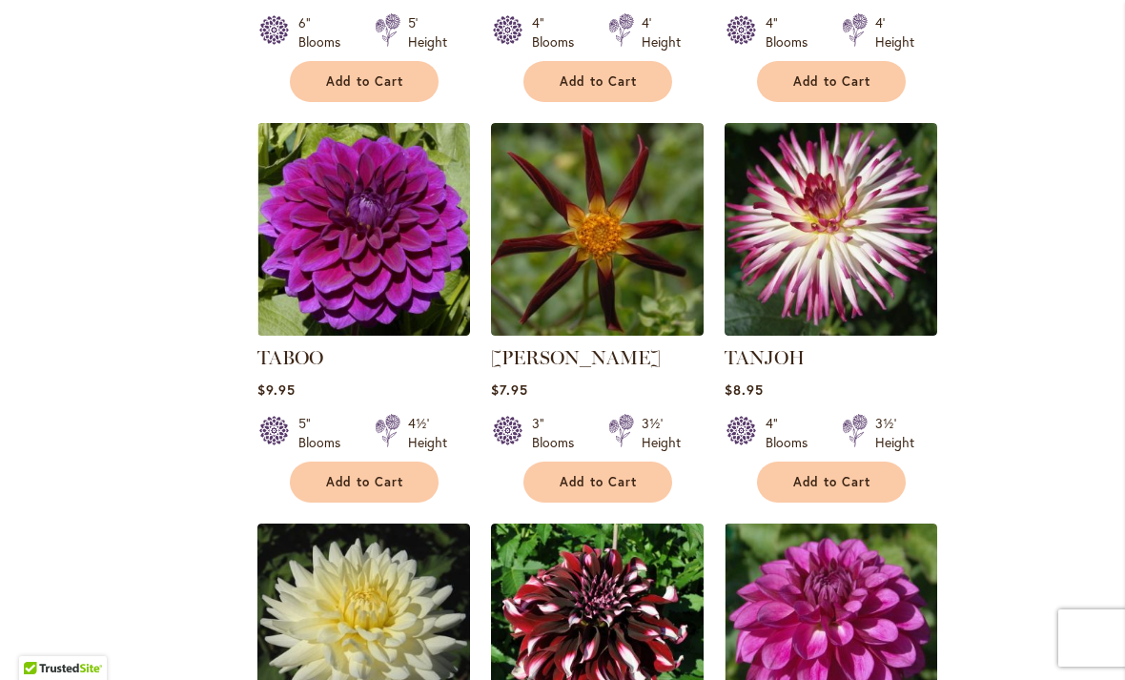
scroll to position [6839, 0]
click at [399, 230] on img at bounding box center [363, 229] width 213 height 213
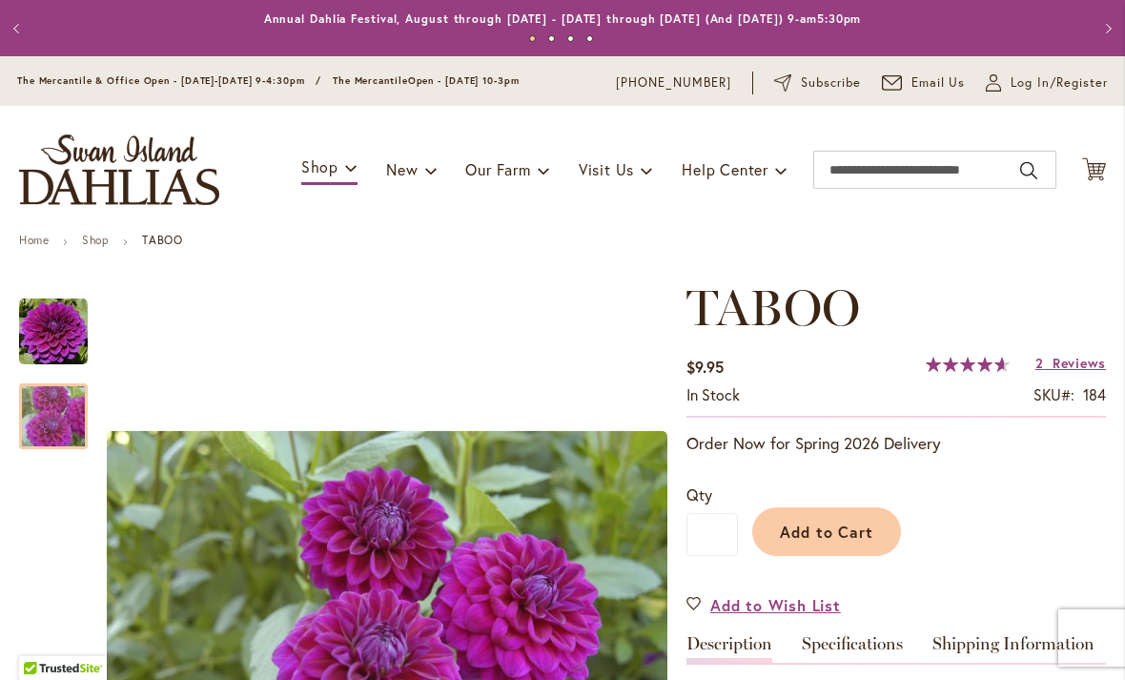
click at [54, 412] on img "TABOO" at bounding box center [53, 417] width 137 height 92
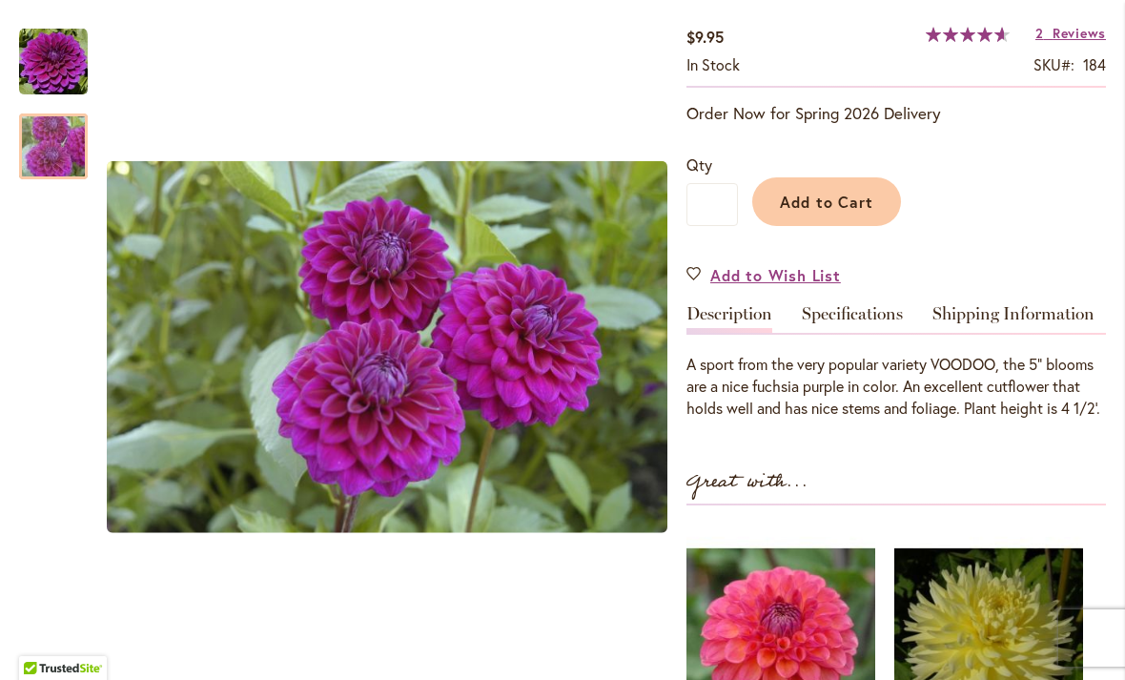
scroll to position [317, 0]
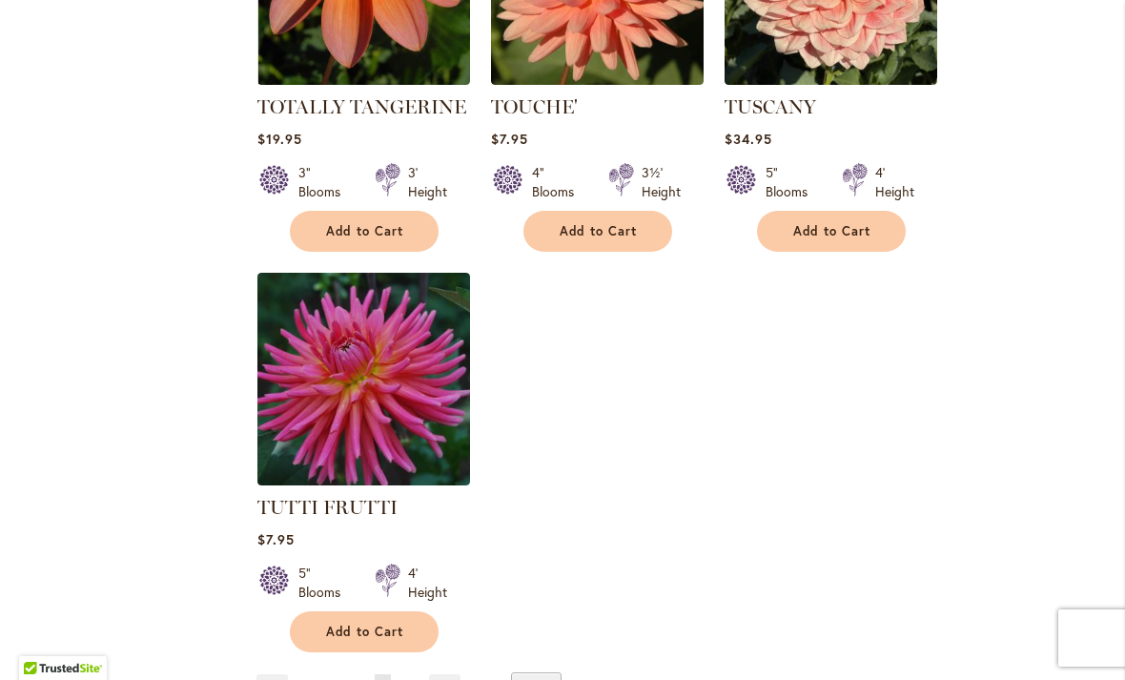
scroll to position [8722, 0]
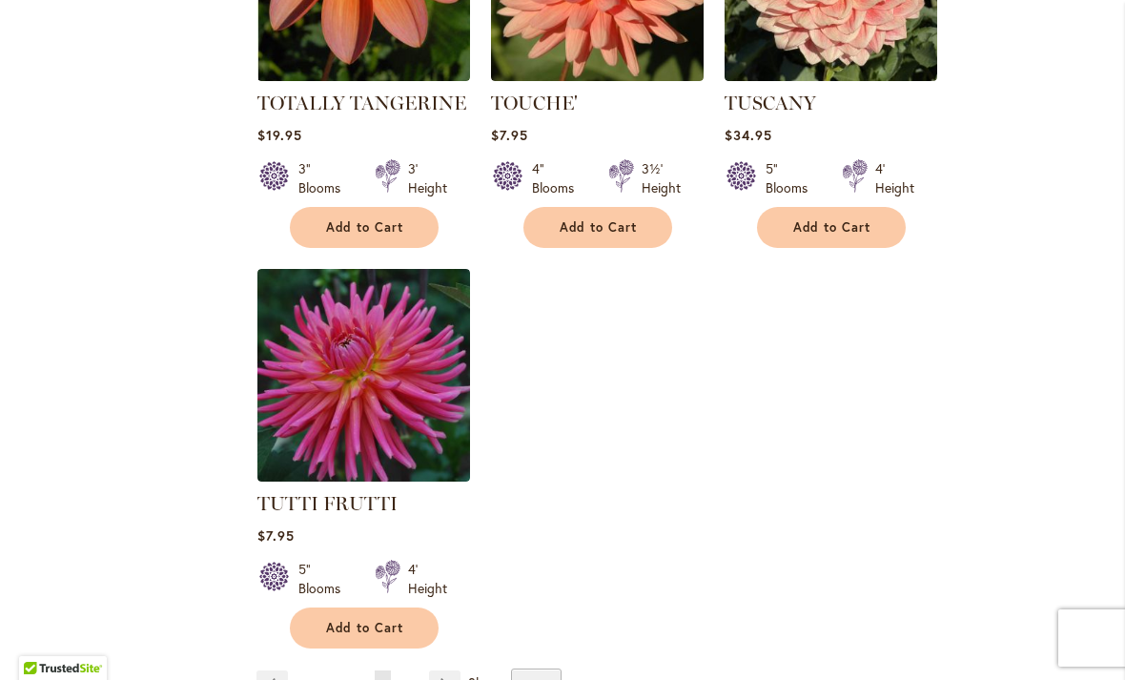
click at [413, 284] on img at bounding box center [363, 375] width 213 height 213
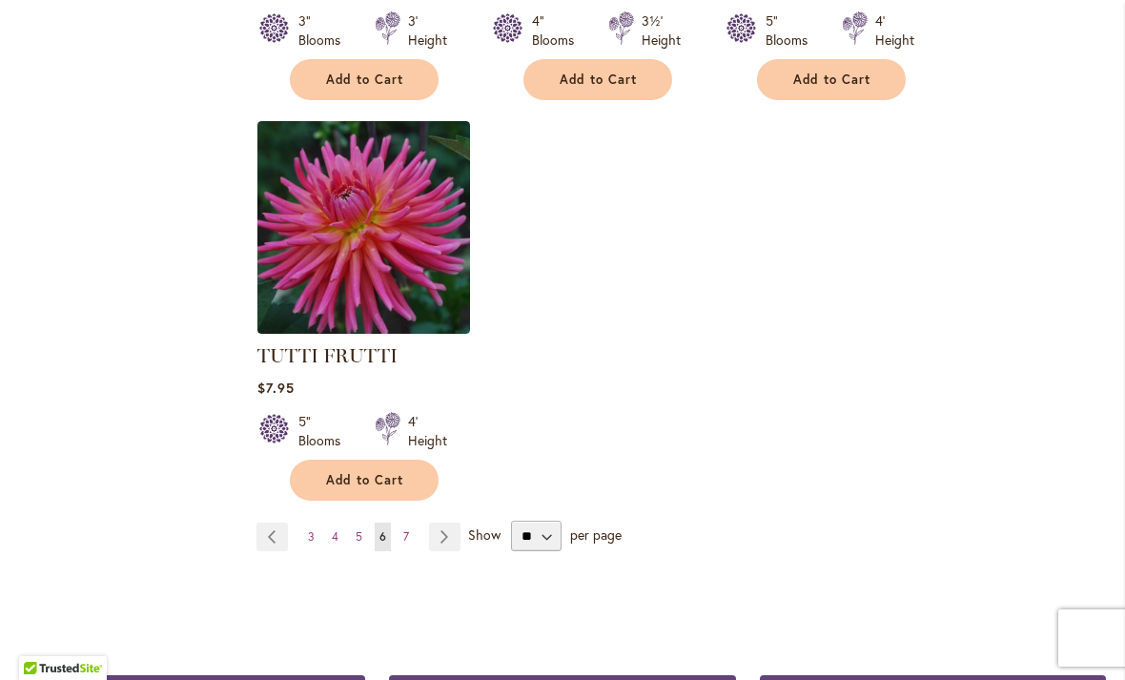
scroll to position [8870, 0]
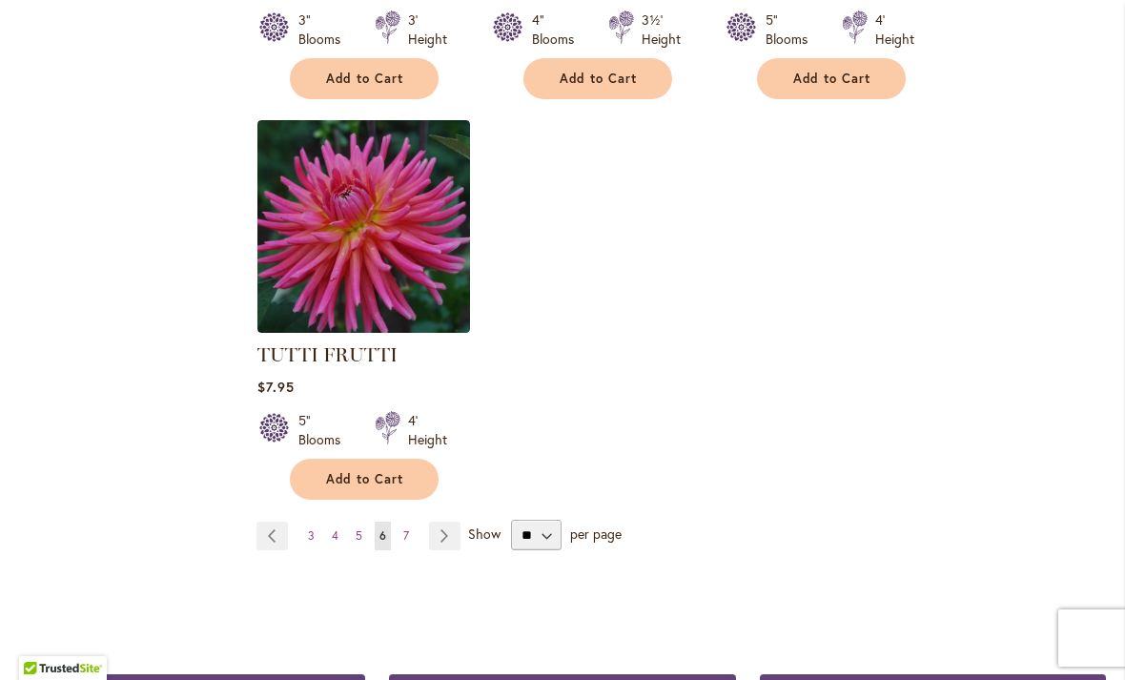
click at [444, 521] on link "Page Next" at bounding box center [444, 535] width 31 height 29
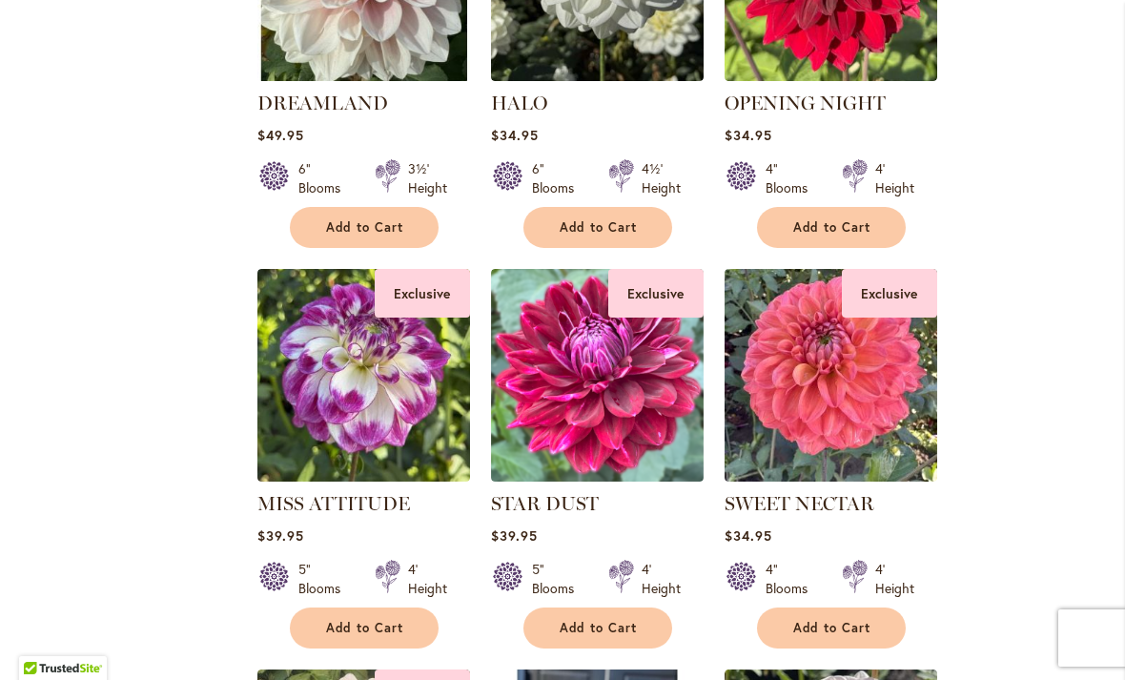
scroll to position [4250, 0]
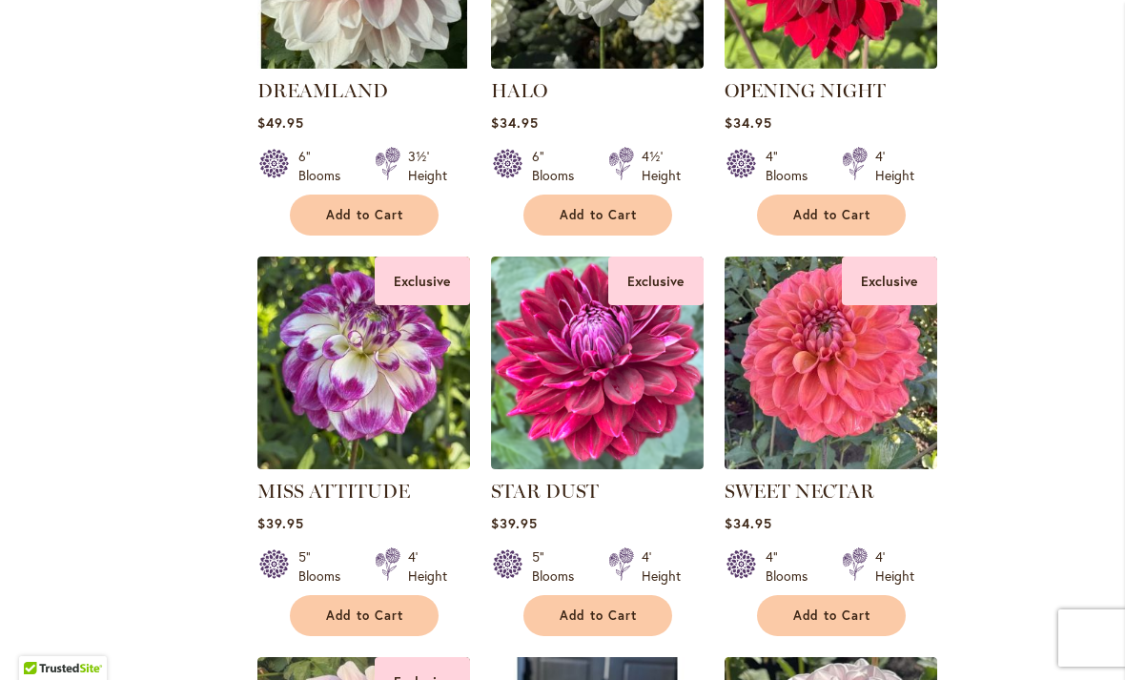
click at [409, 358] on img at bounding box center [363, 362] width 213 height 213
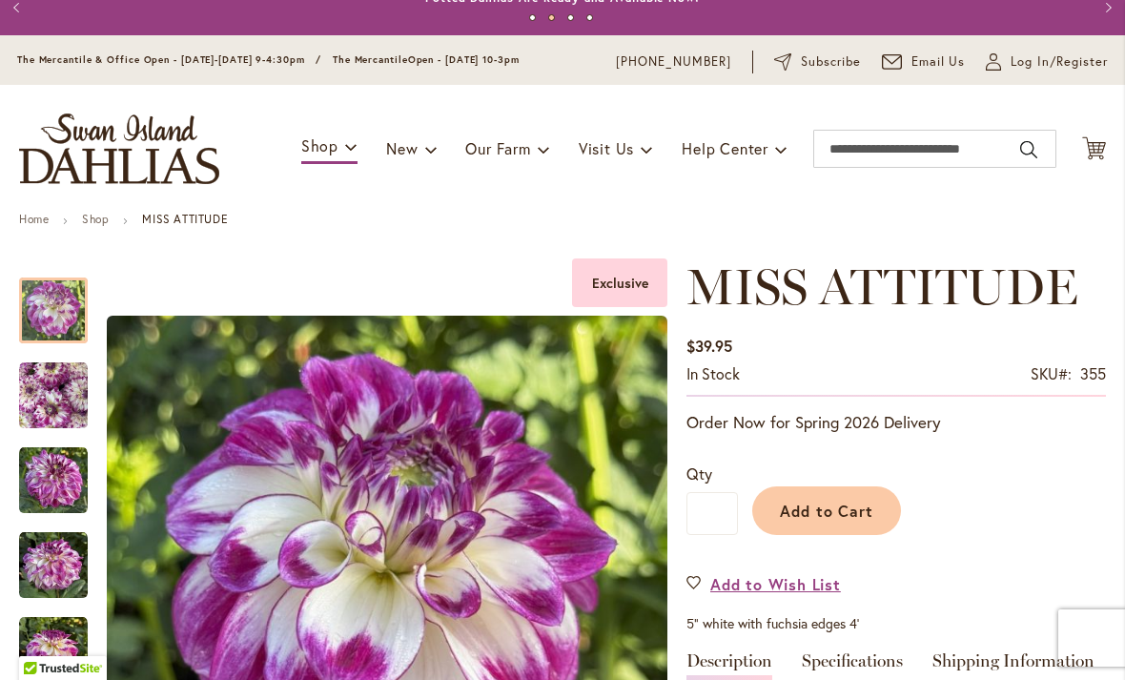
scroll to position [10, 0]
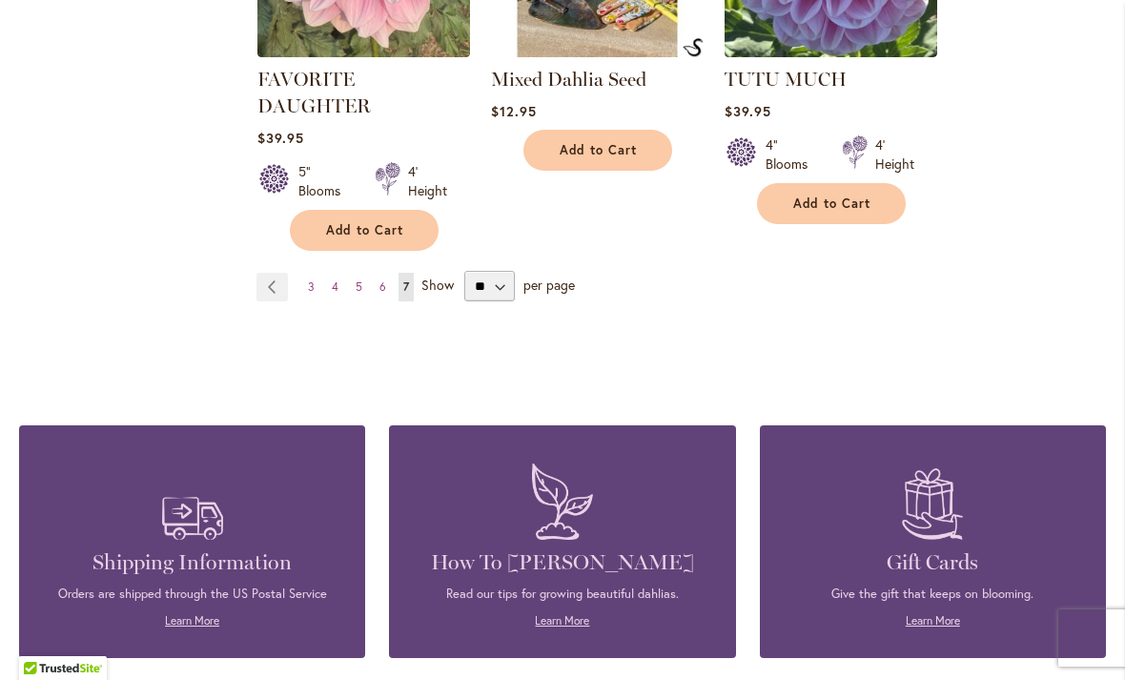
scroll to position [5065, 0]
